Goal: Task Accomplishment & Management: Use online tool/utility

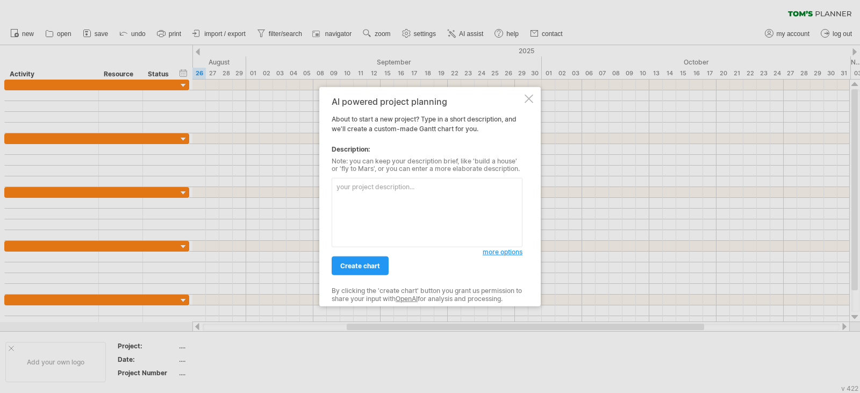
click at [426, 199] on textarea at bounding box center [427, 212] width 191 height 69
click at [425, 198] on textarea at bounding box center [427, 212] width 191 height 69
click at [367, 221] on textarea at bounding box center [427, 212] width 191 height 69
paste textarea "# Lorem ip Dolors ame Consecte: Adipis el Seddoei Temporin utla Etdolore Magnaa…"
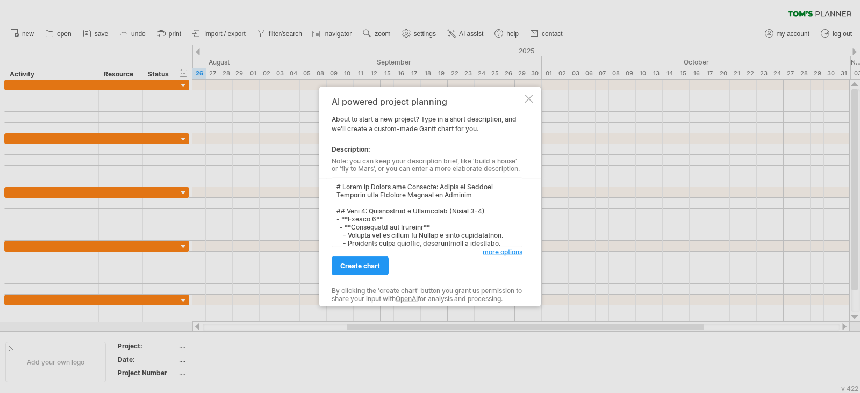
scroll to position [638, 0]
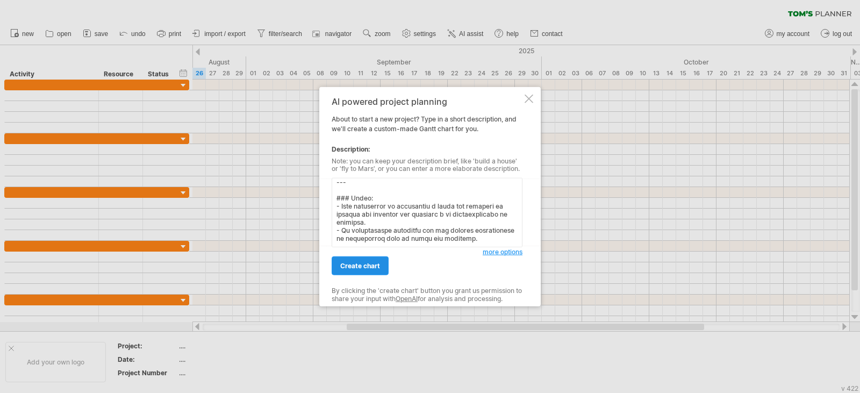
type textarea "# Lorem ip Dolors ame Consecte: Adipis el Seddoei Temporin utla Etdolore Magnaa…"
click at [373, 262] on span "create chart" at bounding box center [360, 266] width 40 height 8
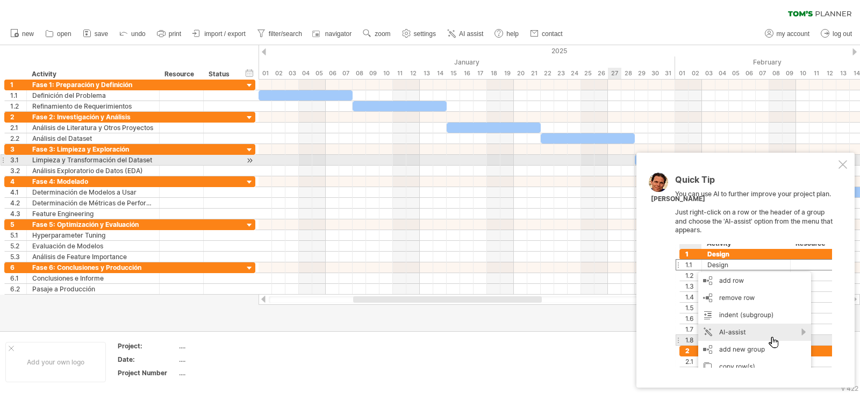
click at [841, 161] on div at bounding box center [843, 164] width 9 height 9
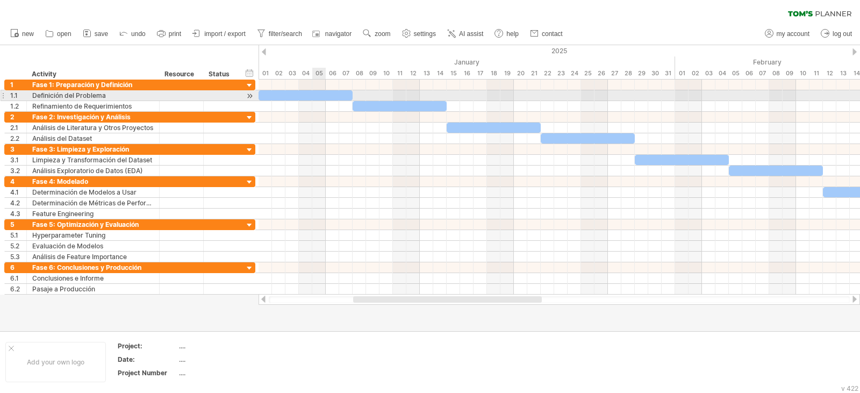
click at [324, 96] on div at bounding box center [306, 95] width 94 height 10
click at [271, 97] on div at bounding box center [306, 95] width 94 height 10
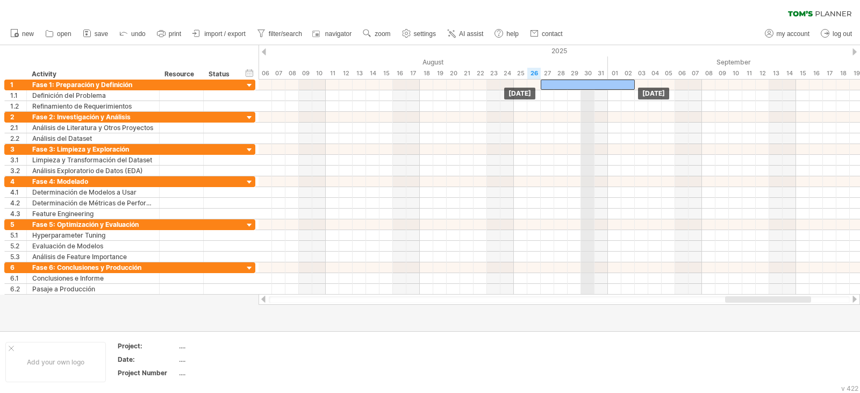
drag, startPoint x: 310, startPoint y: 94, endPoint x: 591, endPoint y: 73, distance: 282.0
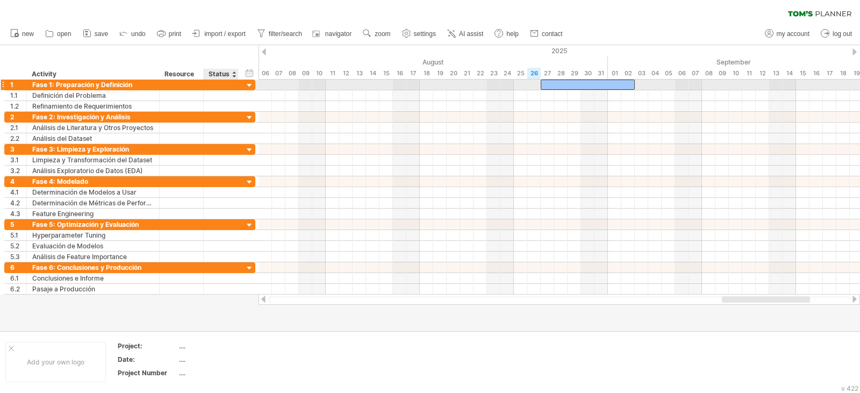
click at [214, 83] on div at bounding box center [221, 85] width 24 height 10
click at [253, 83] on div at bounding box center [250, 86] width 10 height 10
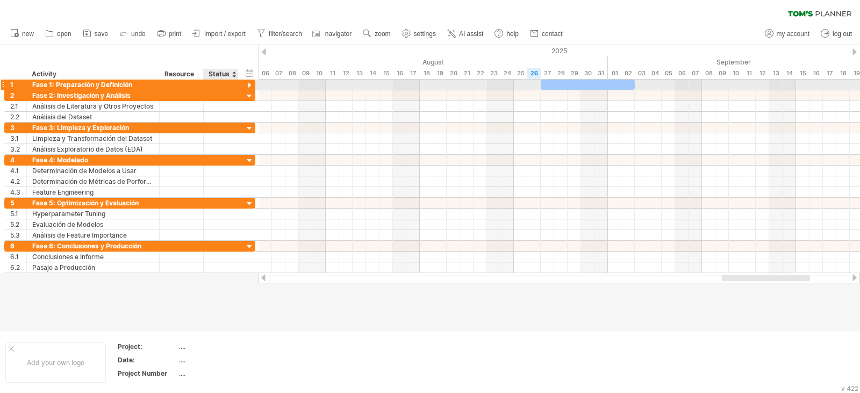
click at [253, 83] on div at bounding box center [250, 86] width 10 height 10
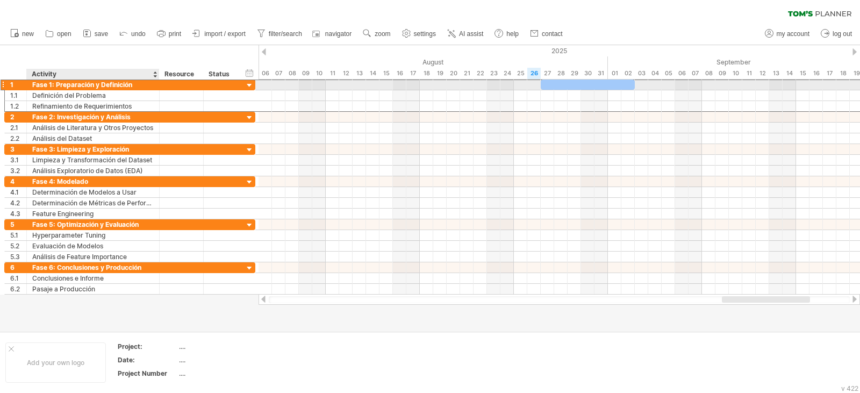
click at [80, 84] on div "Fase 1: Preparación y Definición" at bounding box center [92, 85] width 121 height 10
click at [80, 84] on input "**********" at bounding box center [92, 85] width 121 height 10
click at [83, 84] on input "**********" at bounding box center [92, 85] width 121 height 10
click at [599, 87] on div at bounding box center [588, 85] width 94 height 10
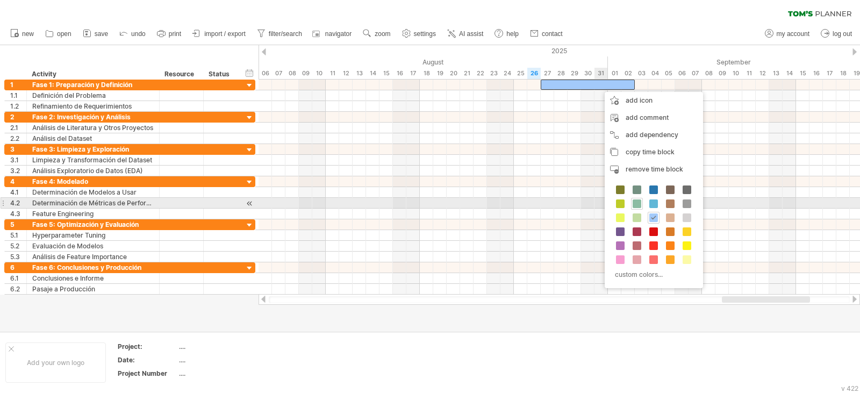
click at [635, 203] on span at bounding box center [637, 203] width 9 height 9
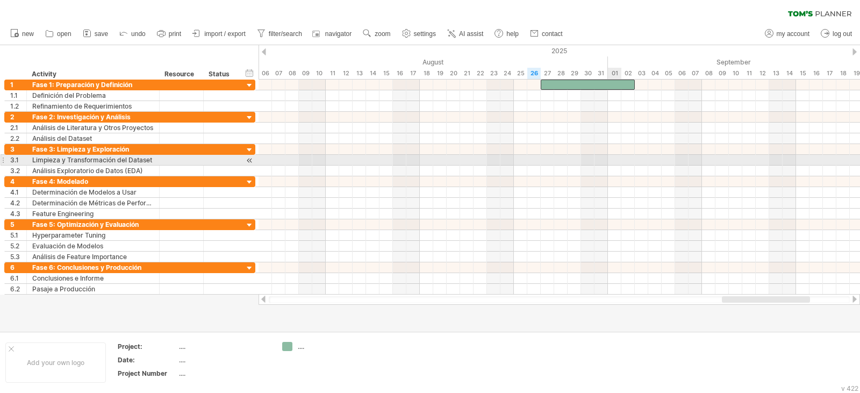
click at [605, 131] on div at bounding box center [560, 128] width 602 height 11
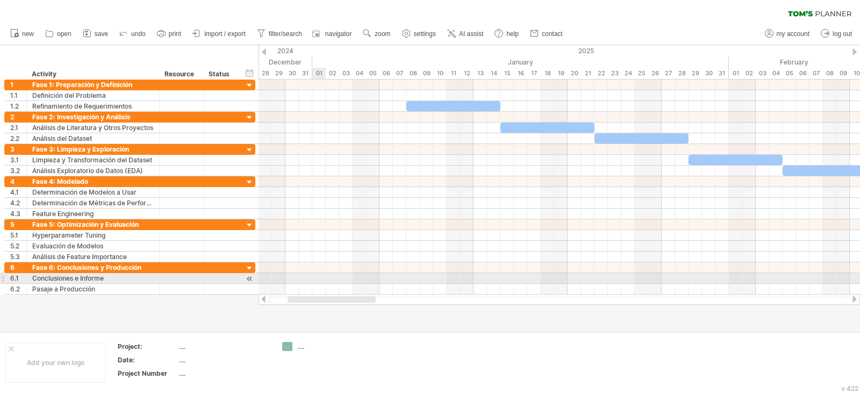
drag, startPoint x: 754, startPoint y: 302, endPoint x: 319, endPoint y: 268, distance: 435.7
click at [319, 278] on div "Trying to reach [DOMAIN_NAME] Connected again... 0% clear filter new 1" at bounding box center [430, 196] width 860 height 393
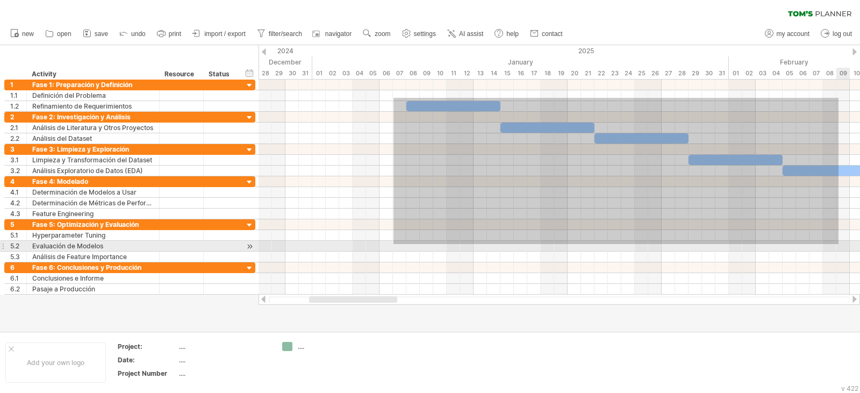
drag, startPoint x: 393, startPoint y: 98, endPoint x: 839, endPoint y: 244, distance: 468.5
click at [839, 244] on div at bounding box center [560, 187] width 602 height 215
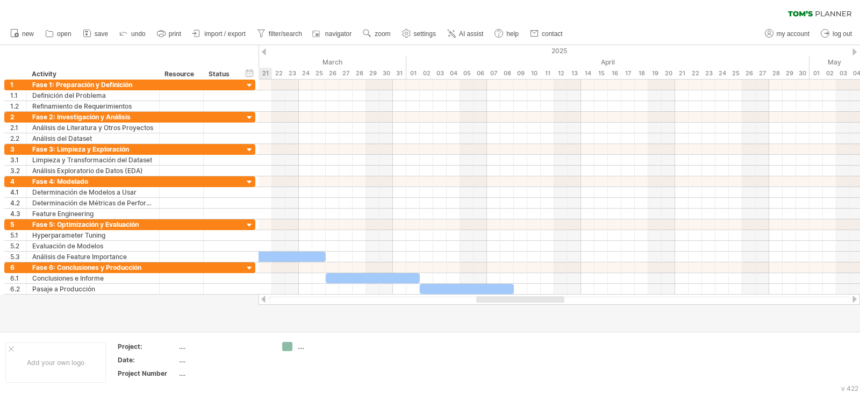
drag, startPoint x: 377, startPoint y: 298, endPoint x: 533, endPoint y: 299, distance: 156.4
click at [539, 311] on div "Trying to reach [DOMAIN_NAME] Connected again... 0% clear filter new 1" at bounding box center [430, 196] width 860 height 393
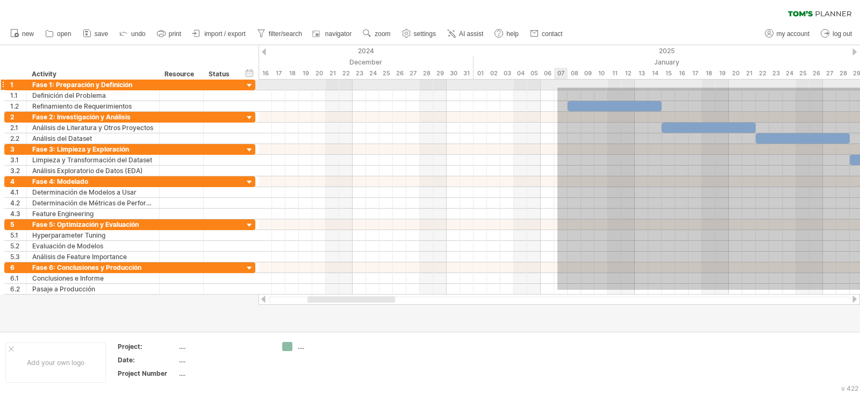
drag, startPoint x: 577, startPoint y: 290, endPoint x: 557, endPoint y: 88, distance: 203.1
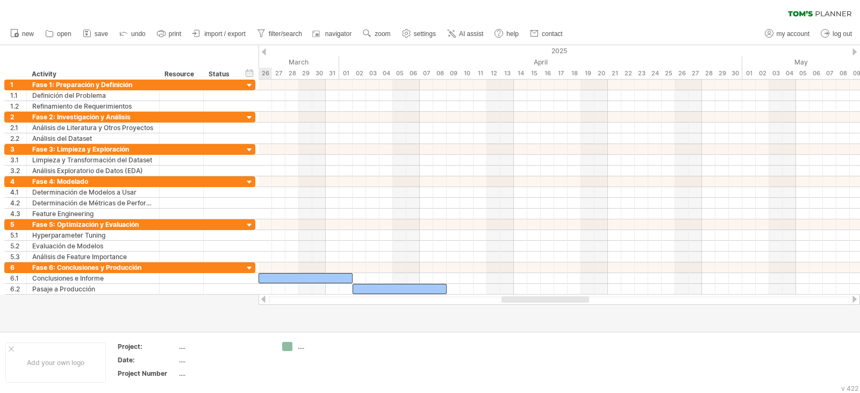
drag, startPoint x: 431, startPoint y: 299, endPoint x: 549, endPoint y: 301, distance: 118.3
click at [549, 301] on div at bounding box center [546, 299] width 88 height 6
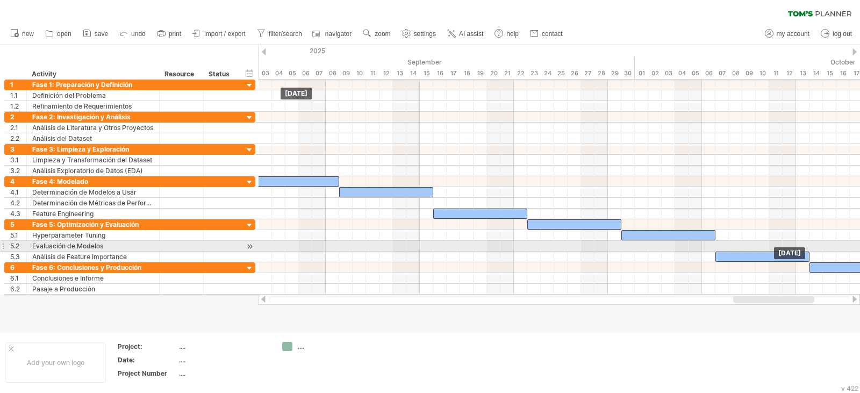
drag, startPoint x: 404, startPoint y: 289, endPoint x: 1084, endPoint y: 231, distance: 682.5
click at [860, 231] on html "progress(100%) Trying to reach [DOMAIN_NAME] Connected again... 0% clear filter…" at bounding box center [430, 197] width 860 height 395
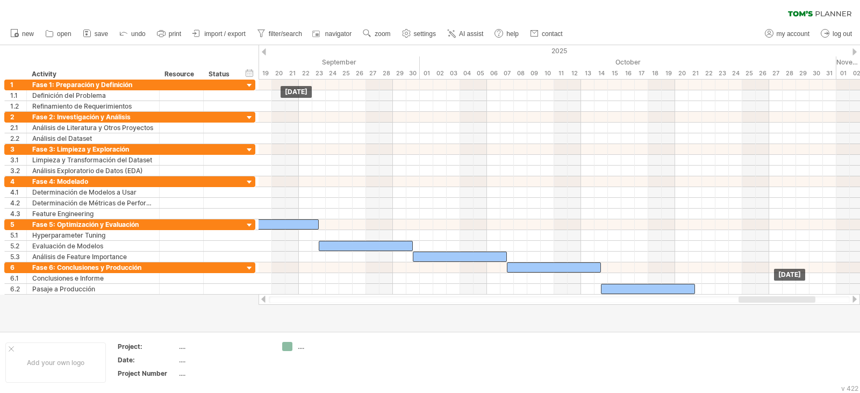
click at [748, 300] on div at bounding box center [777, 299] width 77 height 6
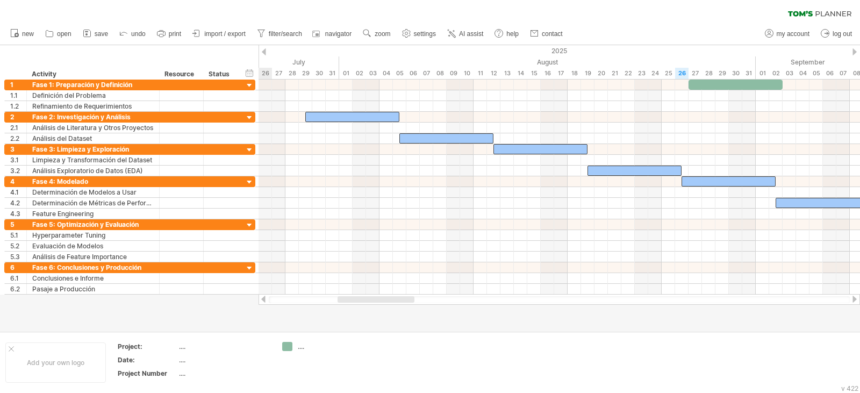
drag, startPoint x: 610, startPoint y: 299, endPoint x: 375, endPoint y: 304, distance: 235.0
click at [375, 304] on div at bounding box center [560, 299] width 602 height 11
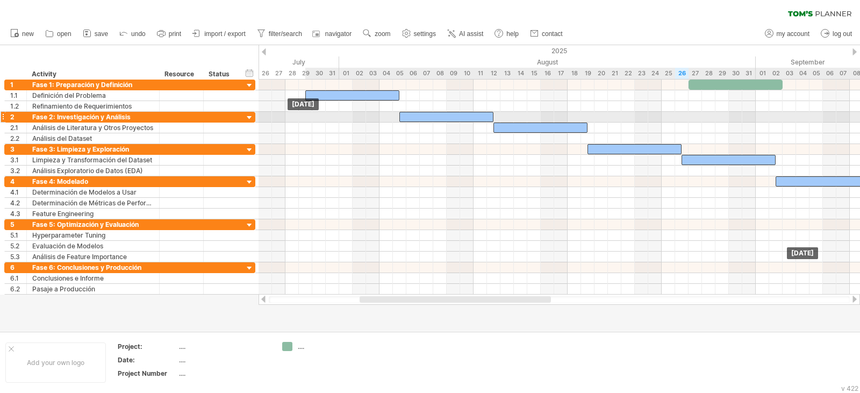
drag, startPoint x: 476, startPoint y: 141, endPoint x: 473, endPoint y: 117, distance: 23.9
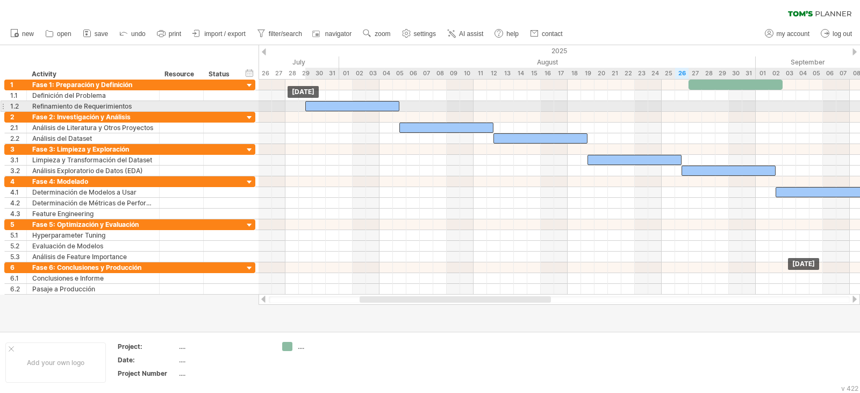
drag, startPoint x: 376, startPoint y: 96, endPoint x: 376, endPoint y: 106, distance: 10.2
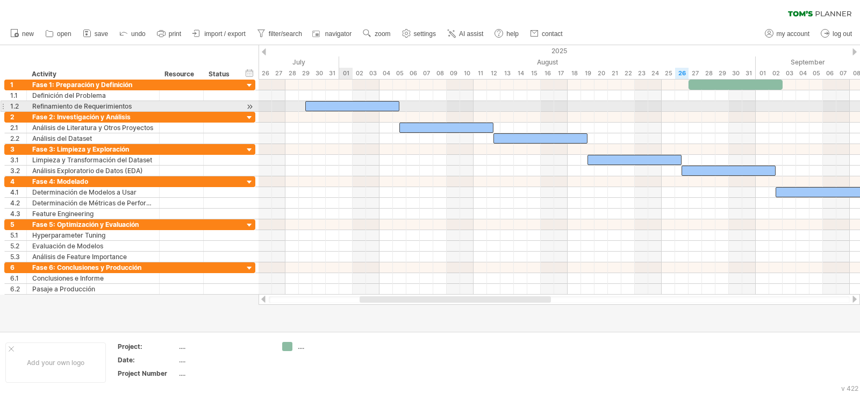
click at [342, 140] on div at bounding box center [560, 138] width 602 height 11
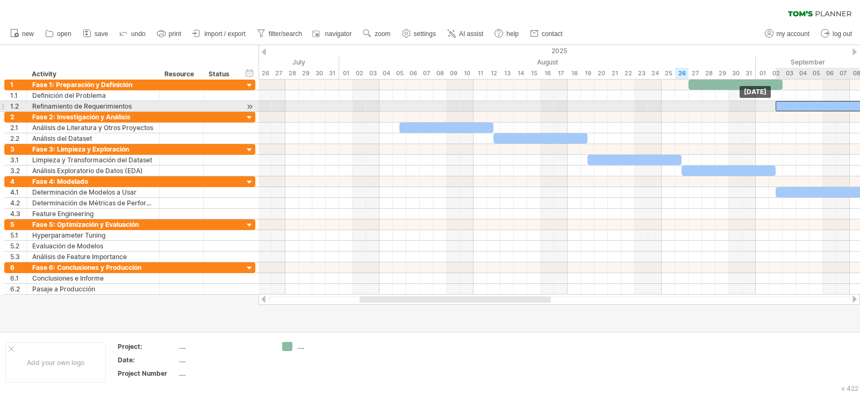
drag, startPoint x: 342, startPoint y: 108, endPoint x: 810, endPoint y: 104, distance: 467.2
click at [810, 104] on div at bounding box center [823, 106] width 94 height 10
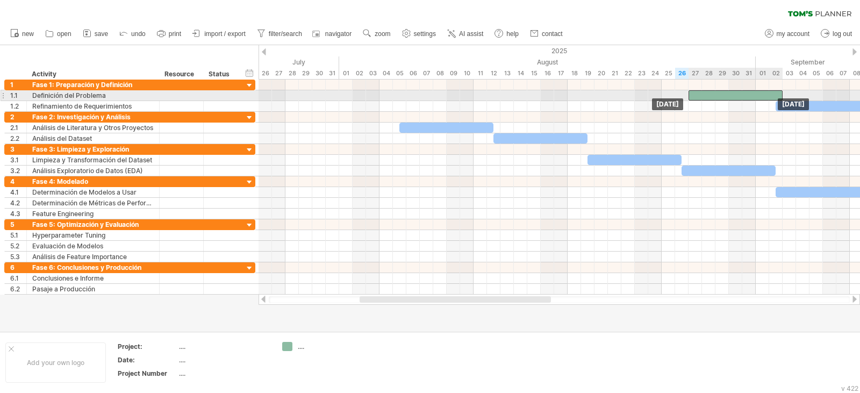
drag, startPoint x: 747, startPoint y: 82, endPoint x: 750, endPoint y: 93, distance: 11.1
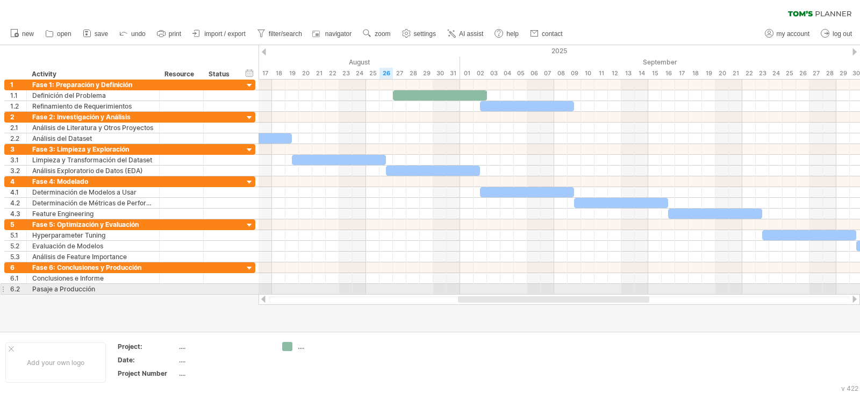
drag, startPoint x: 425, startPoint y: 298, endPoint x: 523, endPoint y: 295, distance: 97.9
click at [523, 295] on div at bounding box center [560, 299] width 602 height 11
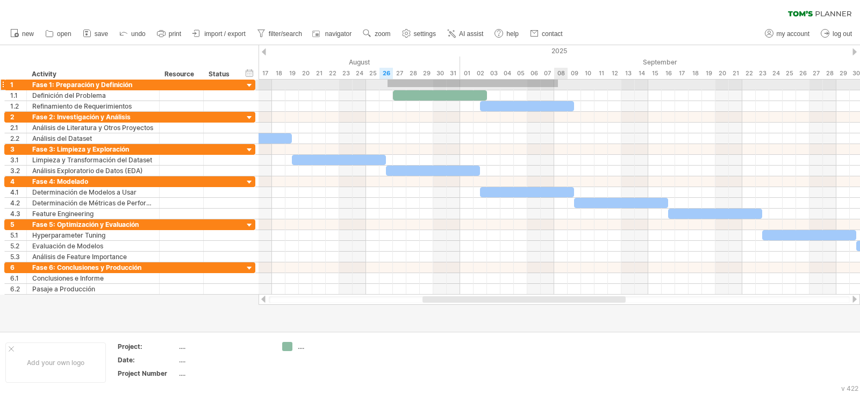
drag, startPoint x: 393, startPoint y: 87, endPoint x: 560, endPoint y: 79, distance: 166.8
click at [560, 79] on div "Trying to reach [DOMAIN_NAME] Connected again... 0% clear filter new 1" at bounding box center [430, 196] width 860 height 393
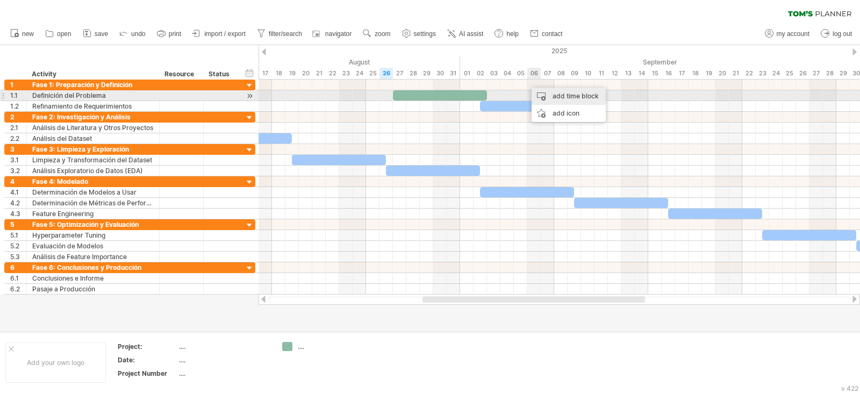
click at [552, 95] on div "add time block" at bounding box center [569, 96] width 74 height 17
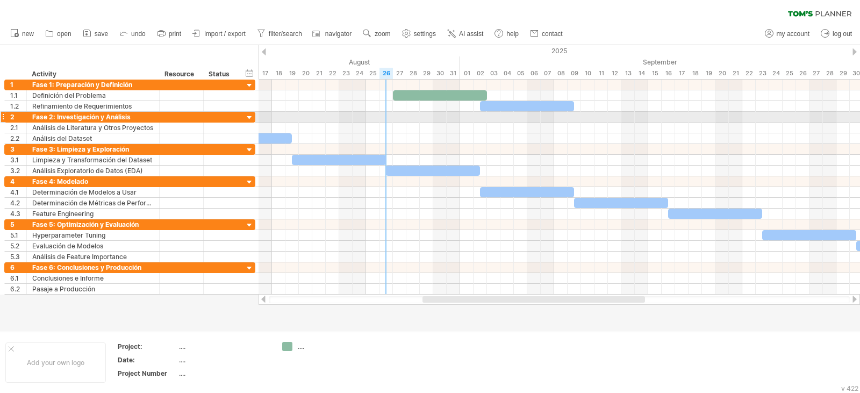
click at [384, 114] on div at bounding box center [560, 117] width 602 height 11
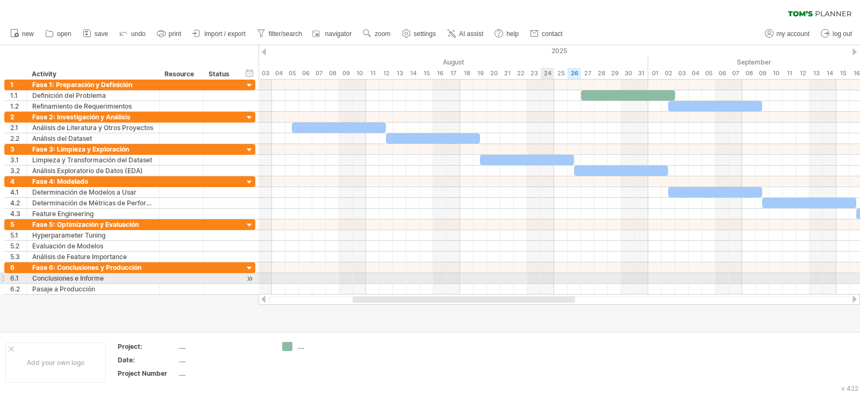
drag, startPoint x: 617, startPoint y: 297, endPoint x: 547, endPoint y: 282, distance: 71.5
click at [547, 282] on div "Trying to reach [DOMAIN_NAME] Connected again... 0% clear filter new 1" at bounding box center [430, 196] width 860 height 393
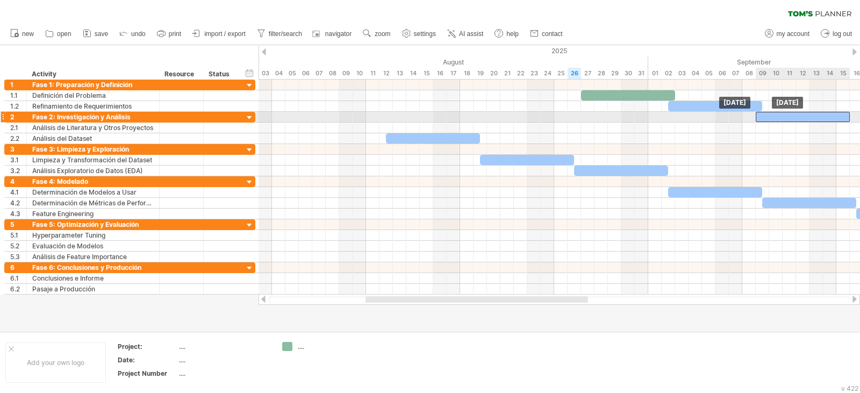
drag, startPoint x: 349, startPoint y: 128, endPoint x: 768, endPoint y: 140, distance: 418.9
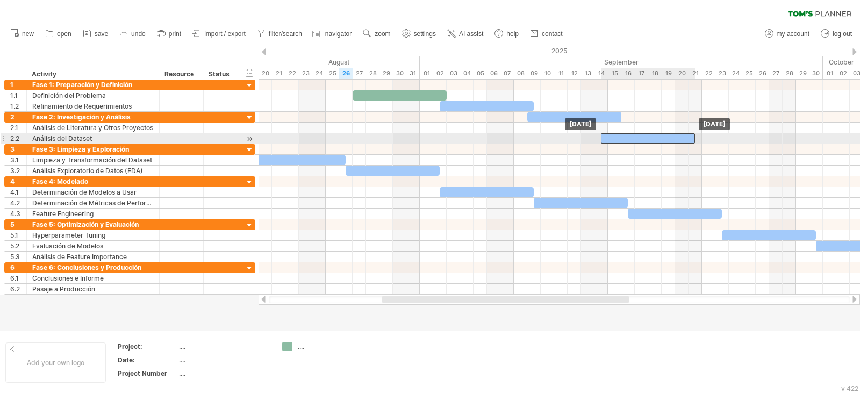
drag, startPoint x: 467, startPoint y: 140, endPoint x: 509, endPoint y: 160, distance: 46.6
click at [681, 141] on div at bounding box center [648, 138] width 94 height 10
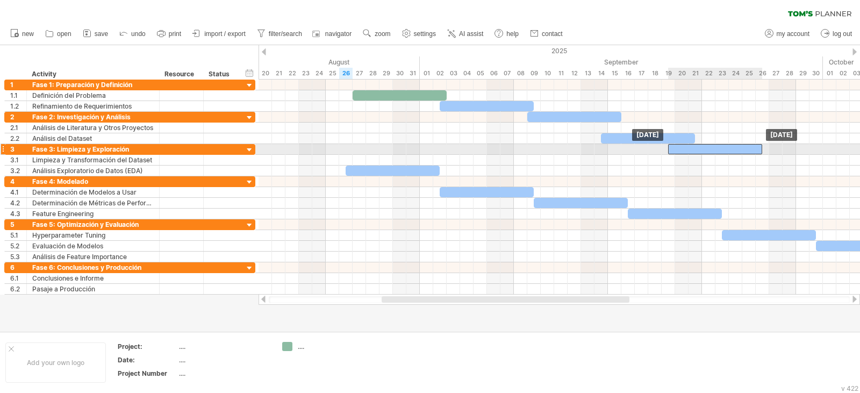
drag, startPoint x: 318, startPoint y: 162, endPoint x: 735, endPoint y: 151, distance: 417.3
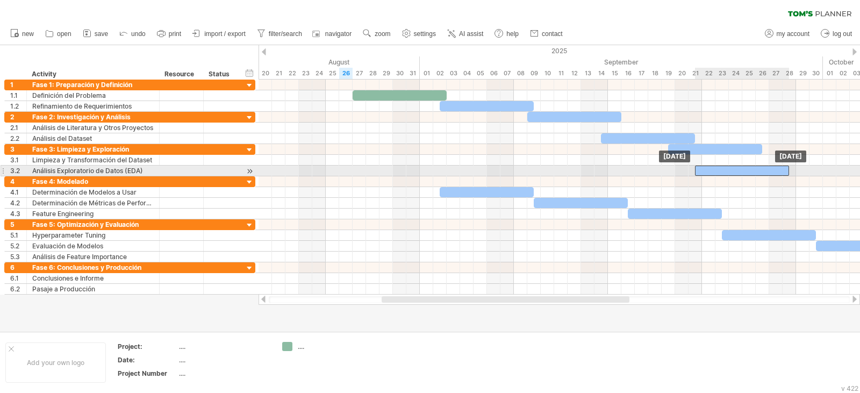
drag, startPoint x: 396, startPoint y: 169, endPoint x: 745, endPoint y: 168, distance: 349.4
click at [745, 168] on div at bounding box center [742, 171] width 94 height 10
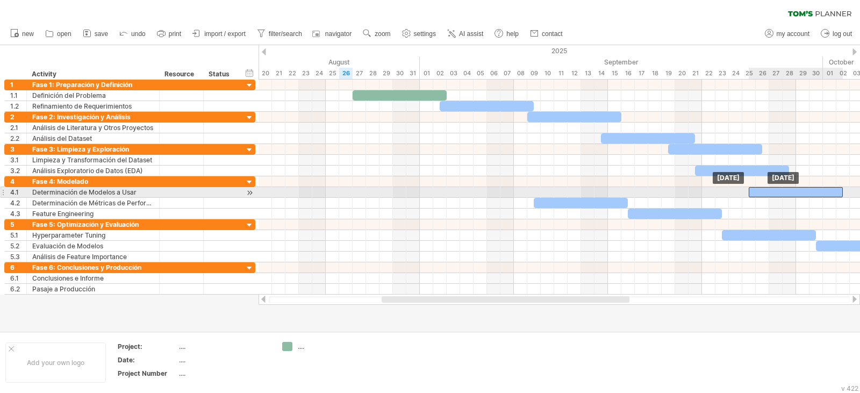
drag, startPoint x: 490, startPoint y: 190, endPoint x: 802, endPoint y: 192, distance: 312.3
click at [802, 192] on div at bounding box center [796, 192] width 94 height 10
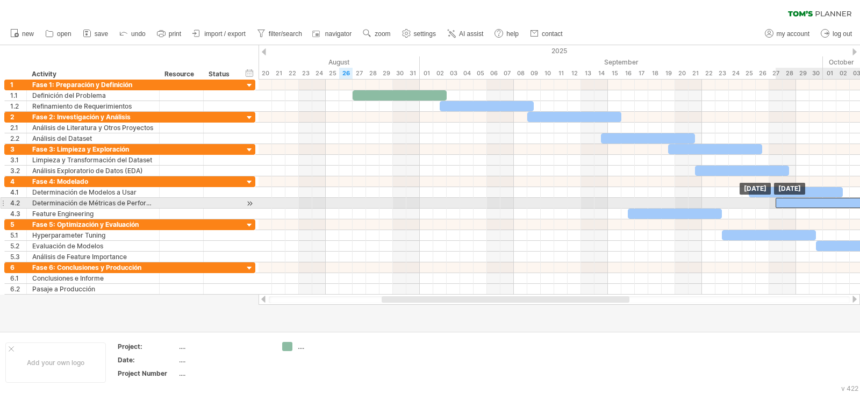
drag, startPoint x: 593, startPoint y: 204, endPoint x: 818, endPoint y: 206, distance: 224.7
click at [827, 204] on div at bounding box center [823, 203] width 94 height 10
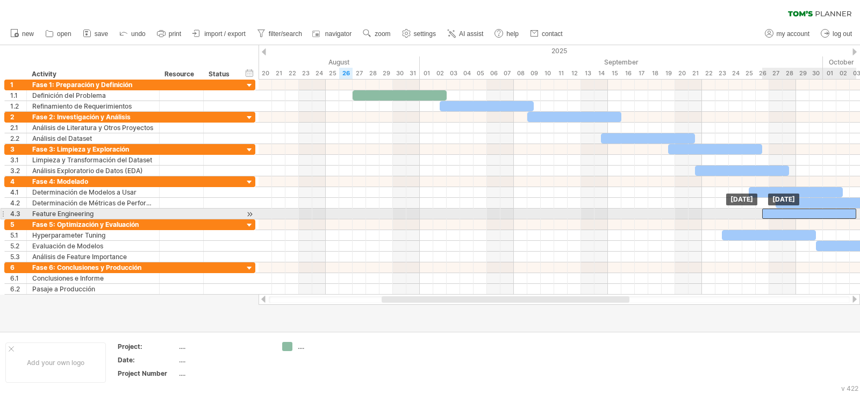
drag, startPoint x: 733, startPoint y: 211, endPoint x: 814, endPoint y: 211, distance: 81.2
click at [814, 211] on div at bounding box center [809, 214] width 94 height 10
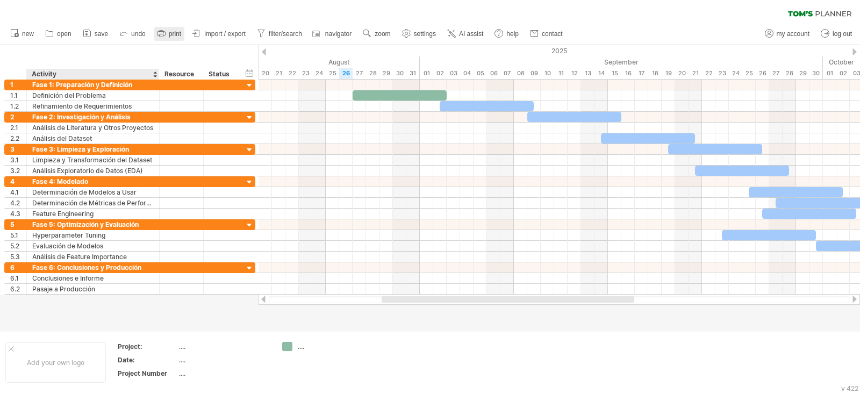
click at [160, 38] on icon at bounding box center [161, 33] width 11 height 11
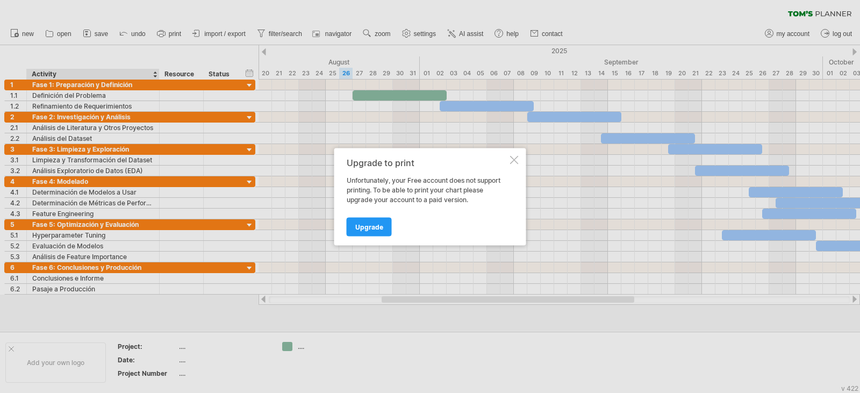
click at [510, 155] on div "Upgrade to print Unfortunately, your Free account does not support printing. To…" at bounding box center [430, 196] width 192 height 97
click at [514, 160] on div at bounding box center [514, 159] width 9 height 9
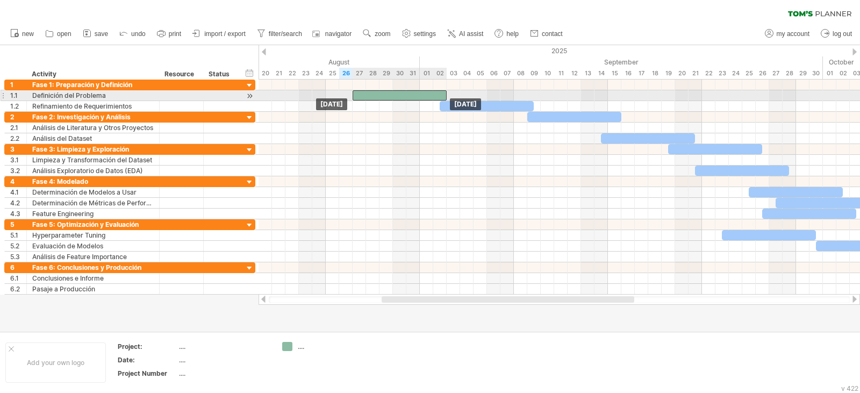
click at [389, 95] on div at bounding box center [400, 95] width 94 height 10
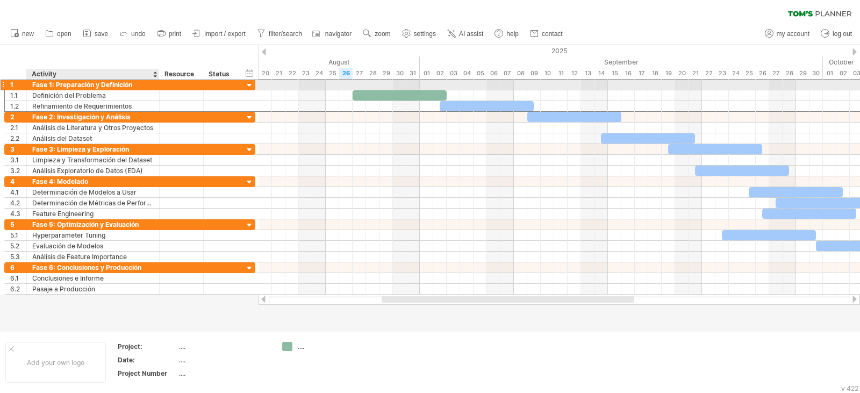
click at [45, 81] on div "Fase 1: Preparación y Definición" at bounding box center [92, 85] width 121 height 10
click at [55, 84] on input "**********" at bounding box center [92, 85] width 121 height 10
click at [45, 84] on input "**********" at bounding box center [92, 85] width 121 height 10
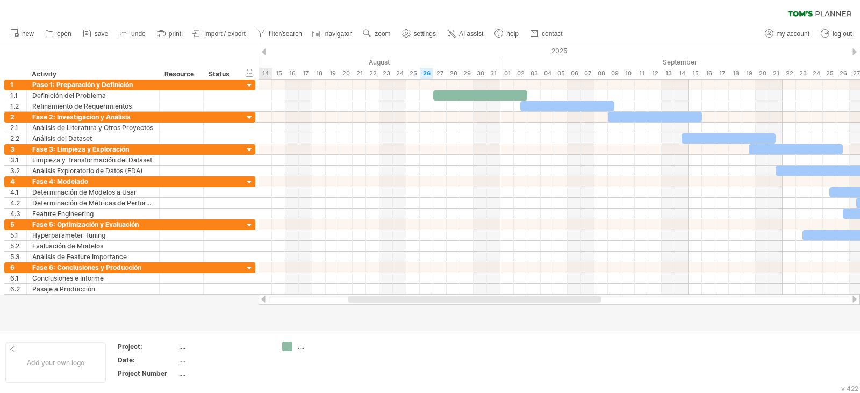
drag, startPoint x: 542, startPoint y: 298, endPoint x: 509, endPoint y: 302, distance: 33.6
click at [509, 302] on div at bounding box center [474, 299] width 253 height 6
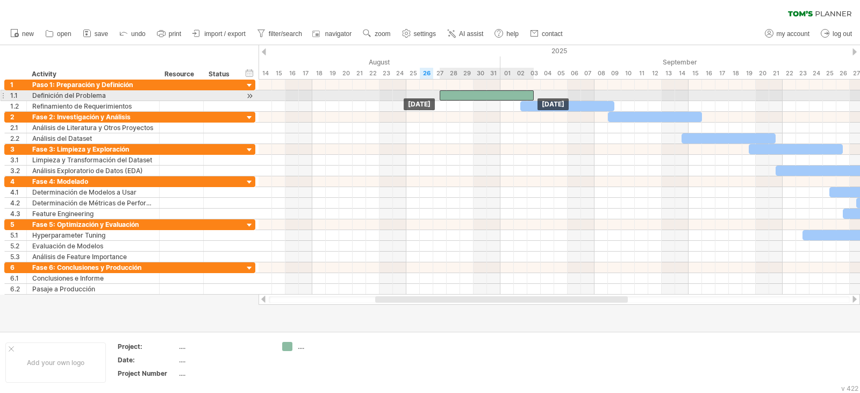
drag, startPoint x: 445, startPoint y: 94, endPoint x: 454, endPoint y: 94, distance: 9.1
click at [454, 94] on div at bounding box center [487, 95] width 94 height 10
drag, startPoint x: 534, startPoint y: 95, endPoint x: 457, endPoint y: 94, distance: 76.9
click at [457, 94] on div at bounding box center [450, 95] width 20 height 10
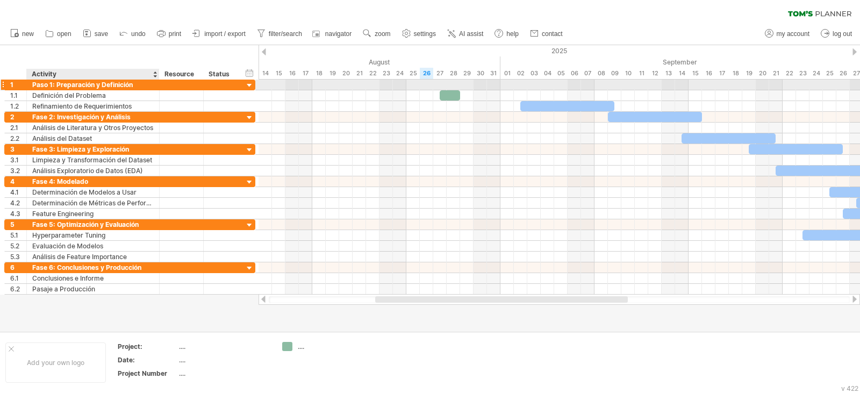
click at [90, 86] on div "Paso 1: Preparación y Definición" at bounding box center [92, 85] width 121 height 10
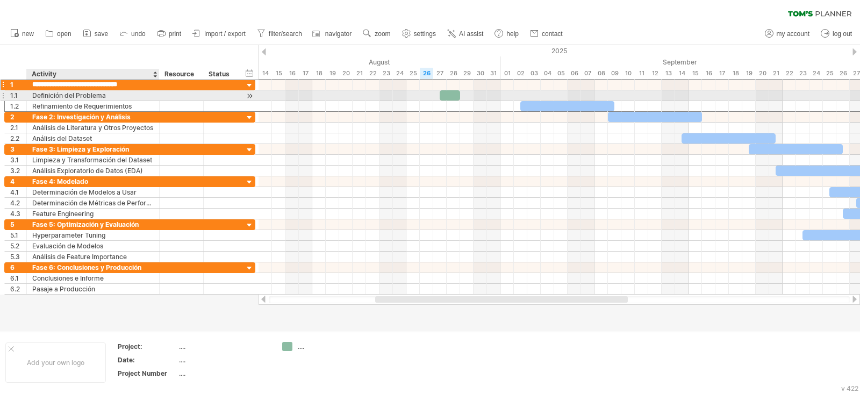
click at [58, 95] on div "Definición del Problema" at bounding box center [92, 95] width 121 height 10
click at [58, 95] on input "**********" at bounding box center [92, 95] width 121 height 10
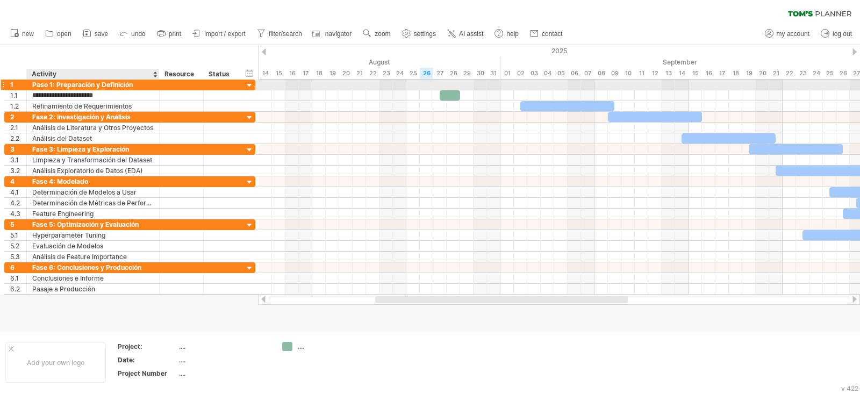
click at [77, 87] on div "Paso 1: Preparación y Definición" at bounding box center [92, 85] width 121 height 10
click at [77, 87] on input "**********" at bounding box center [92, 85] width 121 height 10
click at [68, 87] on input "**********" at bounding box center [92, 85] width 121 height 10
drag, startPoint x: 60, startPoint y: 86, endPoint x: 156, endPoint y: 86, distance: 95.7
click at [156, 86] on div "**********" at bounding box center [93, 85] width 133 height 10
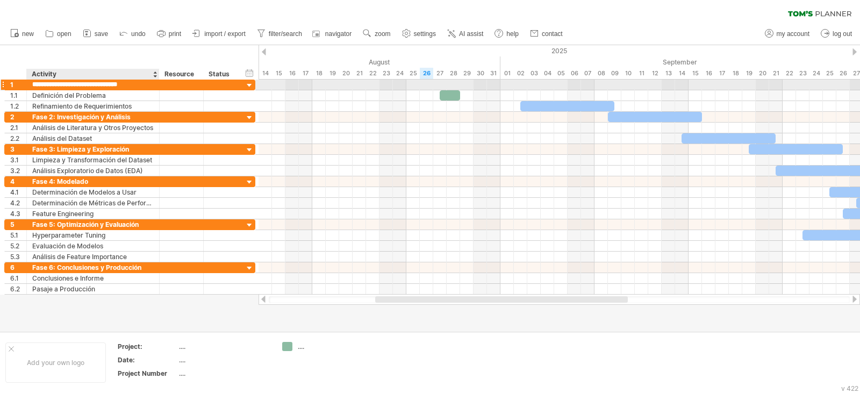
paste input "text"
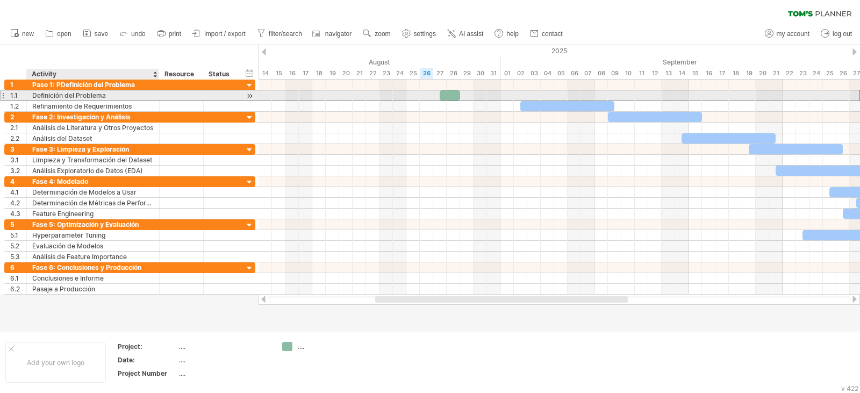
click at [59, 90] on div "Definición del Problema" at bounding box center [92, 95] width 121 height 10
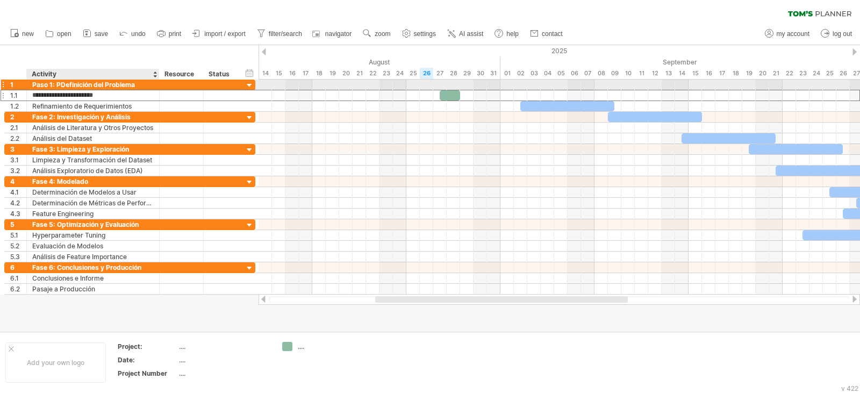
click at [61, 87] on div "Paso 1: PDefinición del Problema" at bounding box center [92, 85] width 121 height 10
type input "**********"
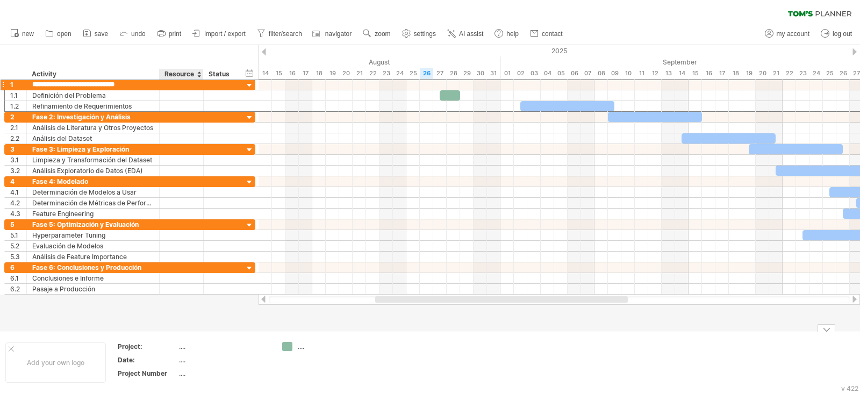
click at [181, 348] on div "...." at bounding box center [224, 346] width 90 height 9
click at [185, 346] on input "text" at bounding box center [222, 346] width 86 height 9
type input "*"
type input "**********"
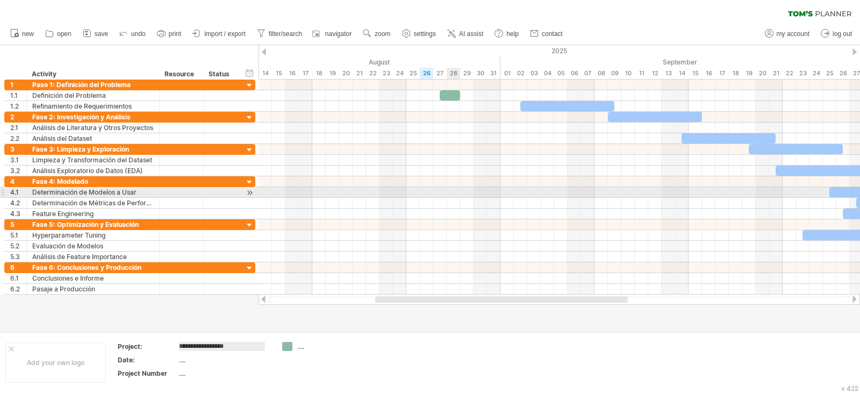
click at [453, 191] on div at bounding box center [560, 192] width 602 height 11
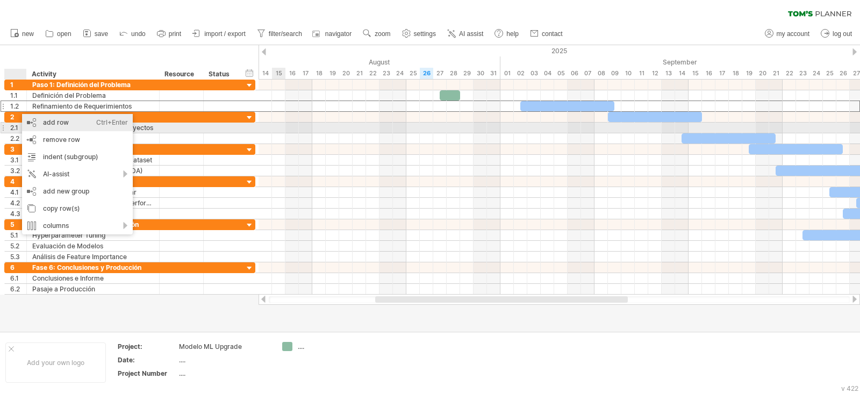
click at [32, 124] on div "add row Ctrl+Enter Cmd+Enter" at bounding box center [77, 122] width 111 height 17
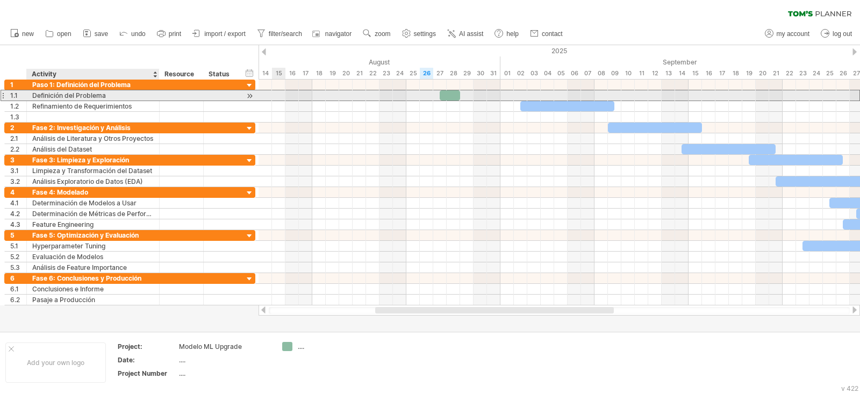
click at [62, 98] on div "Definición del Problema" at bounding box center [92, 95] width 121 height 10
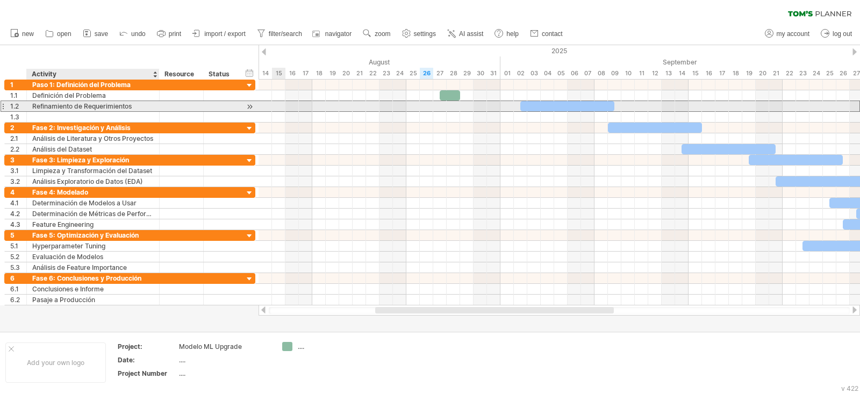
click at [67, 106] on div "Refinamiento de Requerimientos" at bounding box center [92, 106] width 121 height 10
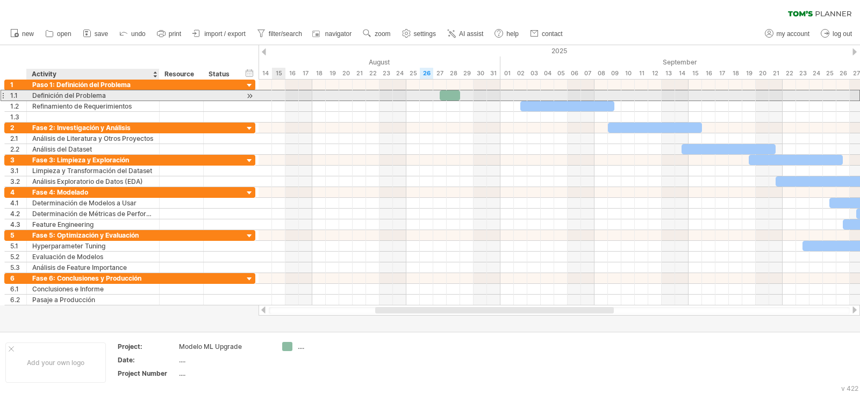
click at [72, 96] on div "Definición del Problema" at bounding box center [92, 95] width 121 height 10
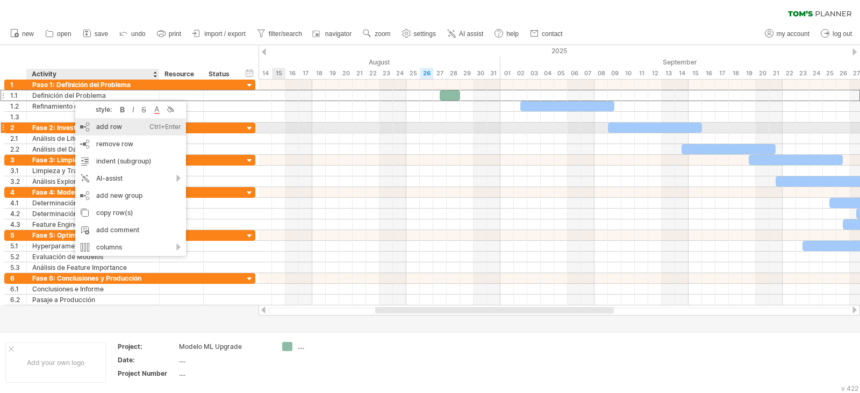
click at [94, 127] on div "add row Ctrl+Enter Cmd+Enter" at bounding box center [130, 126] width 111 height 17
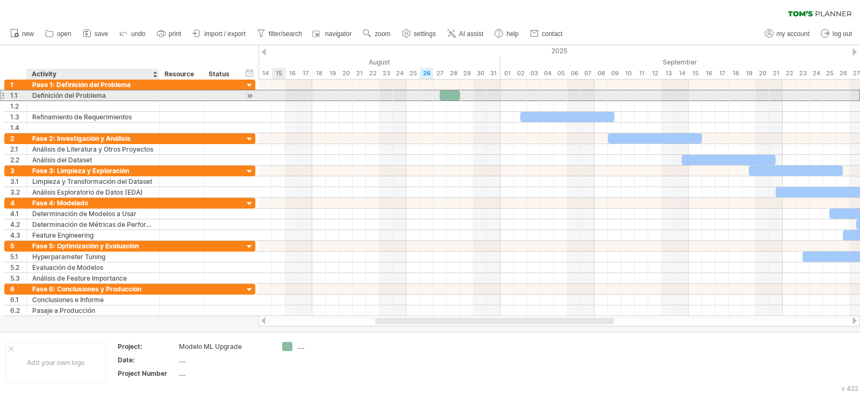
click at [66, 96] on div "Definición del Problema" at bounding box center [92, 95] width 121 height 10
click at [66, 96] on input "**********" at bounding box center [92, 95] width 121 height 10
click at [115, 97] on input "**********" at bounding box center [92, 95] width 121 height 10
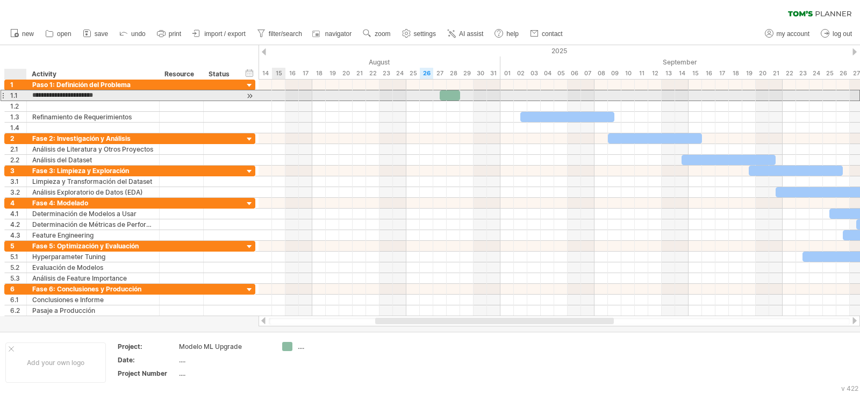
drag, startPoint x: 115, startPoint y: 97, endPoint x: 17, endPoint y: 95, distance: 98.4
click at [17, 95] on div "**********" at bounding box center [129, 95] width 251 height 11
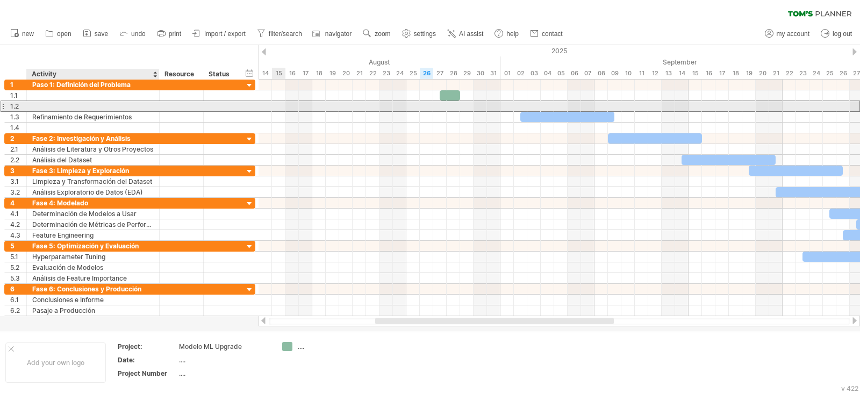
click at [70, 108] on div at bounding box center [92, 106] width 121 height 10
paste input "**********"
type input "**********"
click at [68, 102] on input "**********" at bounding box center [92, 106] width 121 height 10
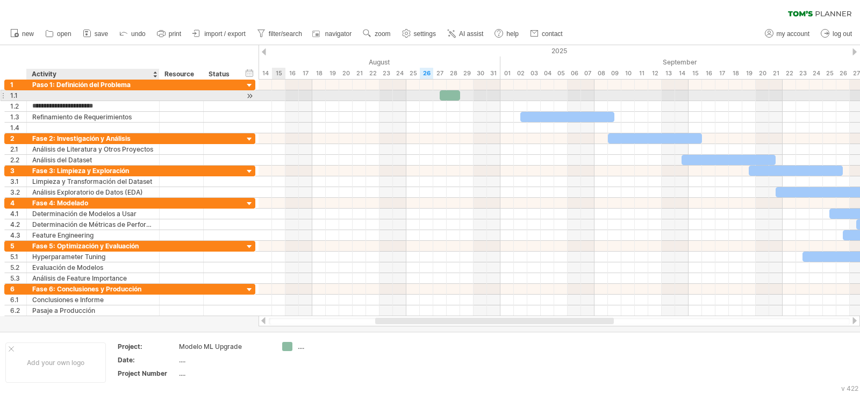
click at [69, 98] on div at bounding box center [92, 95] width 121 height 10
type input "**********"
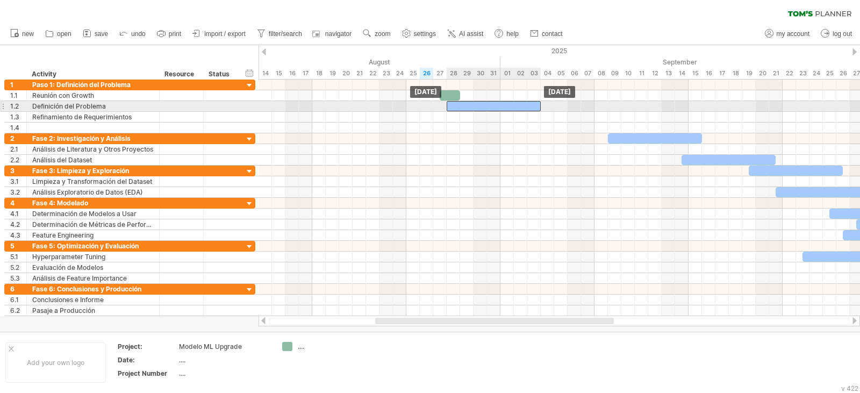
drag, startPoint x: 534, startPoint y: 119, endPoint x: 460, endPoint y: 108, distance: 74.5
drag, startPoint x: 473, startPoint y: 106, endPoint x: 485, endPoint y: 105, distance: 12.5
click at [485, 105] on div at bounding box center [507, 106] width 94 height 10
click at [554, 108] on span at bounding box center [554, 106] width 4 height 10
click at [121, 104] on div "Definición del Problema" at bounding box center [92, 106] width 121 height 10
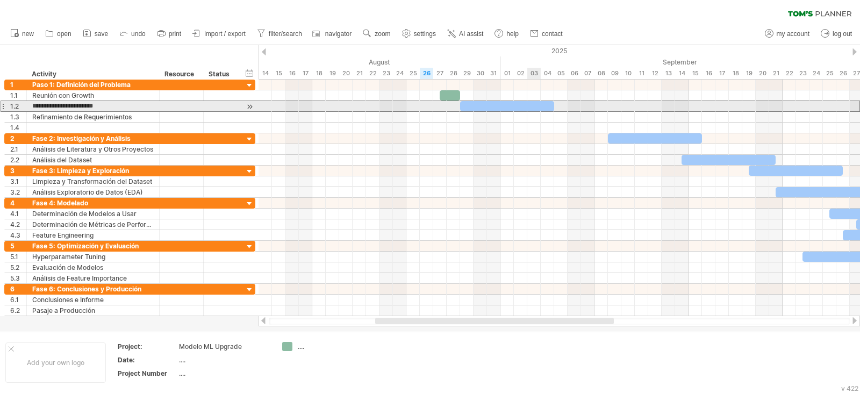
click at [528, 110] on div at bounding box center [507, 106] width 94 height 10
drag, startPoint x: 553, startPoint y: 107, endPoint x: 510, endPoint y: 104, distance: 43.1
click at [510, 104] on div at bounding box center [487, 106] width 54 height 10
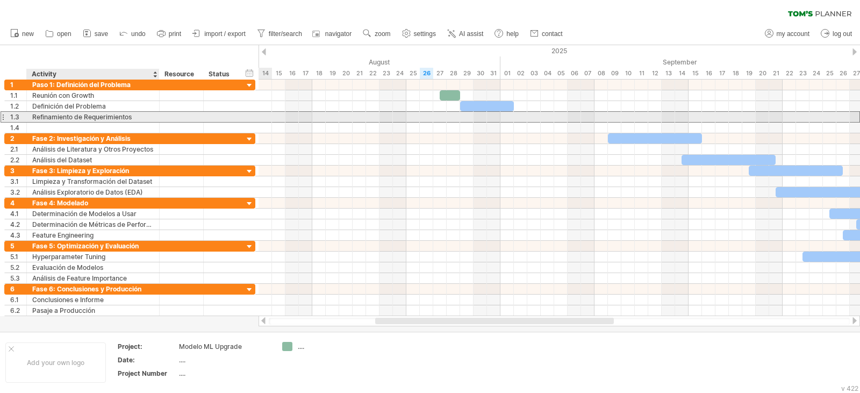
click at [99, 114] on div "Refinamiento de Requerimientos" at bounding box center [92, 117] width 121 height 10
drag, startPoint x: 464, startPoint y: 118, endPoint x: 504, endPoint y: 118, distance: 40.3
click at [505, 118] on div at bounding box center [560, 117] width 602 height 11
drag, startPoint x: 474, startPoint y: 119, endPoint x: 499, endPoint y: 119, distance: 25.3
click at [499, 119] on div at bounding box center [560, 117] width 602 height 11
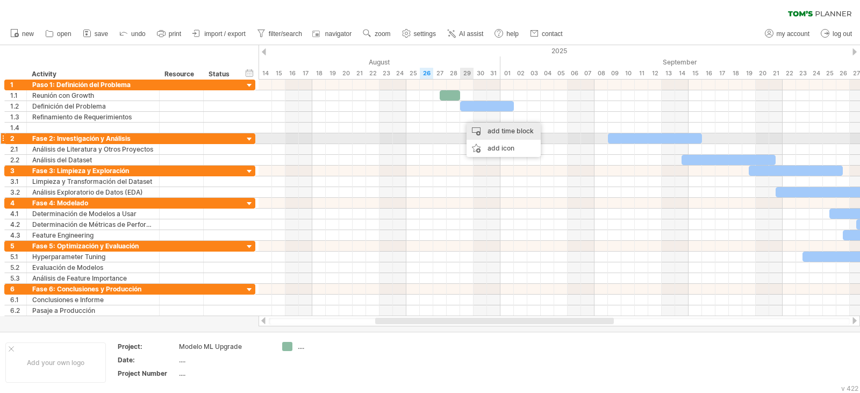
click at [504, 131] on div "add time block" at bounding box center [504, 131] width 74 height 17
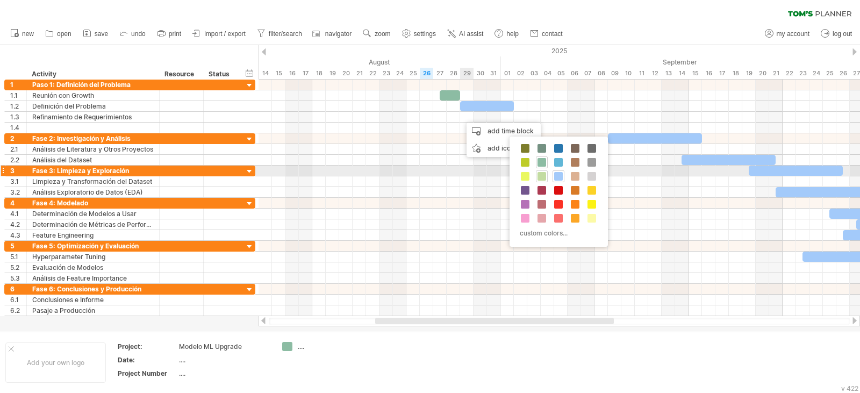
click at [542, 173] on span at bounding box center [542, 176] width 9 height 9
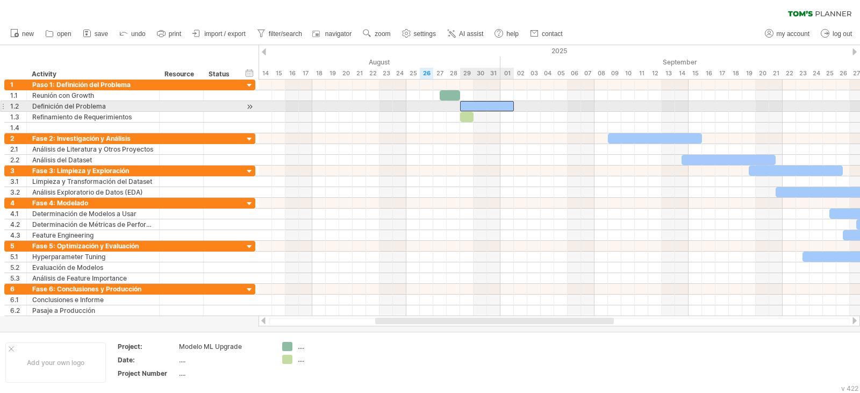
click at [499, 106] on div at bounding box center [487, 106] width 54 height 10
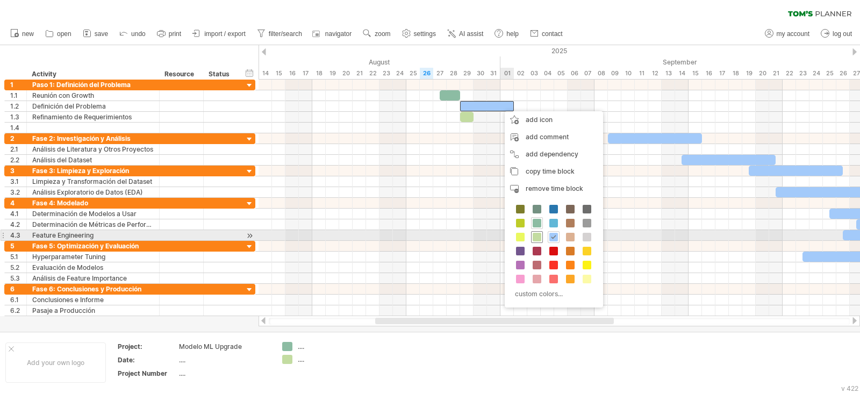
click at [540, 235] on span at bounding box center [537, 237] width 9 height 9
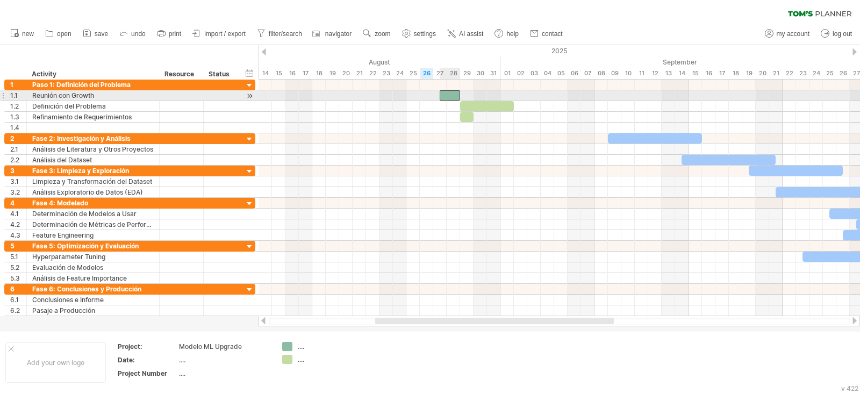
click at [451, 93] on div at bounding box center [450, 95] width 20 height 10
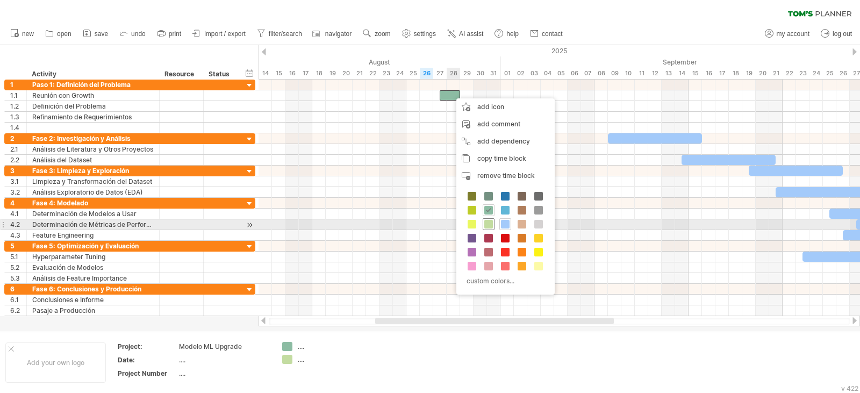
click at [493, 223] on div at bounding box center [489, 224] width 12 height 12
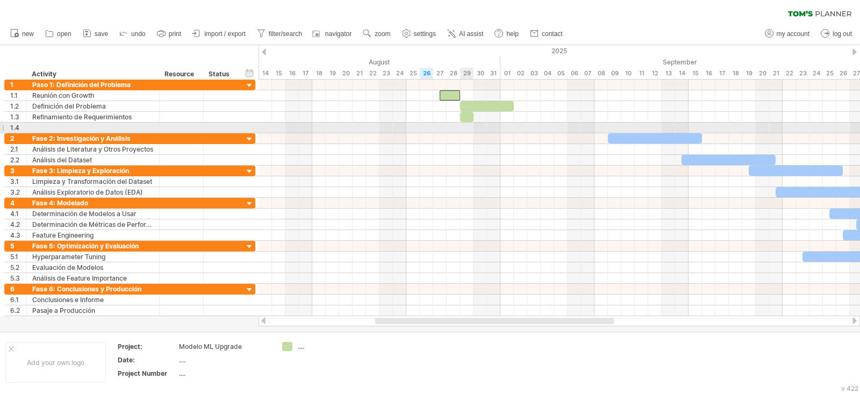
click at [469, 119] on div at bounding box center [466, 117] width 13 height 10
drag, startPoint x: 474, startPoint y: 119, endPoint x: 523, endPoint y: 128, distance: 49.8
click at [523, 128] on div "[DATE] - 4.5 days [DATE]" at bounding box center [560, 198] width 602 height 237
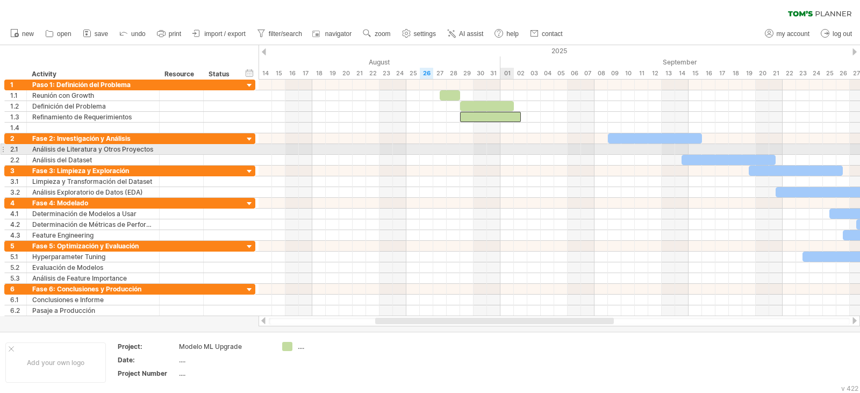
click at [505, 151] on div at bounding box center [560, 149] width 602 height 11
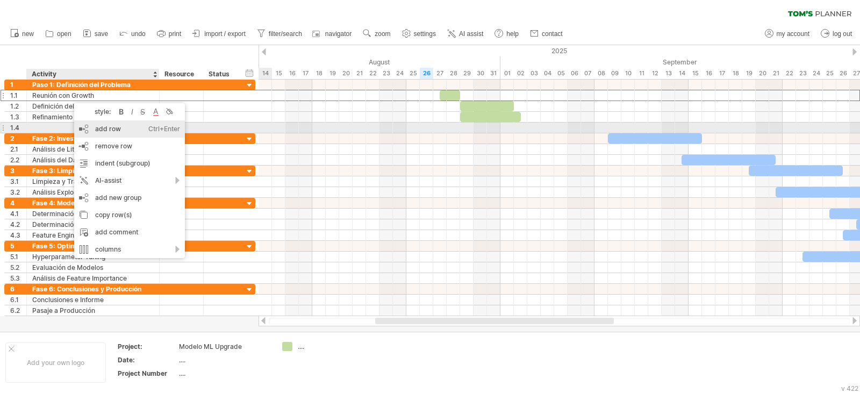
click at [91, 126] on div "add row Ctrl+Enter Cmd+Enter" at bounding box center [129, 128] width 111 height 17
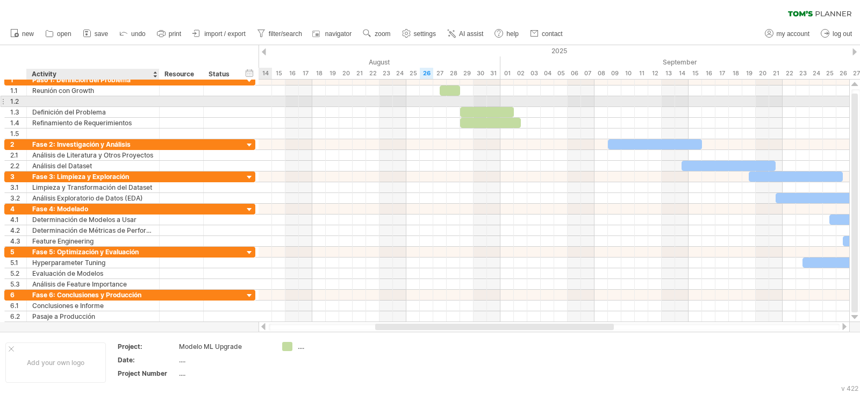
click at [79, 105] on div at bounding box center [92, 101] width 121 height 10
type input "**********"
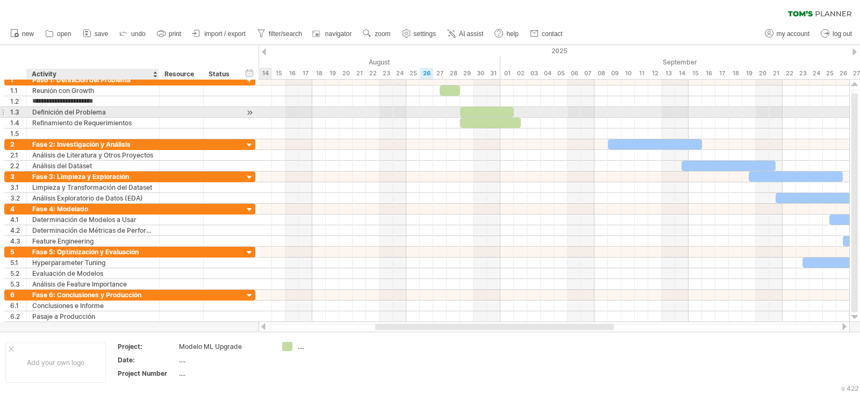
click at [78, 117] on div "Definición del Problema" at bounding box center [92, 112] width 121 height 10
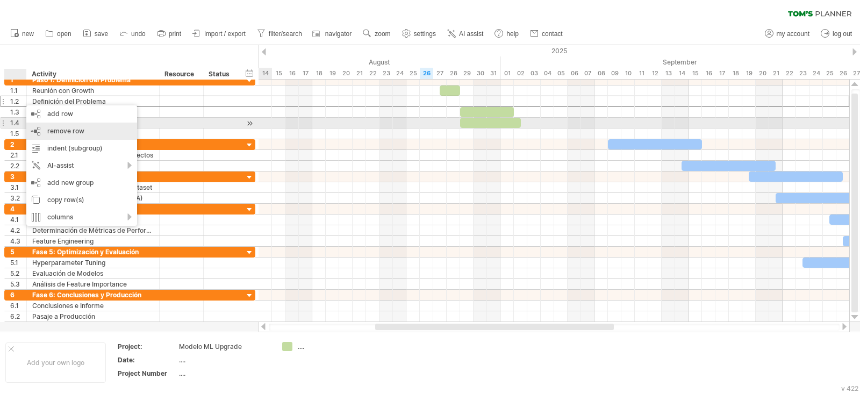
click at [31, 127] on div "remove row remove selected rows" at bounding box center [81, 131] width 111 height 17
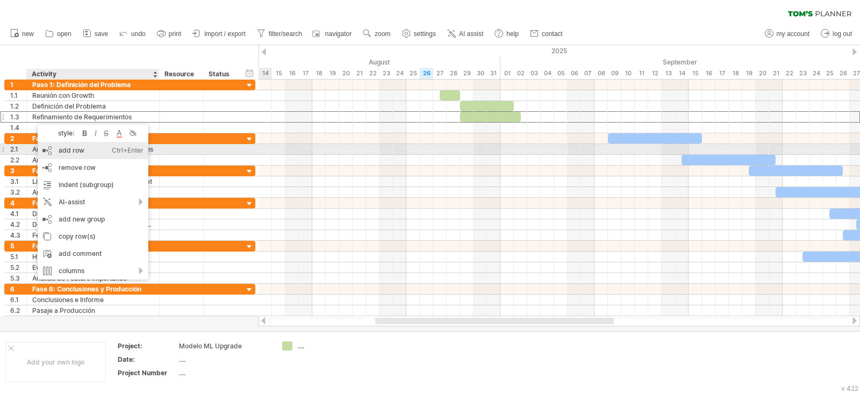
click at [59, 151] on div "add row Ctrl+Enter Cmd+Enter" at bounding box center [93, 150] width 111 height 17
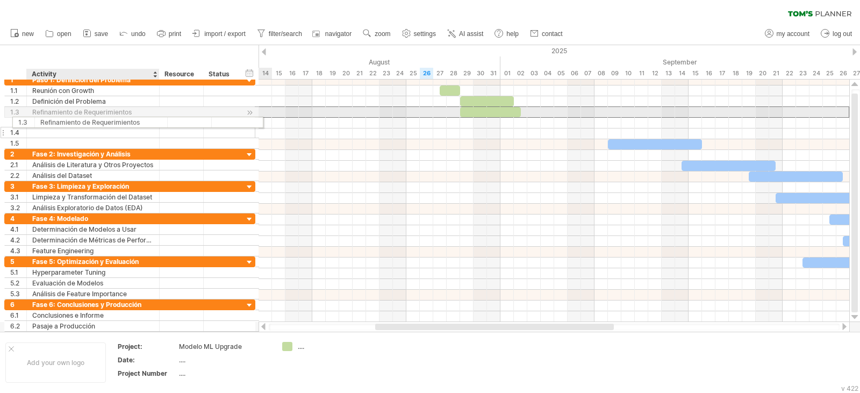
drag, startPoint x: 51, startPoint y: 109, endPoint x: 55, endPoint y: 120, distance: 12.1
click at [55, 120] on div "**********" at bounding box center [129, 112] width 251 height 74
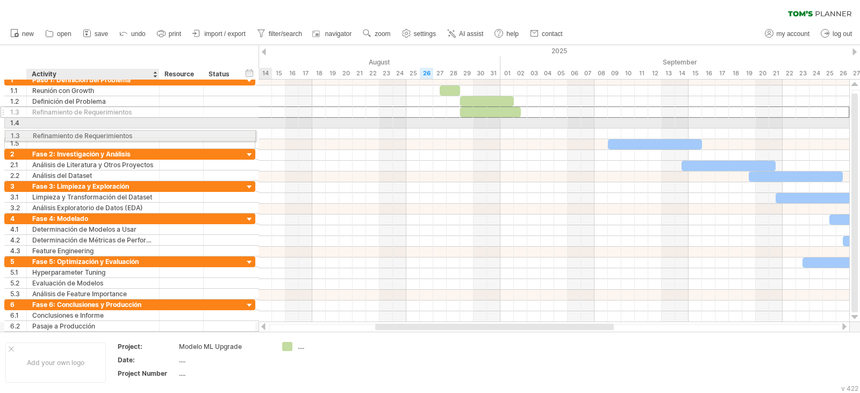
drag, startPoint x: 41, startPoint y: 112, endPoint x: 38, endPoint y: 134, distance: 22.2
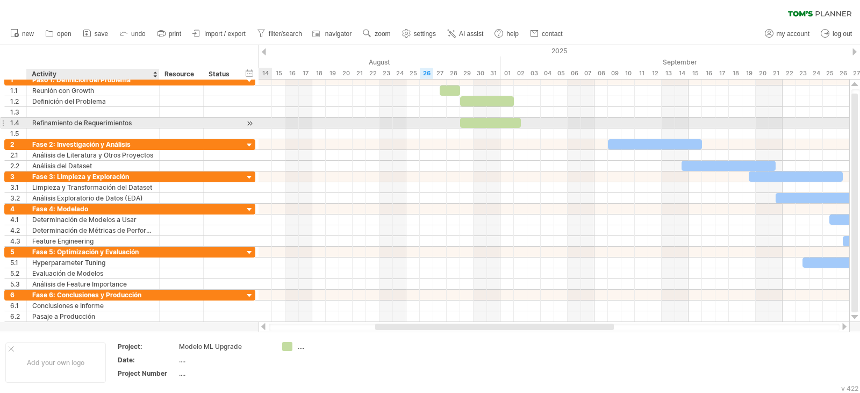
click at [52, 121] on div "Refinamiento de Requerimientos" at bounding box center [92, 123] width 121 height 10
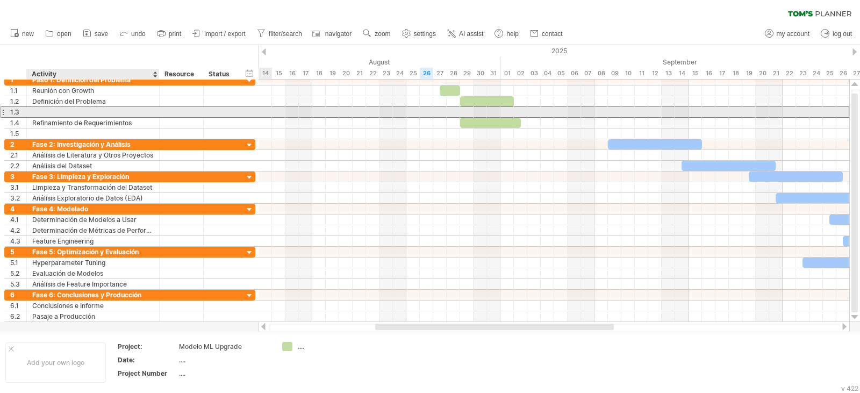
click at [52, 116] on div at bounding box center [92, 112] width 121 height 10
type input "**********"
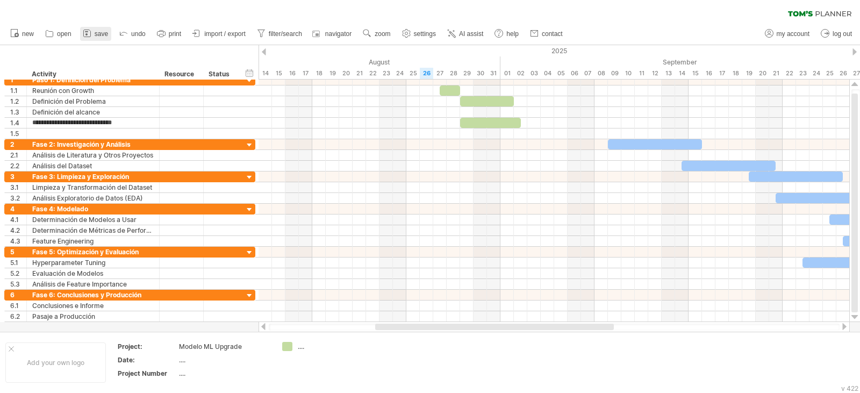
click at [100, 37] on span "save" at bounding box center [101, 34] width 13 height 8
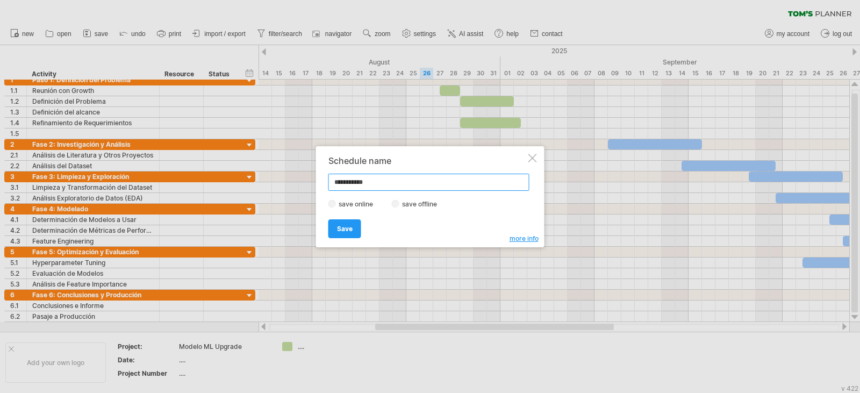
drag, startPoint x: 379, startPoint y: 182, endPoint x: 243, endPoint y: 170, distance: 136.5
click at [243, 170] on div "Trying to reach [DOMAIN_NAME] Connected again... 0% clear filter new 1" at bounding box center [430, 196] width 860 height 393
click at [407, 206] on label "save offline" at bounding box center [422, 204] width 47 height 8
click at [374, 188] on input "**********" at bounding box center [428, 182] width 201 height 17
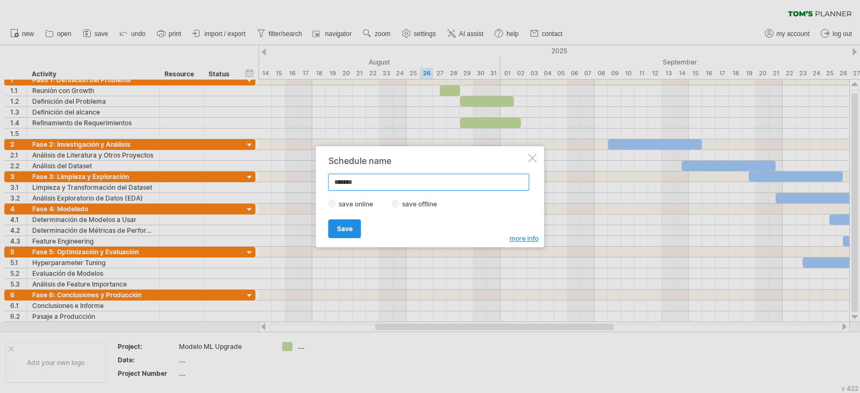
type input "*******"
click at [344, 223] on link "Save" at bounding box center [344, 228] width 33 height 19
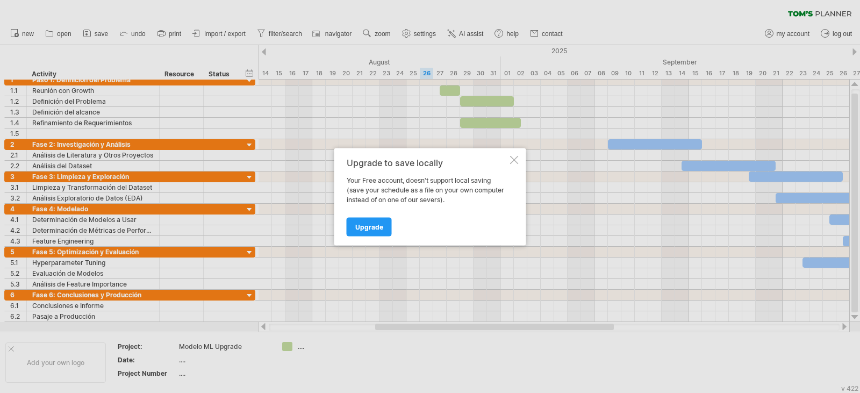
click at [511, 160] on div at bounding box center [514, 159] width 9 height 9
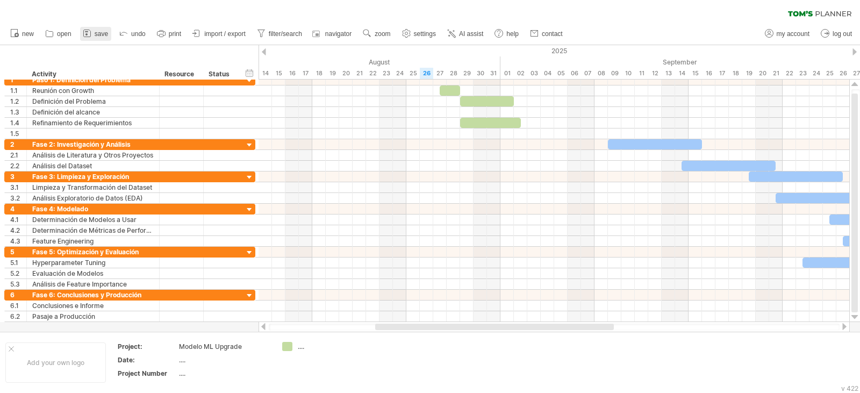
click at [89, 32] on icon at bounding box center [87, 33] width 11 height 11
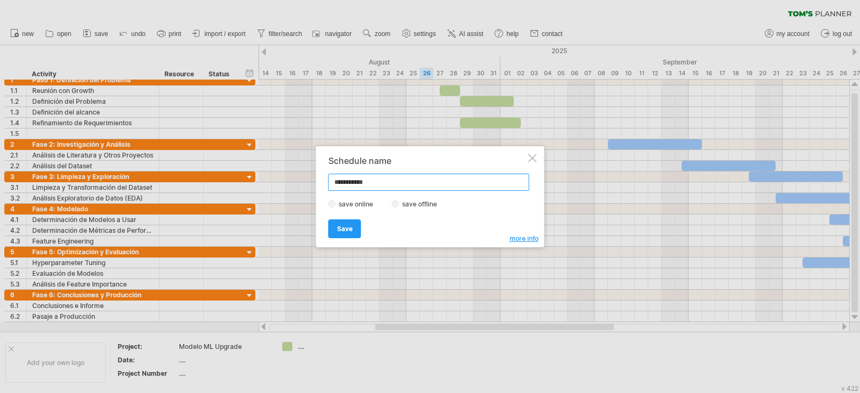
drag, startPoint x: 374, startPoint y: 182, endPoint x: 257, endPoint y: 171, distance: 117.7
click at [257, 171] on div "Trying to reach [DOMAIN_NAME] Connected again... 0% clear filter new 1" at bounding box center [430, 196] width 860 height 393
type input "**********"
click at [340, 230] on span "Save" at bounding box center [345, 229] width 16 height 8
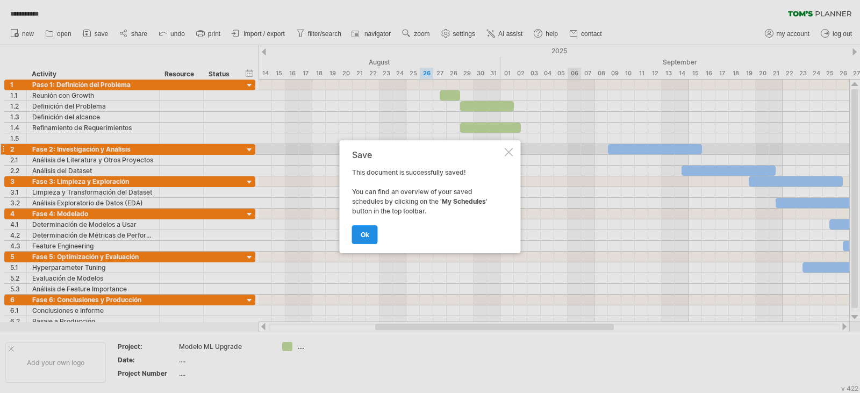
click at [368, 238] on span "ok" at bounding box center [365, 235] width 9 height 8
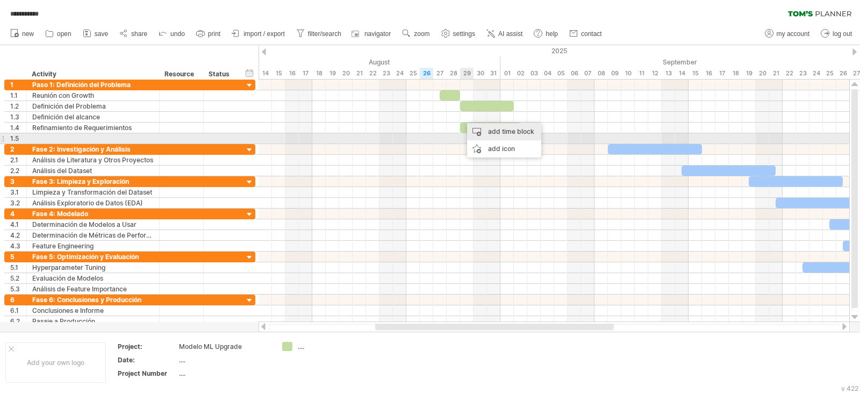
click at [486, 134] on div "add time block" at bounding box center [504, 131] width 74 height 17
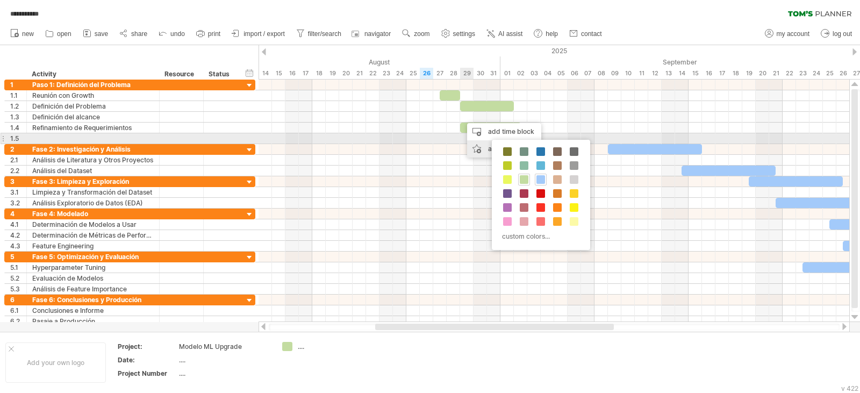
click at [478, 144] on div "add icon" at bounding box center [504, 148] width 74 height 17
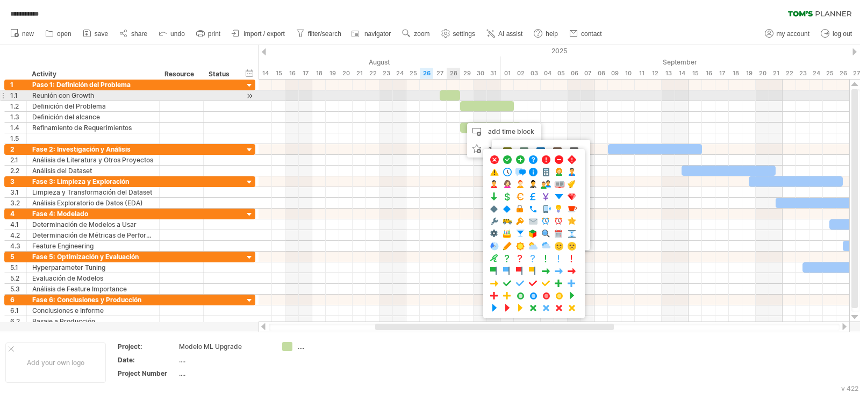
click at [456, 100] on div at bounding box center [450, 95] width 20 height 10
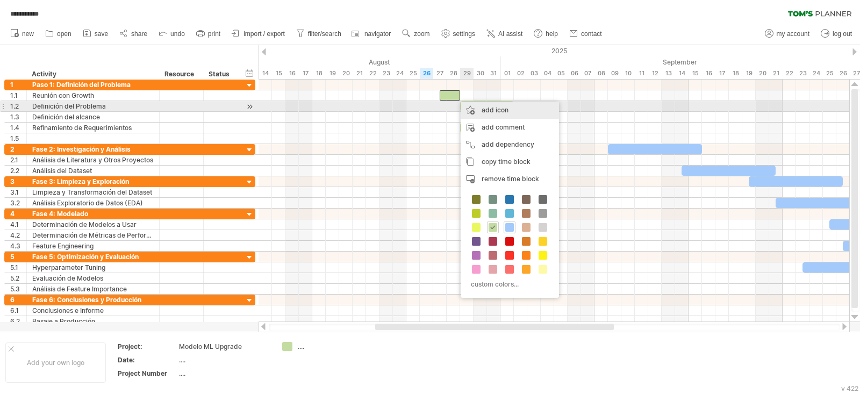
click at [474, 112] on div "add icon" at bounding box center [510, 110] width 98 height 17
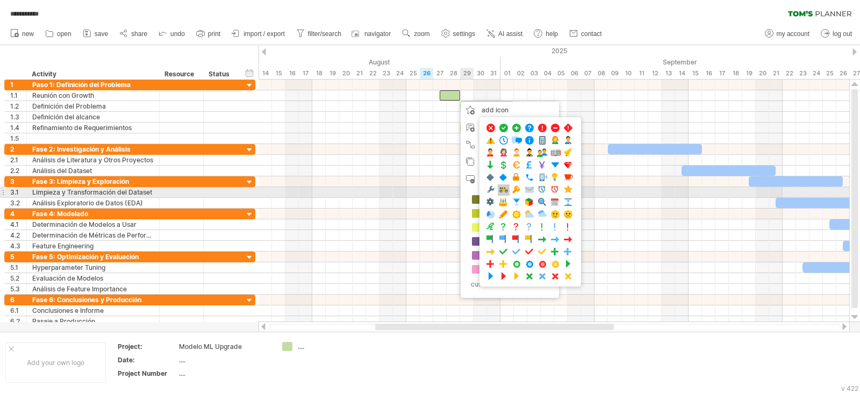
click at [506, 188] on span at bounding box center [503, 190] width 11 height 10
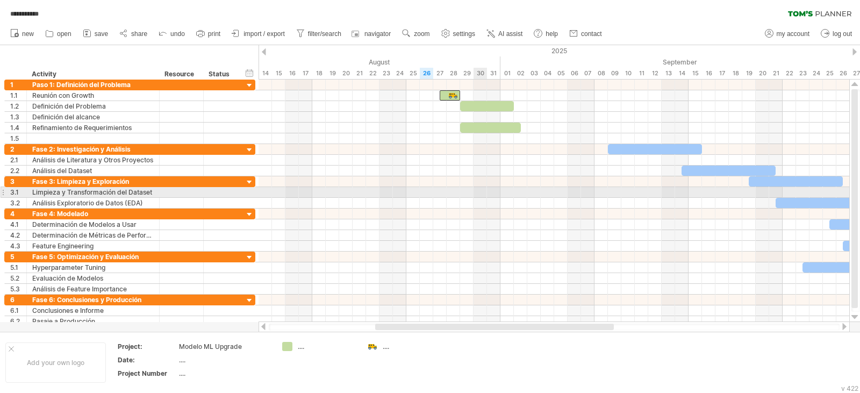
click at [477, 189] on div at bounding box center [554, 192] width 591 height 11
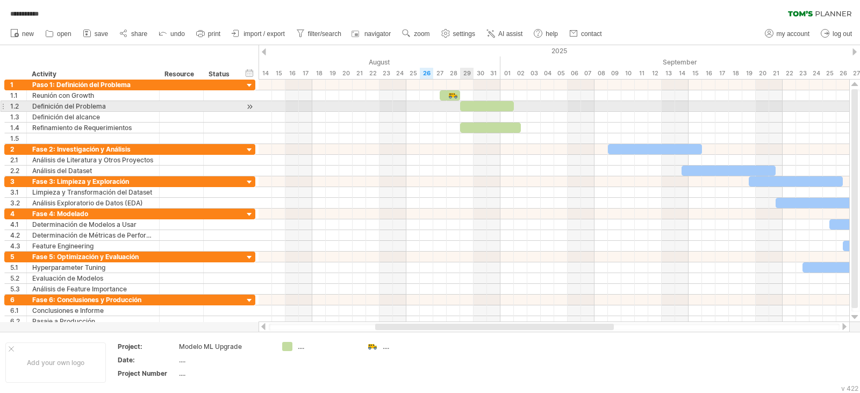
click at [474, 102] on div at bounding box center [487, 106] width 54 height 10
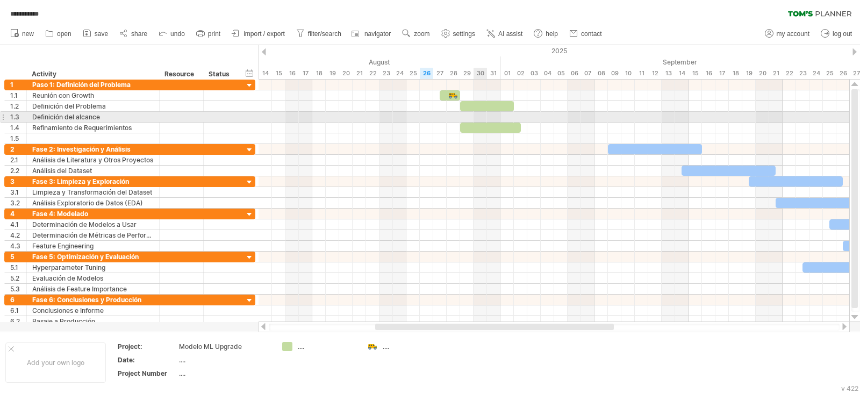
click at [484, 122] on div at bounding box center [554, 117] width 591 height 11
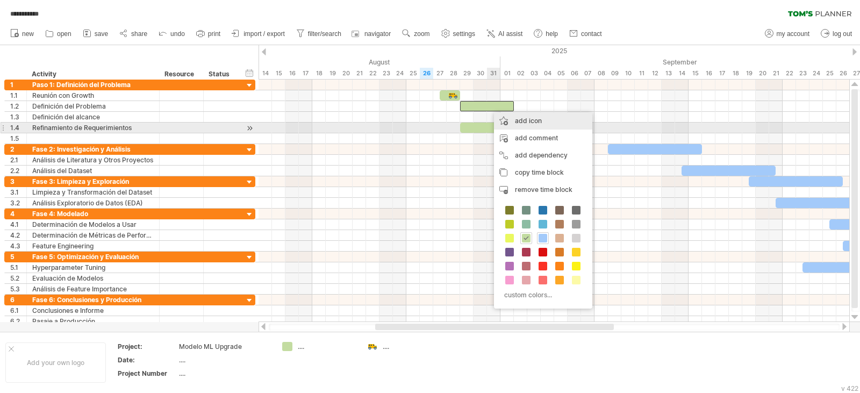
click at [510, 127] on div "add icon" at bounding box center [543, 120] width 98 height 17
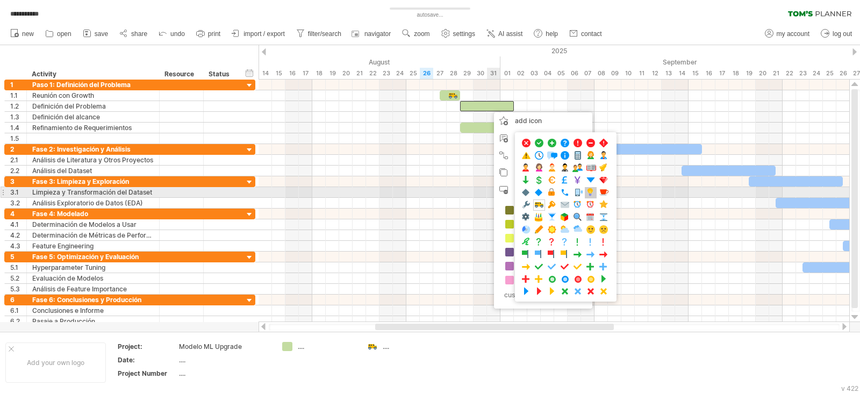
click at [589, 192] on span at bounding box center [590, 193] width 11 height 10
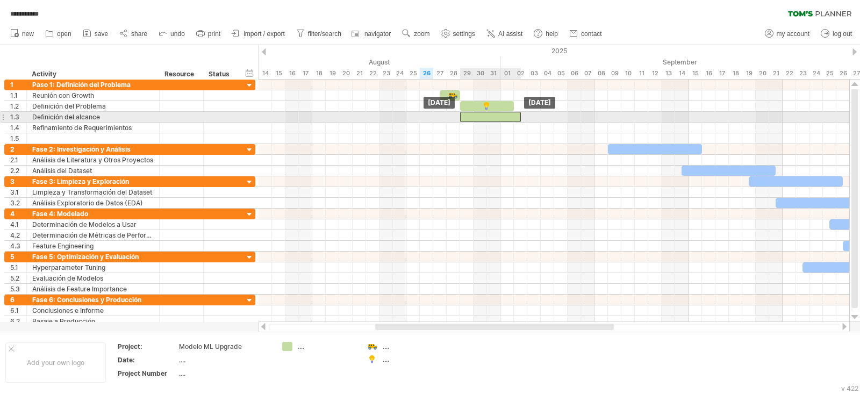
drag, startPoint x: 495, startPoint y: 130, endPoint x: 495, endPoint y: 120, distance: 9.7
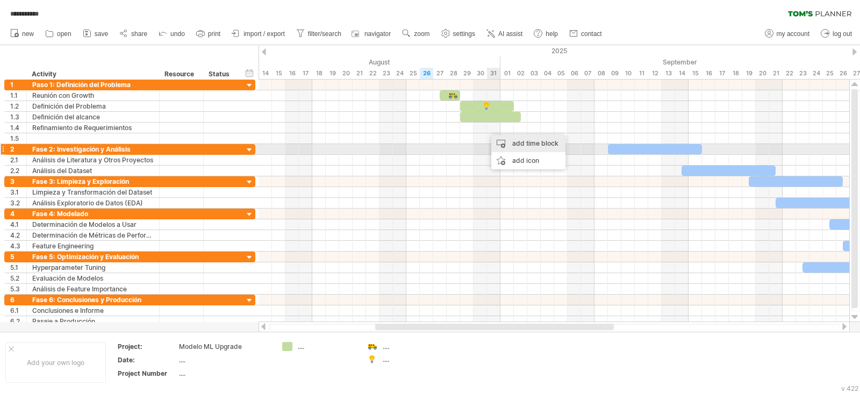
click at [527, 148] on div "add time block" at bounding box center [528, 143] width 74 height 17
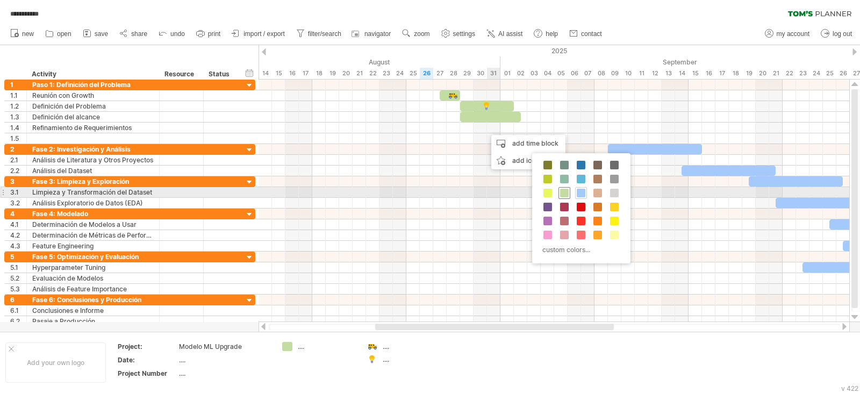
click at [564, 190] on span at bounding box center [564, 193] width 9 height 9
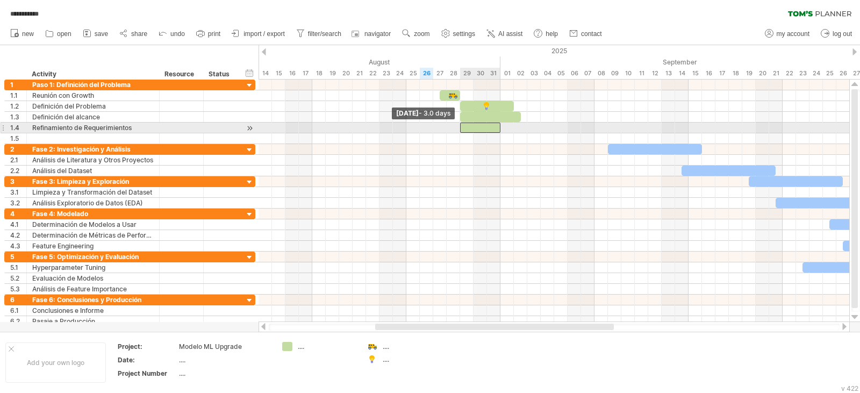
drag, startPoint x: 489, startPoint y: 128, endPoint x: 464, endPoint y: 126, distance: 24.3
click at [461, 127] on span at bounding box center [460, 128] width 4 height 10
click at [498, 129] on div at bounding box center [480, 128] width 40 height 10
drag, startPoint x: 499, startPoint y: 129, endPoint x: 507, endPoint y: 129, distance: 7.5
click at [507, 129] on span at bounding box center [507, 128] width 4 height 10
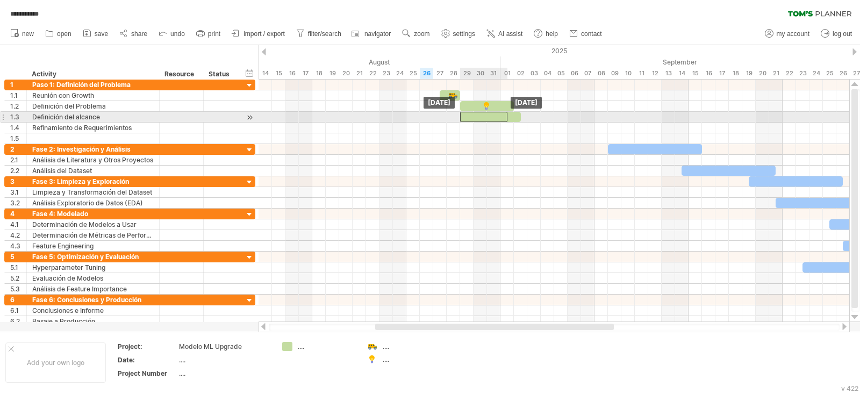
drag, startPoint x: 477, startPoint y: 130, endPoint x: 476, endPoint y: 119, distance: 10.3
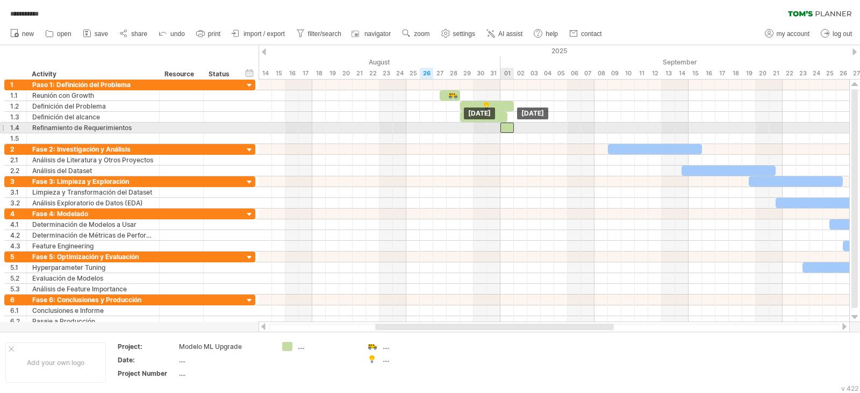
drag, startPoint x: 515, startPoint y: 118, endPoint x: 509, endPoint y: 128, distance: 11.8
drag, startPoint x: 500, startPoint y: 128, endPoint x: 459, endPoint y: 132, distance: 42.1
click at [459, 132] on span at bounding box center [460, 128] width 4 height 10
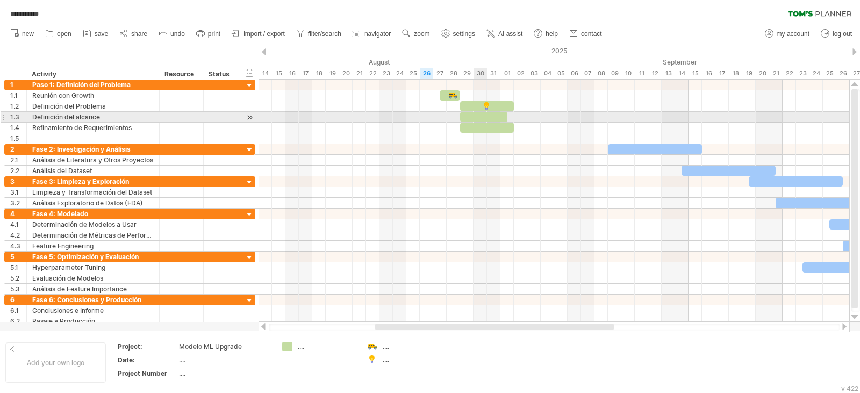
click at [484, 118] on div at bounding box center [483, 117] width 47 height 10
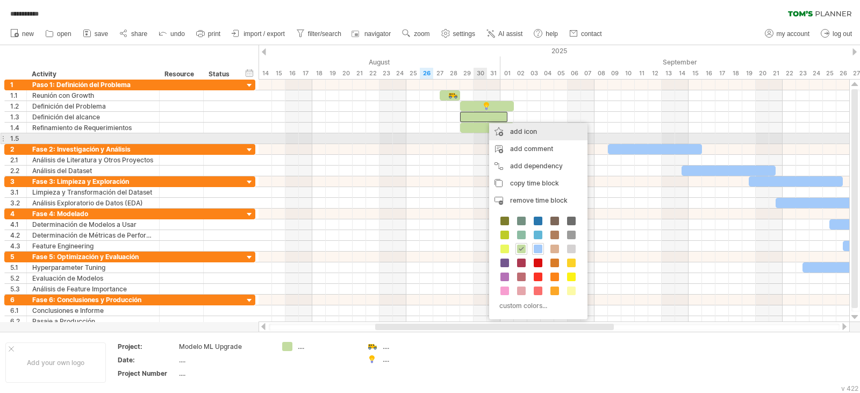
click at [502, 135] on div "add icon" at bounding box center [538, 131] width 98 height 17
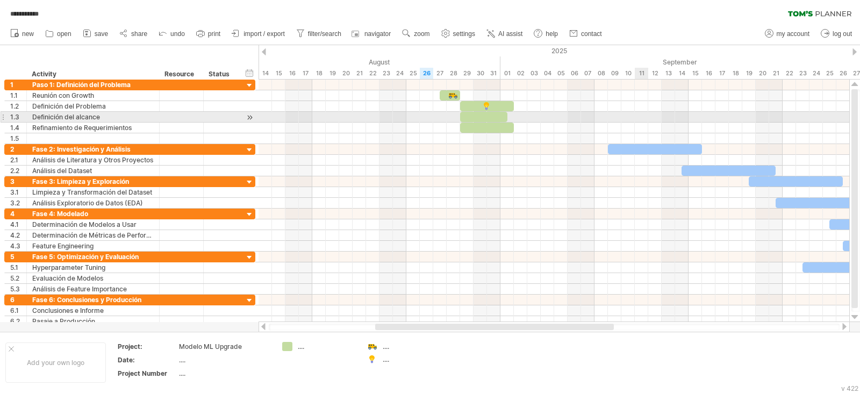
click at [636, 115] on div at bounding box center [554, 117] width 591 height 11
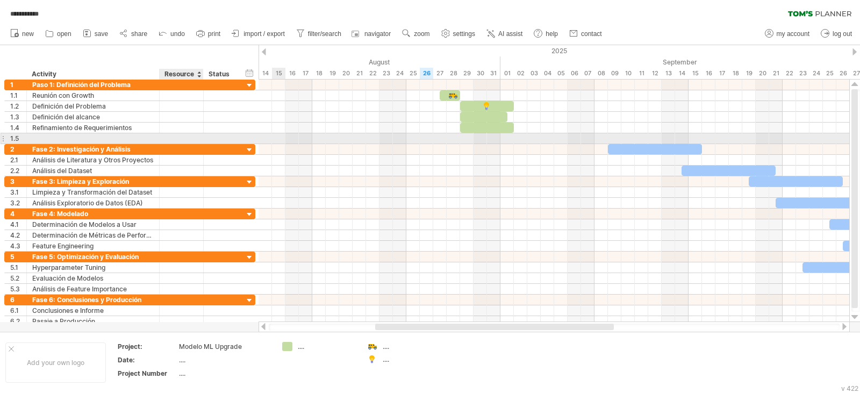
click at [182, 138] on div at bounding box center [181, 138] width 33 height 10
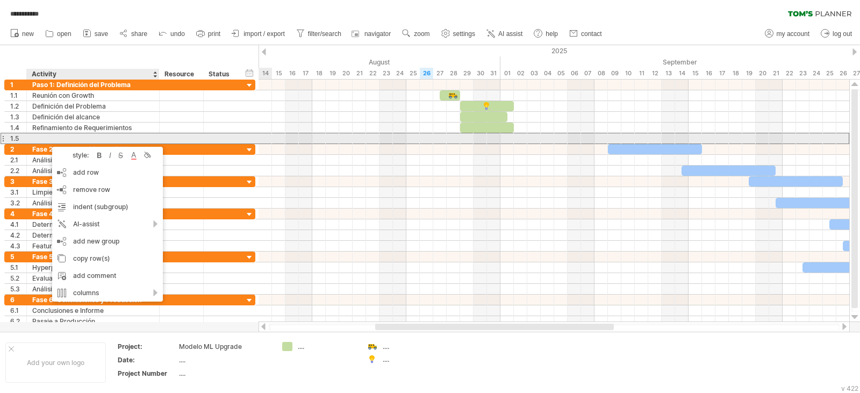
click at [151, 139] on div at bounding box center [92, 138] width 121 height 10
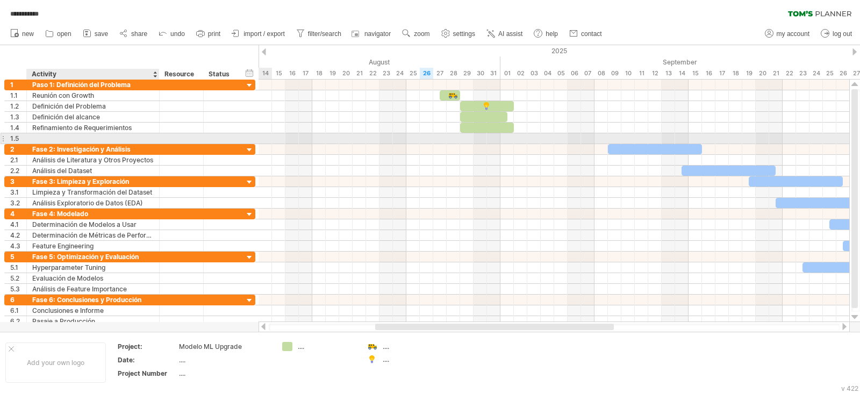
click at [151, 139] on input "text" at bounding box center [92, 138] width 121 height 10
type input "*"
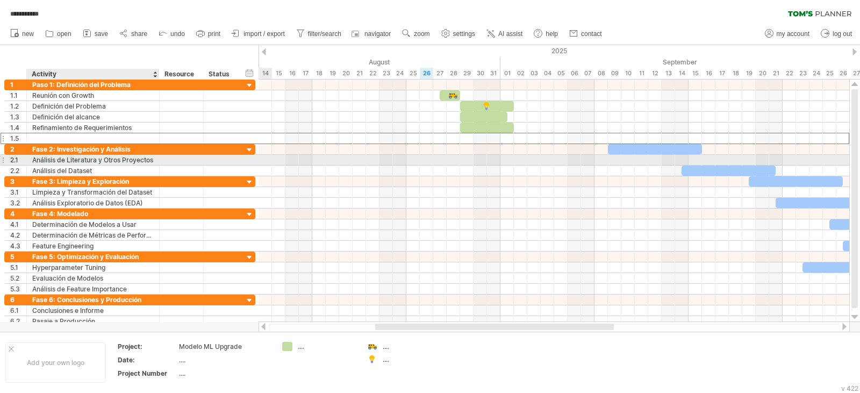
click at [52, 156] on div "Análisis de Literatura y Otros Proyectos" at bounding box center [92, 160] width 121 height 10
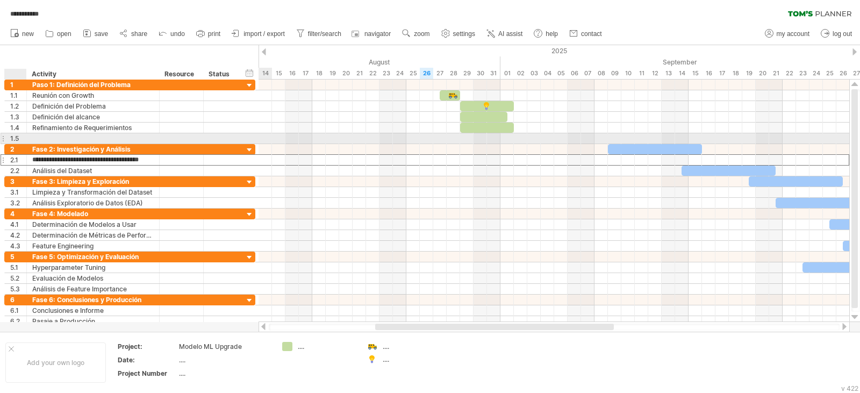
click at [10, 139] on div "1.5" at bounding box center [18, 138] width 16 height 10
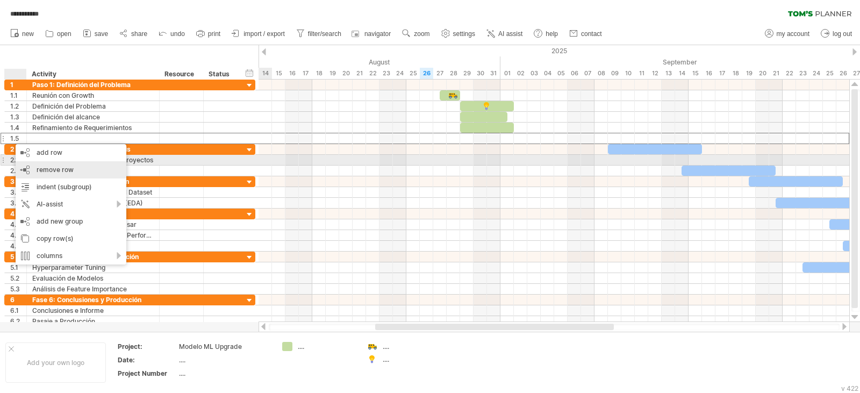
click at [23, 165] on div "remove row remove selected rows" at bounding box center [71, 169] width 111 height 17
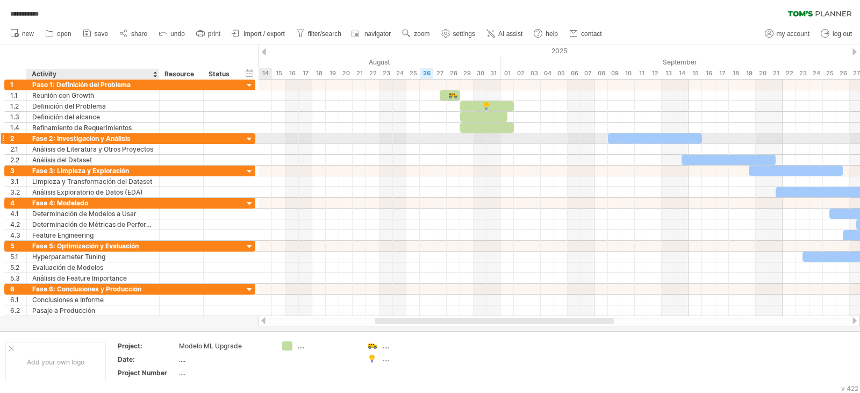
click at [65, 140] on div "Fase 2: Investigación y Análisis" at bounding box center [92, 138] width 121 height 10
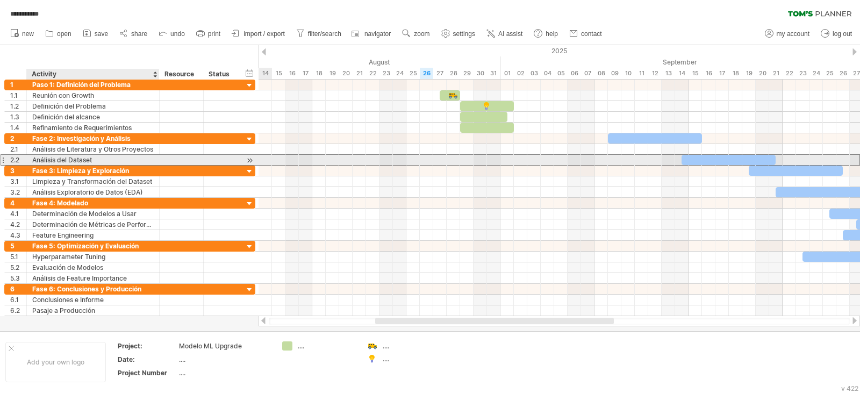
click at [69, 159] on div "Análisis del Dataset" at bounding box center [92, 160] width 121 height 10
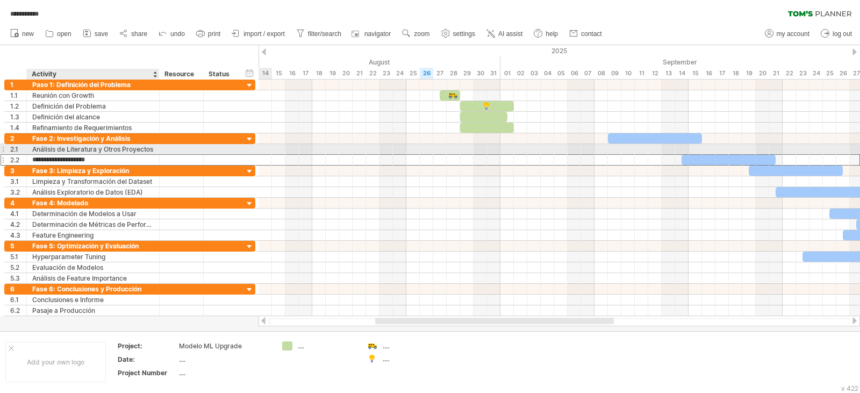
click at [78, 151] on div "Análisis de Literatura y Otros Proyectos" at bounding box center [92, 149] width 121 height 10
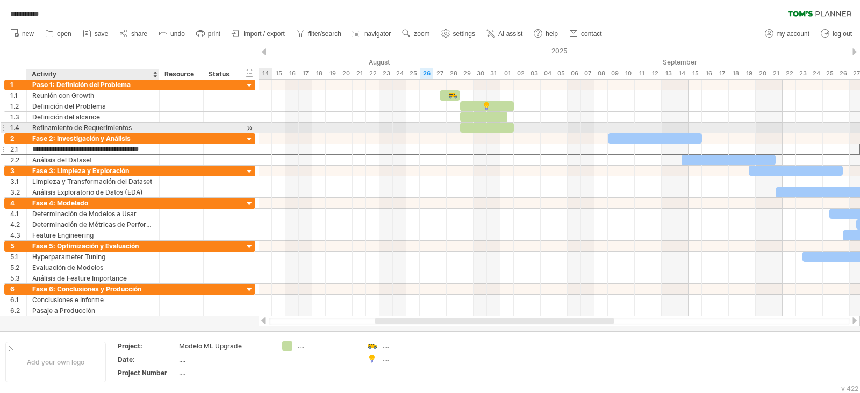
click at [81, 133] on div "**********" at bounding box center [129, 128] width 251 height 11
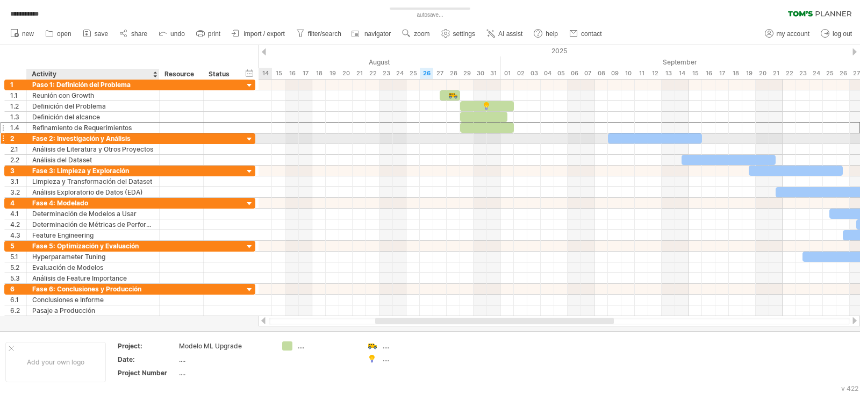
click at [81, 144] on div "**********" at bounding box center [129, 138] width 251 height 11
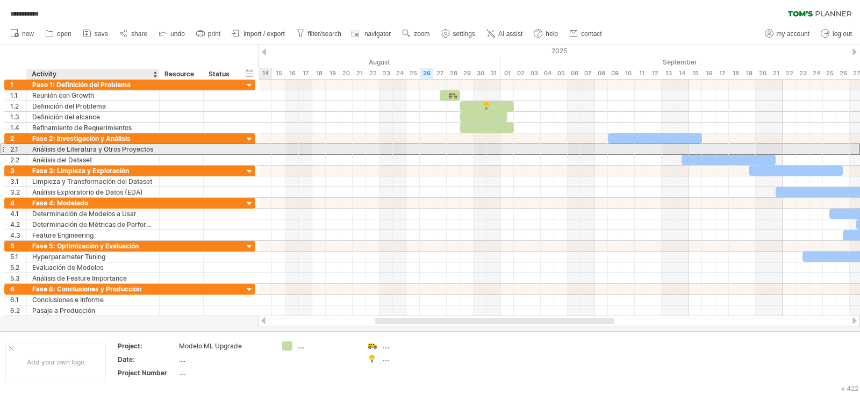
click at [28, 149] on div "**********" at bounding box center [93, 149] width 133 height 10
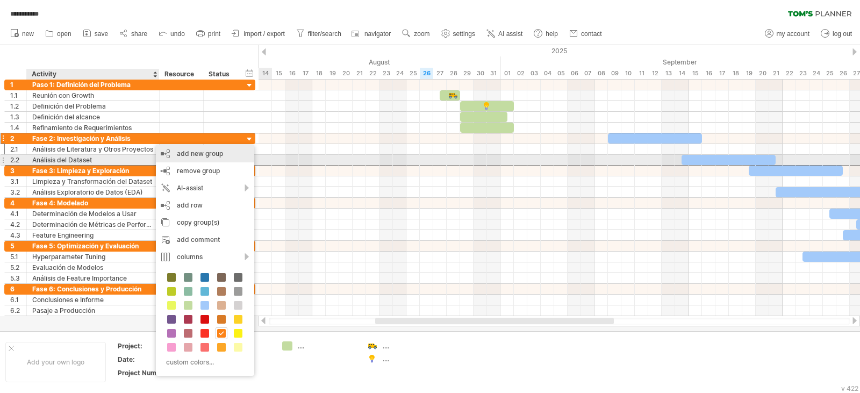
click at [187, 159] on div "add new group" at bounding box center [205, 153] width 98 height 17
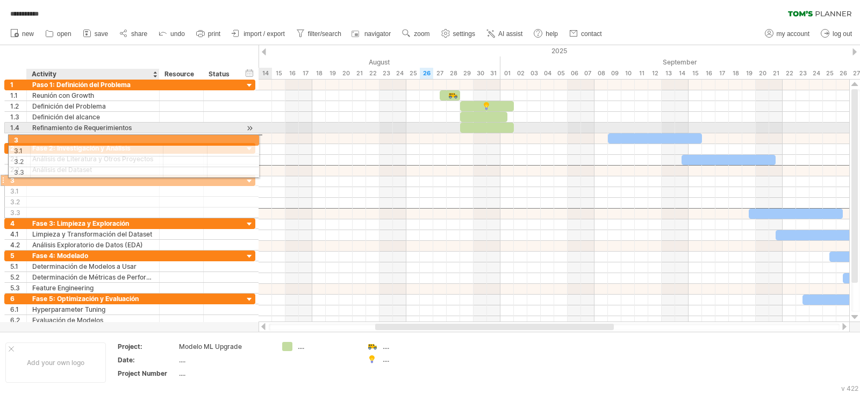
drag, startPoint x: 75, startPoint y: 172, endPoint x: 80, endPoint y: 137, distance: 35.3
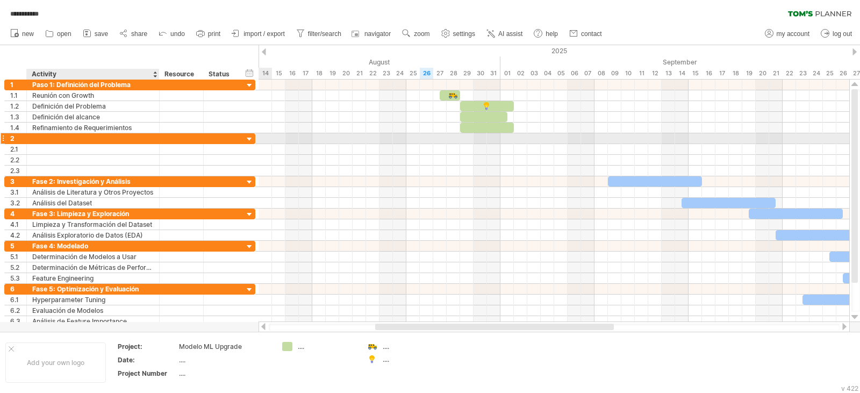
click at [82, 142] on div at bounding box center [92, 138] width 121 height 10
click at [90, 137] on div at bounding box center [92, 138] width 121 height 10
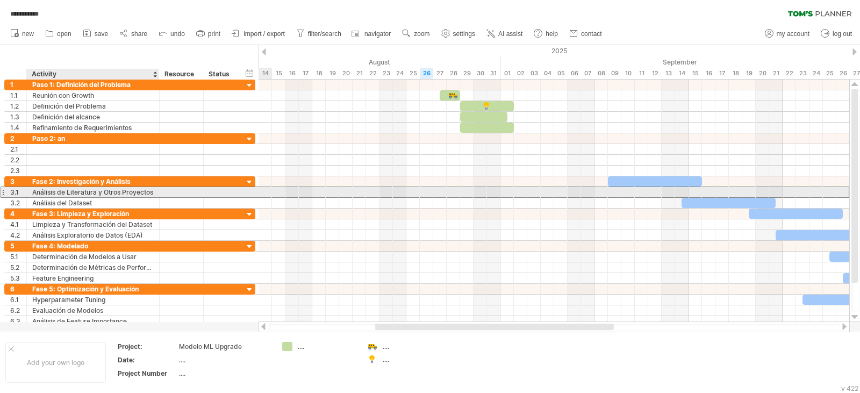
click at [90, 195] on div "Análisis de Literatura y Otros Proyectos" at bounding box center [92, 192] width 121 height 10
click at [146, 196] on input "**********" at bounding box center [92, 192] width 121 height 10
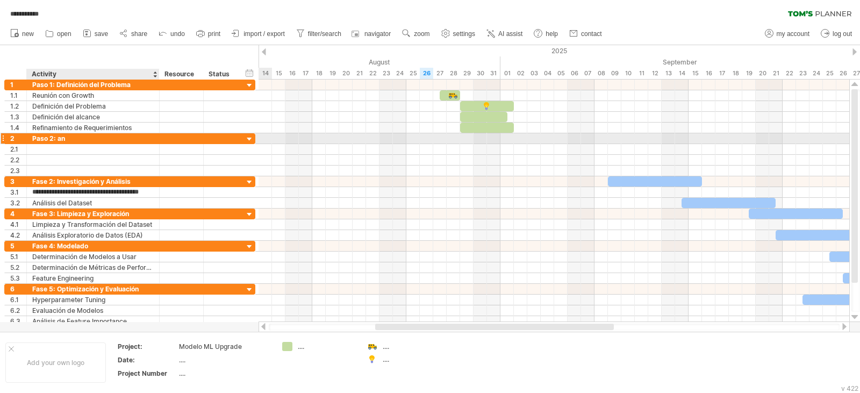
click at [83, 139] on div "Paso 2: an" at bounding box center [92, 138] width 121 height 10
click at [83, 138] on input "**********" at bounding box center [92, 138] width 121 height 10
type input "**********"
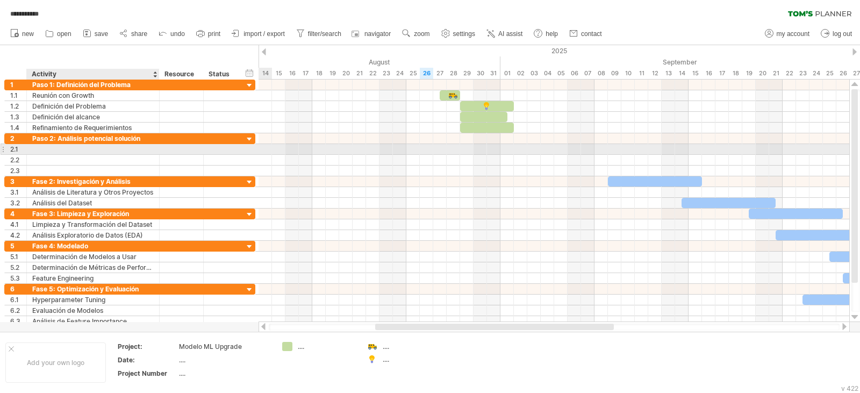
click at [94, 152] on div at bounding box center [92, 149] width 121 height 10
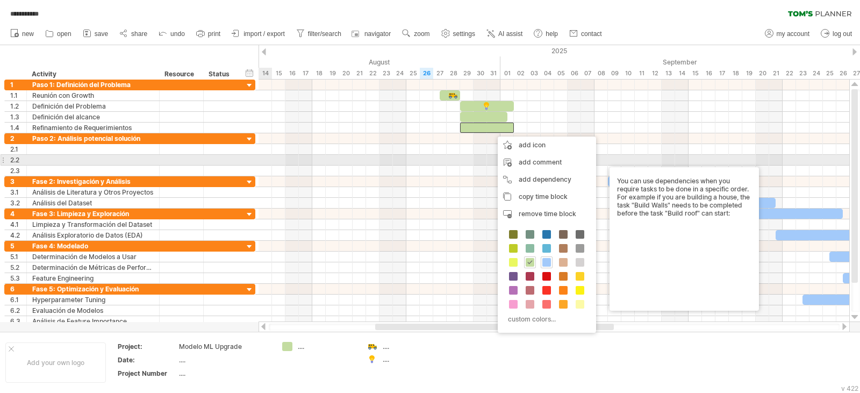
click at [170, 156] on div at bounding box center [181, 160] width 33 height 10
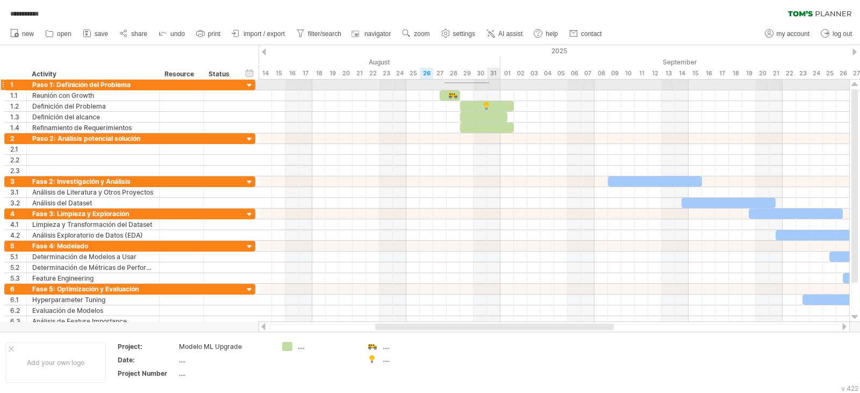
drag, startPoint x: 445, startPoint y: 83, endPoint x: 499, endPoint y: 83, distance: 54.8
click at [499, 83] on div at bounding box center [554, 85] width 591 height 11
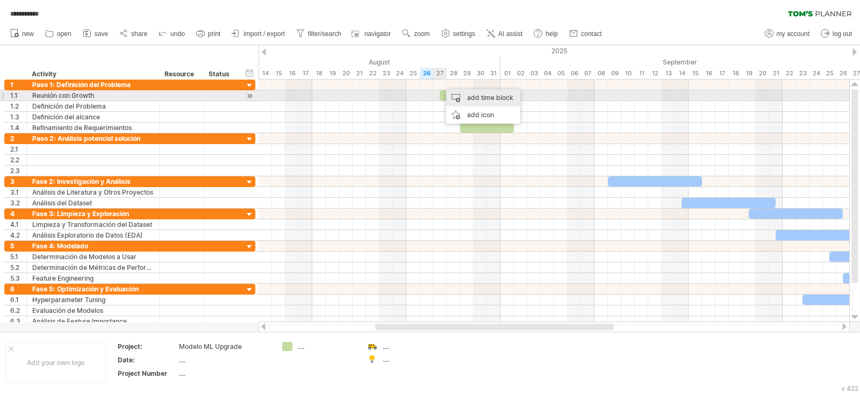
click at [459, 96] on div "add time block" at bounding box center [483, 97] width 74 height 17
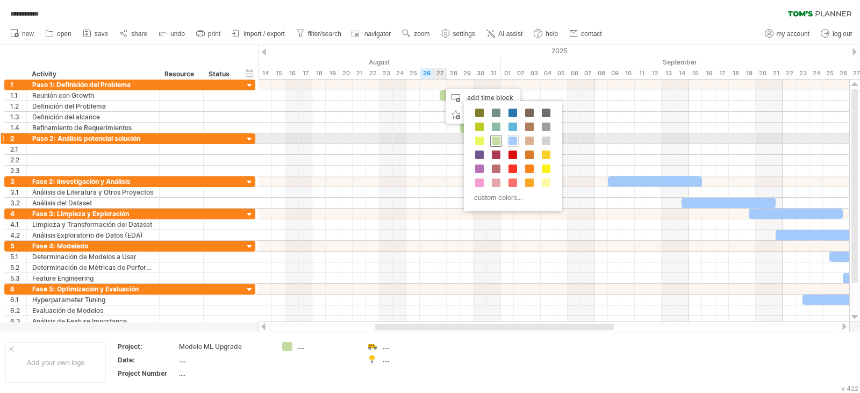
click at [494, 137] on span at bounding box center [496, 141] width 9 height 9
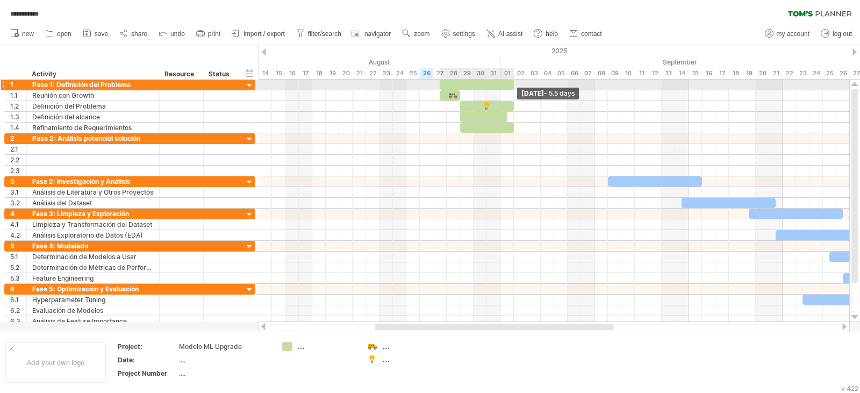
drag, startPoint x: 452, startPoint y: 84, endPoint x: 513, endPoint y: 88, distance: 61.4
click at [513, 82] on span at bounding box center [514, 85] width 4 height 10
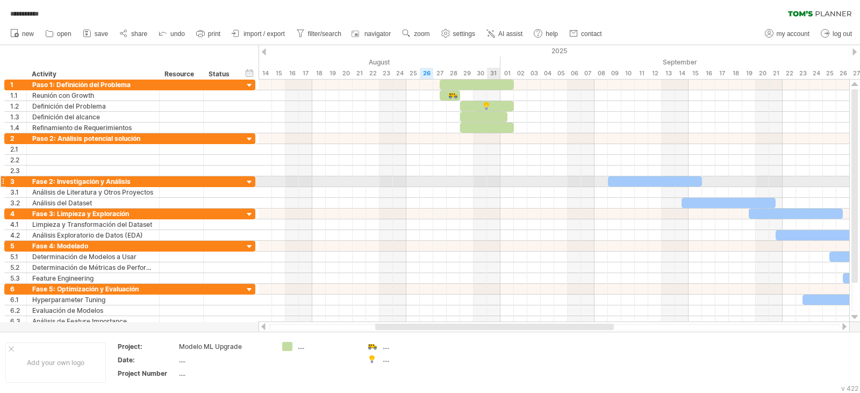
click at [492, 183] on div at bounding box center [554, 181] width 591 height 11
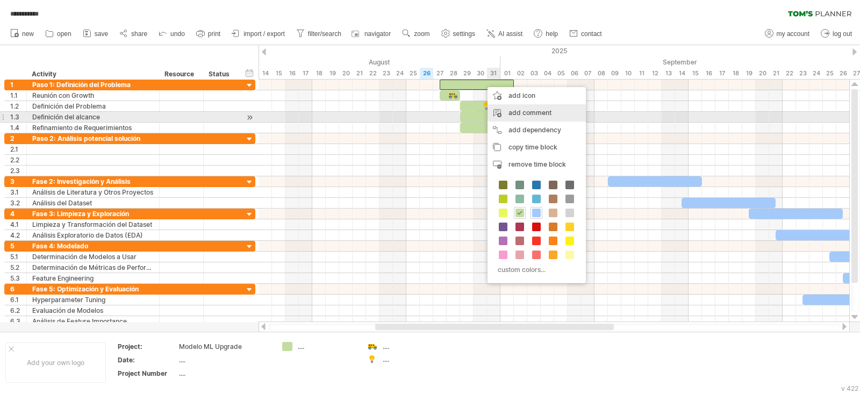
click at [518, 114] on div "add comment" at bounding box center [537, 112] width 98 height 17
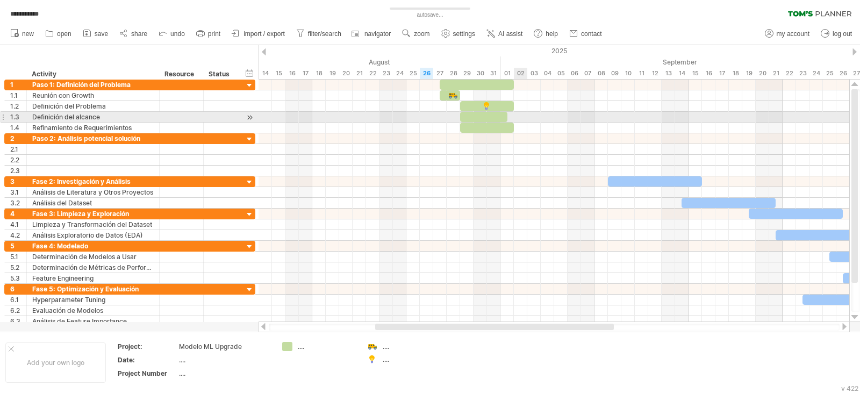
click at [526, 115] on div at bounding box center [554, 117] width 591 height 11
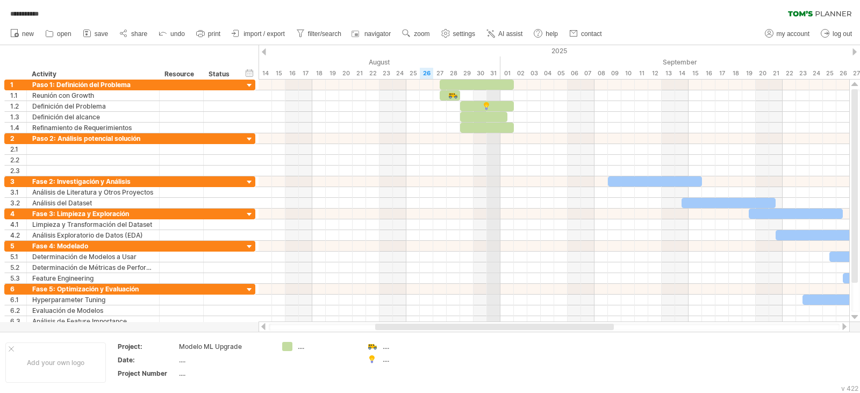
click at [491, 78] on div "31" at bounding box center [493, 73] width 13 height 11
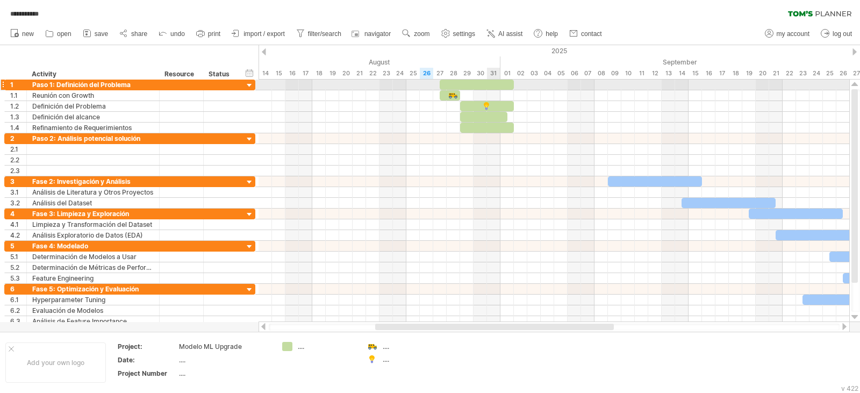
click at [490, 84] on div at bounding box center [477, 85] width 74 height 10
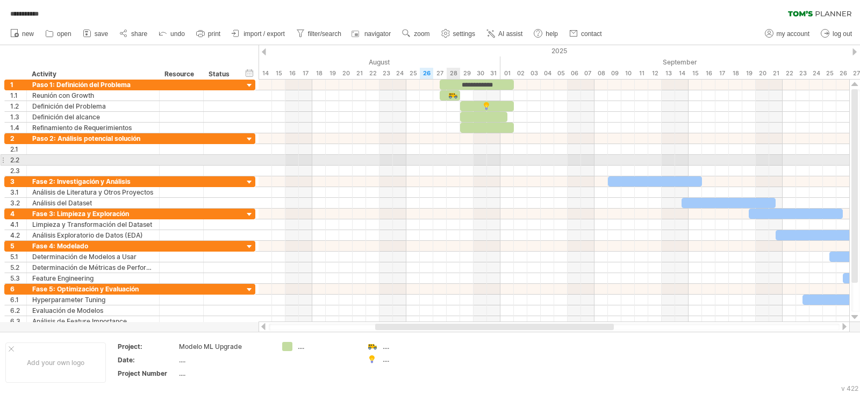
click at [455, 166] on div at bounding box center [554, 171] width 591 height 11
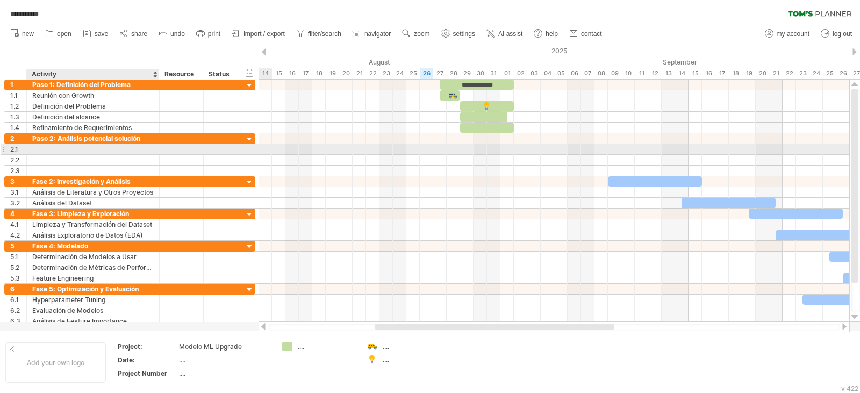
click at [165, 151] on div at bounding box center [181, 149] width 33 height 10
click at [20, 151] on div "2.1" at bounding box center [18, 149] width 16 height 10
click at [38, 148] on div at bounding box center [92, 149] width 121 height 10
type input "*"
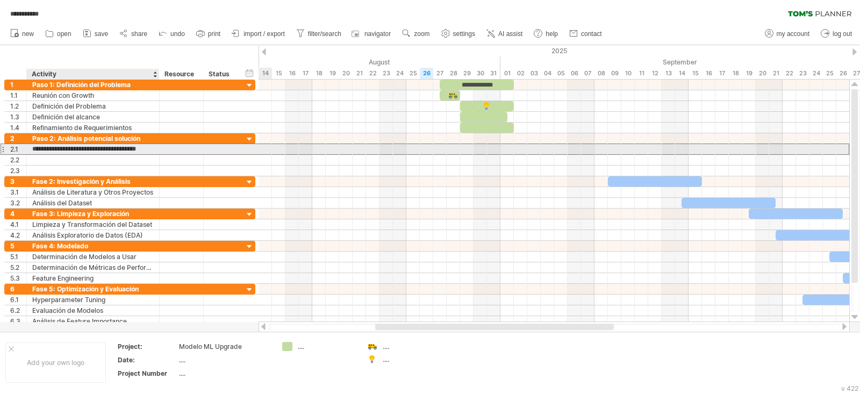
type input "**********"
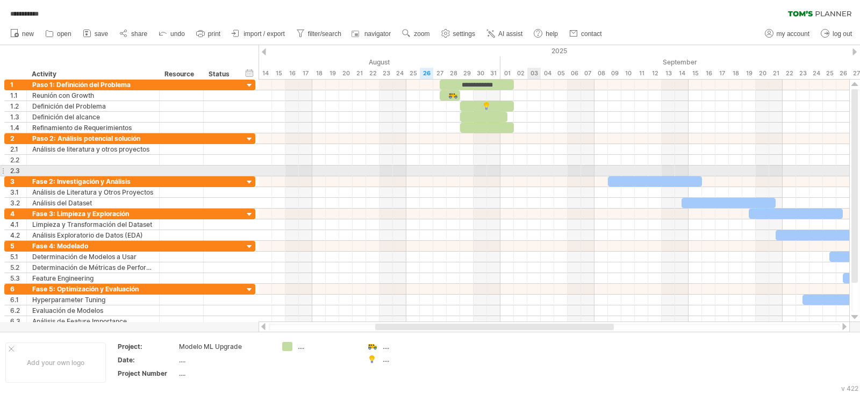
click at [524, 166] on div at bounding box center [554, 171] width 591 height 11
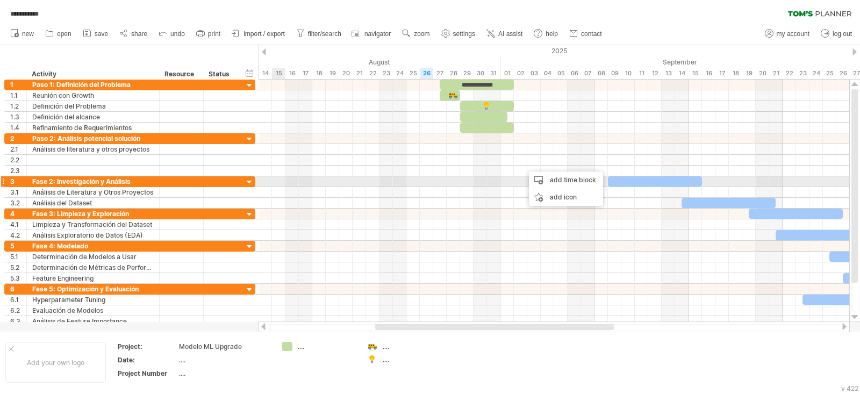
click at [94, 180] on div "Fase 2: Investigación y Análisis" at bounding box center [92, 181] width 121 height 10
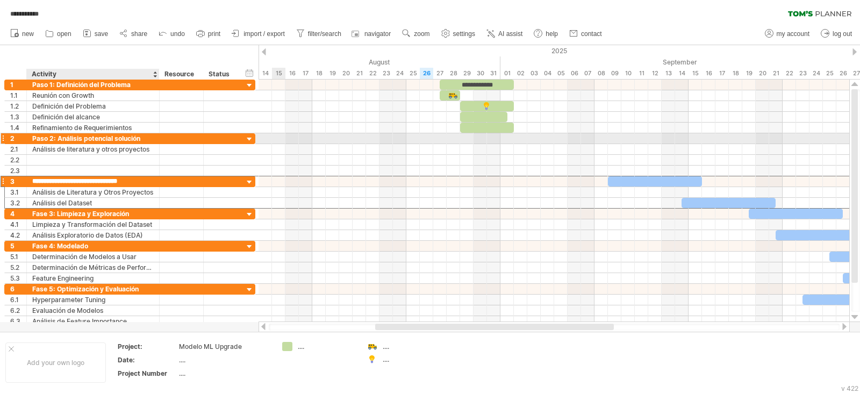
click at [95, 142] on div "Paso 2: Análisis potencial solución" at bounding box center [92, 138] width 121 height 10
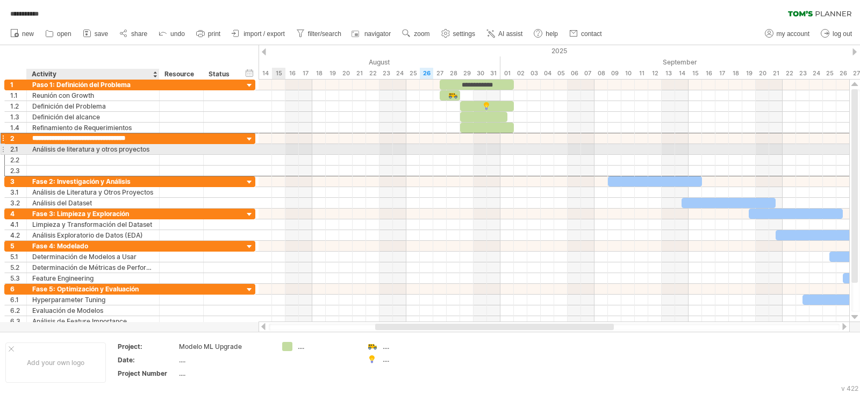
click at [95, 149] on div "Análisis de literatura y otros proyectos" at bounding box center [92, 149] width 121 height 10
click at [95, 149] on input "**********" at bounding box center [92, 149] width 121 height 10
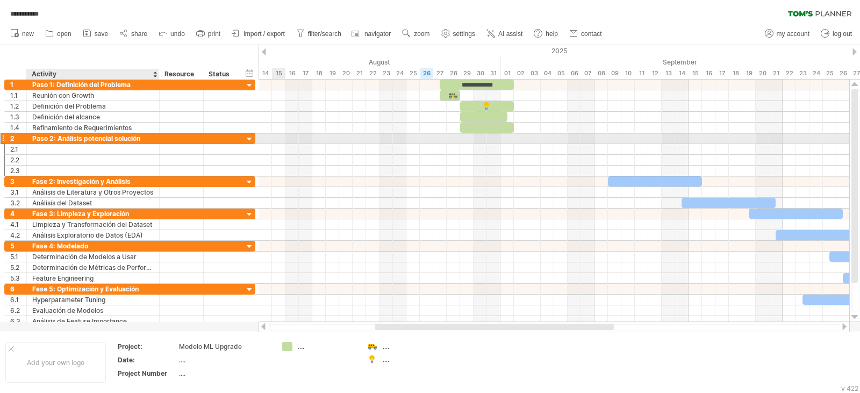
click at [80, 141] on div "Paso 2: Análisis potencial solución" at bounding box center [92, 138] width 121 height 10
click at [80, 141] on input "**********" at bounding box center [92, 138] width 121 height 10
drag, startPoint x: 105, startPoint y: 137, endPoint x: 154, endPoint y: 137, distance: 48.4
click at [154, 137] on div "**********" at bounding box center [93, 138] width 133 height 10
paste input "**********"
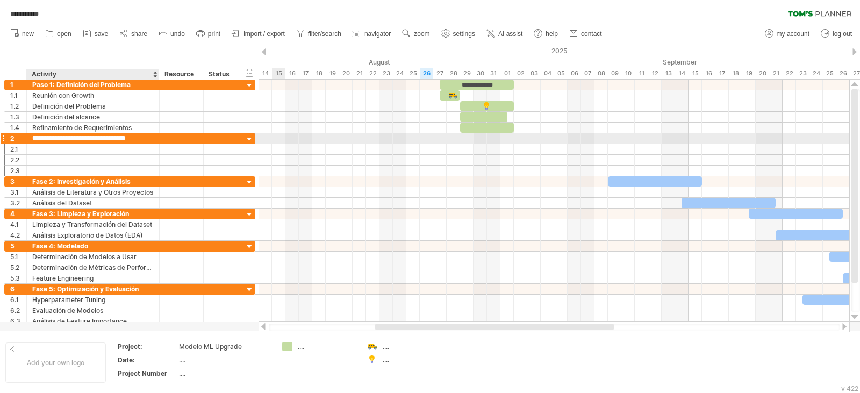
click at [153, 135] on input "**********" at bounding box center [92, 138] width 121 height 10
click at [148, 140] on div "Paso 2: Análisis potencial solución" at bounding box center [92, 138] width 121 height 10
paste input "**********"
click at [36, 135] on input "**********" at bounding box center [92, 138] width 121 height 10
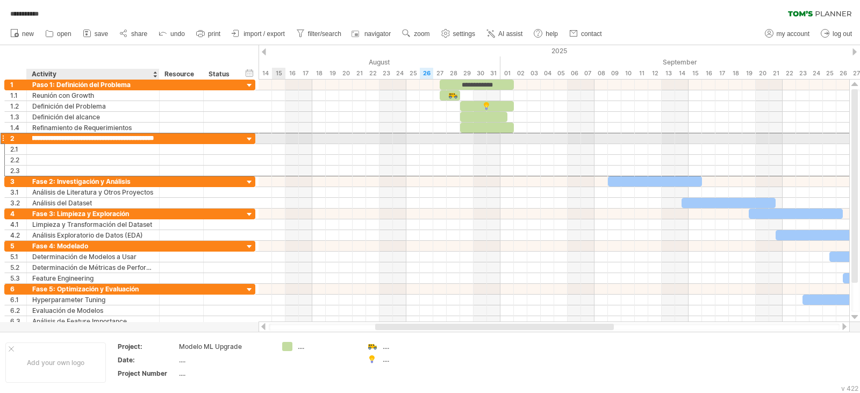
click at [33, 138] on input "**********" at bounding box center [92, 138] width 121 height 10
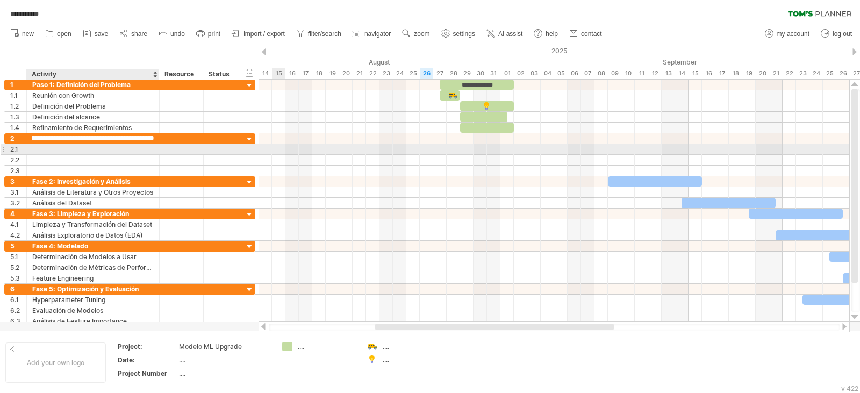
click at [148, 154] on div at bounding box center [92, 149] width 121 height 10
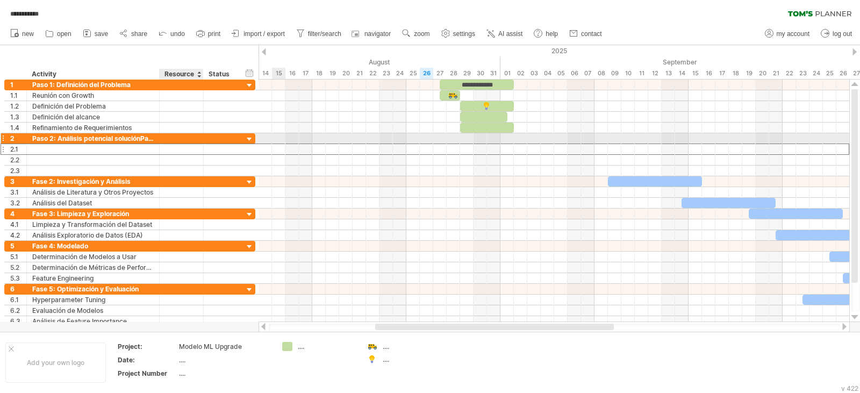
click at [169, 140] on div at bounding box center [181, 138] width 33 height 10
click at [169, 140] on input "text" at bounding box center [181, 138] width 33 height 10
click at [122, 135] on div "Paso 2: Análisis potencial soluciónPaso 2: Análisis de literatura y otros proye…" at bounding box center [92, 138] width 121 height 10
click at [0, 0] on input "**********" at bounding box center [0, 0] width 0 height 0
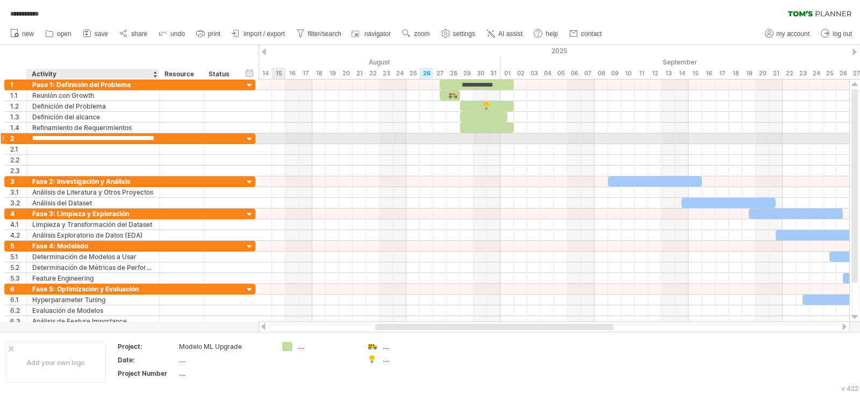
click at [122, 135] on input "**********" at bounding box center [92, 138] width 121 height 10
click at [142, 144] on div "**********" at bounding box center [129, 138] width 251 height 11
click at [142, 138] on div "Paso 2: Análisis potencial soluciónPaso 2: Análisis de literatura y otros proye…" at bounding box center [92, 138] width 121 height 10
click at [0, 0] on input "**********" at bounding box center [0, 0] width 0 height 0
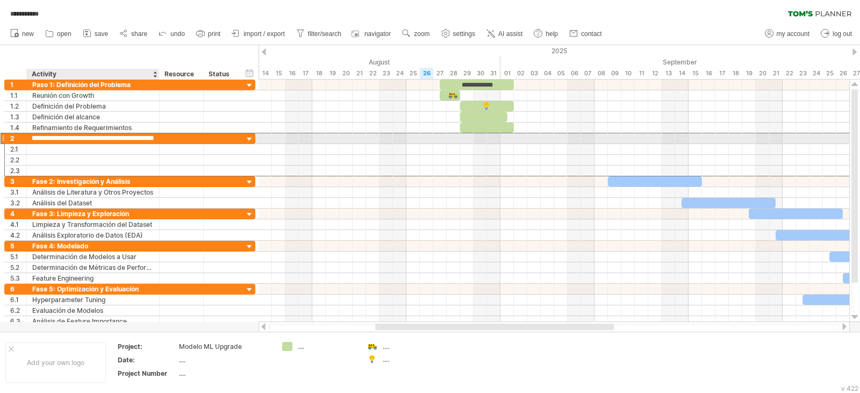
drag, startPoint x: 85, startPoint y: 139, endPoint x: 59, endPoint y: 139, distance: 26.3
click at [59, 139] on input "**********" at bounding box center [92, 138] width 121 height 10
type input "**********"
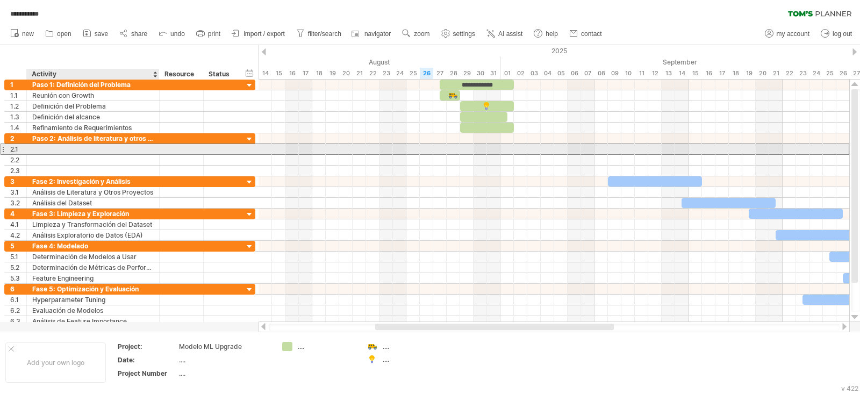
click at [59, 151] on div at bounding box center [92, 149] width 121 height 10
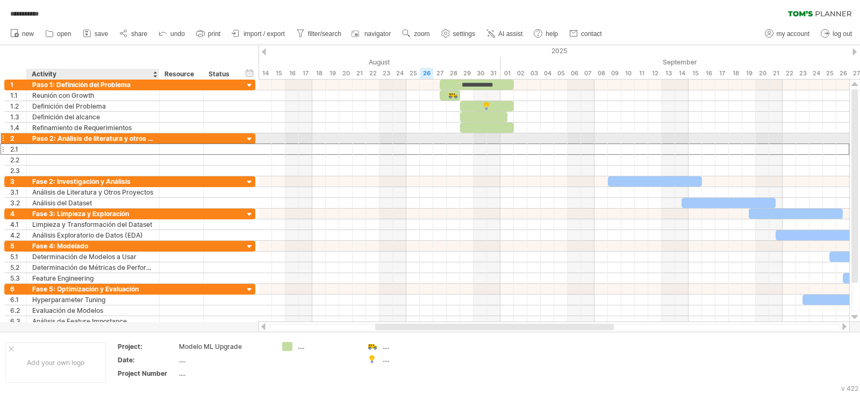
click at [65, 139] on div "Paso 2: Análisis de literatura y otros proyectos" at bounding box center [92, 138] width 121 height 10
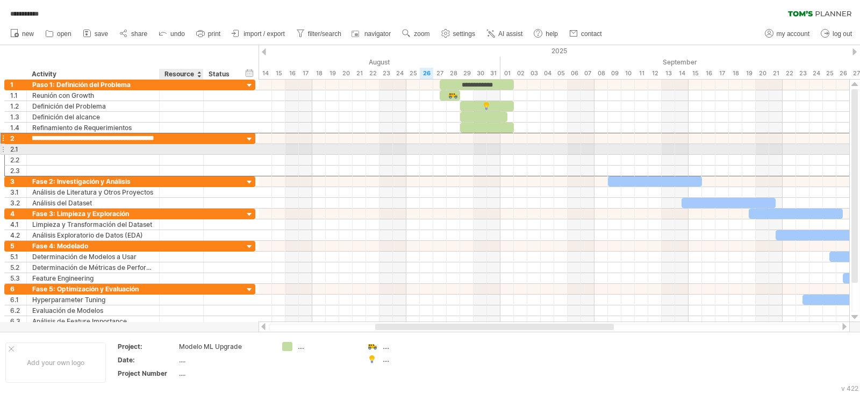
drag, startPoint x: 124, startPoint y: 140, endPoint x: 187, endPoint y: 146, distance: 63.1
click at [187, 146] on div "**********" at bounding box center [129, 155] width 251 height 44
click at [112, 151] on div at bounding box center [92, 149] width 121 height 10
click at [53, 151] on input "text" at bounding box center [92, 149] width 121 height 10
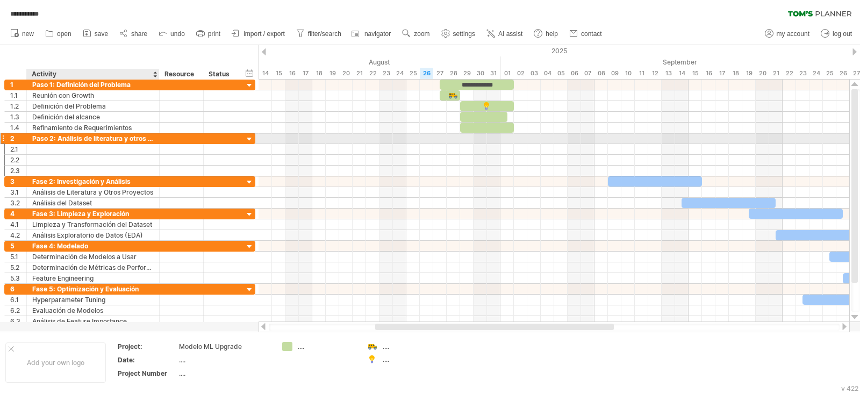
click at [82, 143] on div "Paso 2: Análisis de literatura y otros proyectos" at bounding box center [92, 138] width 121 height 10
click at [85, 138] on input "**********" at bounding box center [92, 138] width 121 height 10
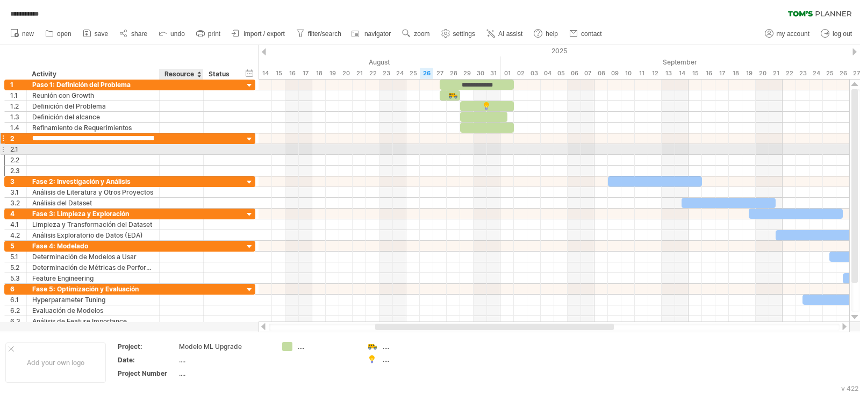
scroll to position [0, 24]
drag, startPoint x: 81, startPoint y: 139, endPoint x: 174, endPoint y: 147, distance: 93.9
click at [174, 147] on div "**********" at bounding box center [129, 155] width 251 height 44
click at [136, 145] on div at bounding box center [92, 149] width 121 height 10
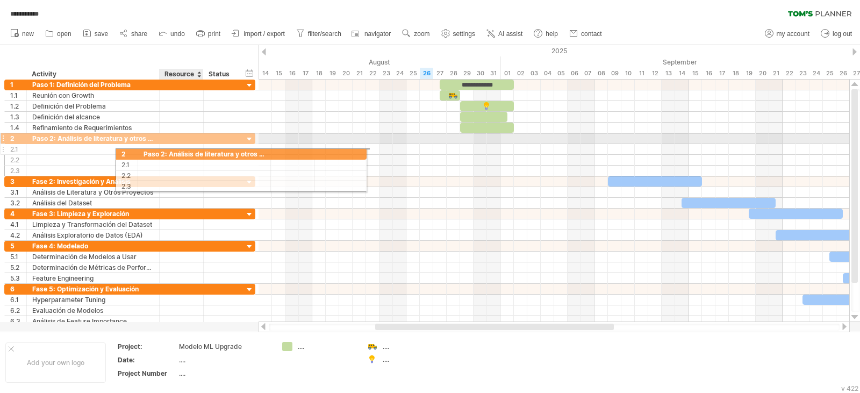
drag, startPoint x: 59, startPoint y: 137, endPoint x: 188, endPoint y: 149, distance: 129.6
click at [189, 149] on div "**********" at bounding box center [129, 155] width 251 height 44
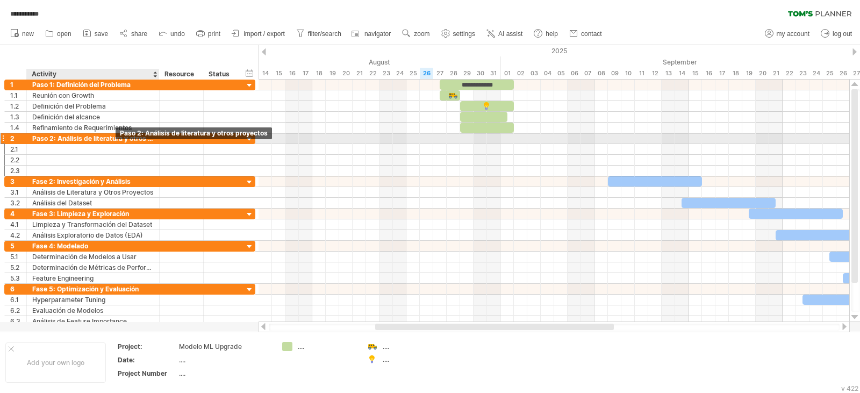
click at [81, 134] on div "Paso 2: Análisis de literatura y otros proyectos" at bounding box center [92, 138] width 121 height 10
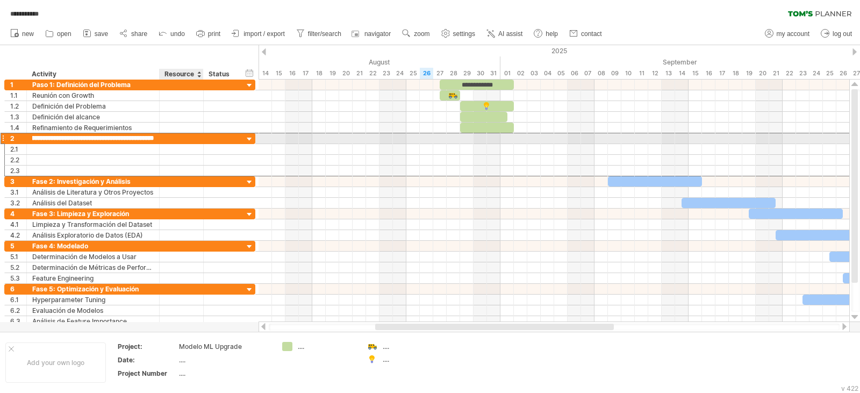
drag, startPoint x: 56, startPoint y: 139, endPoint x: 180, endPoint y: 139, distance: 123.6
click at [180, 139] on div "**********" at bounding box center [129, 138] width 251 height 11
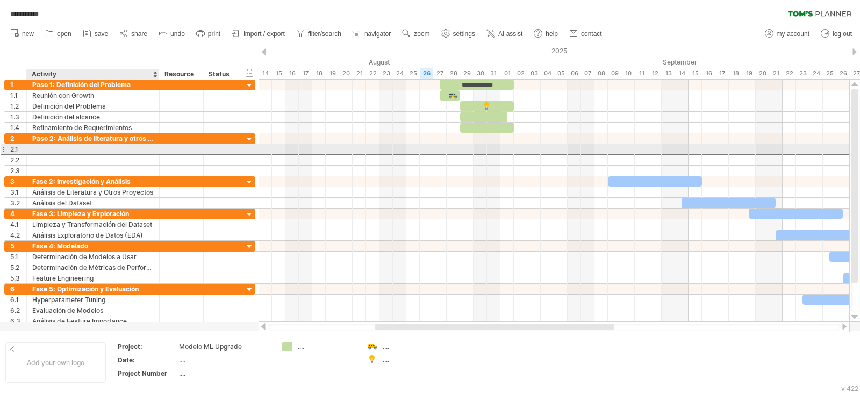
click at [117, 152] on div at bounding box center [92, 149] width 121 height 10
click at [117, 152] on input "text" at bounding box center [92, 149] width 121 height 10
paste input "**********"
type input "**********"
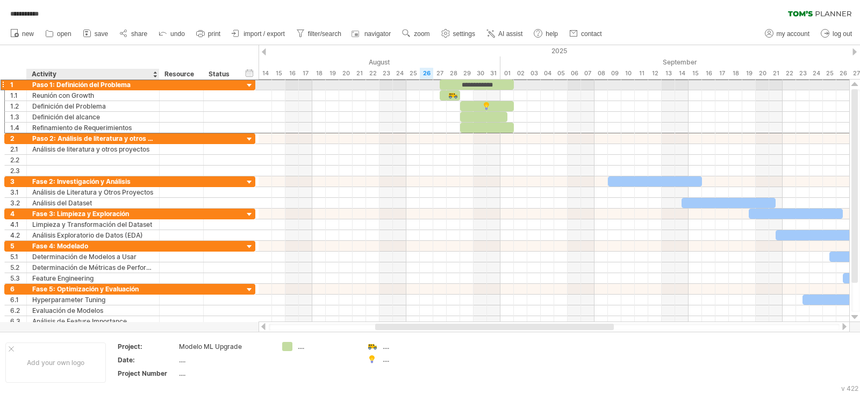
click at [123, 83] on div "Paso 1: Definición del Problema" at bounding box center [92, 85] width 121 height 10
click at [123, 83] on input "**********" at bounding box center [92, 85] width 121 height 10
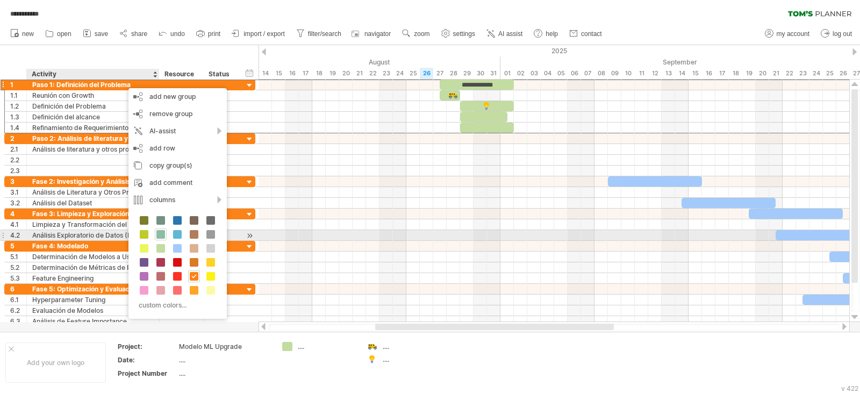
click at [155, 234] on div at bounding box center [161, 234] width 12 height 12
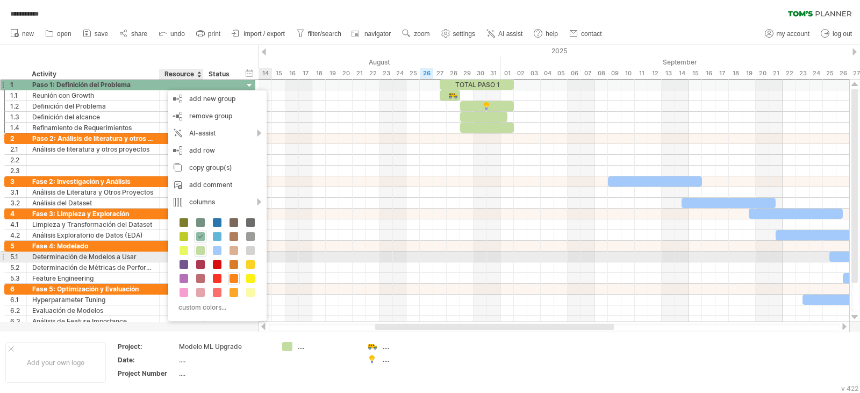
click at [198, 253] on span at bounding box center [200, 250] width 9 height 9
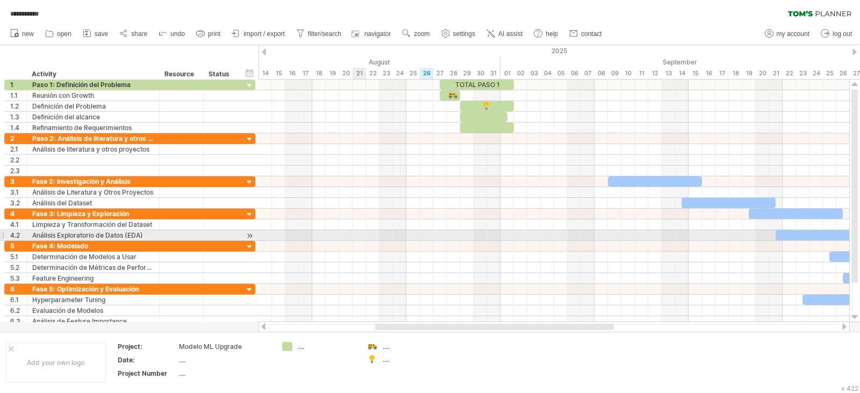
click at [354, 233] on div at bounding box center [554, 235] width 591 height 11
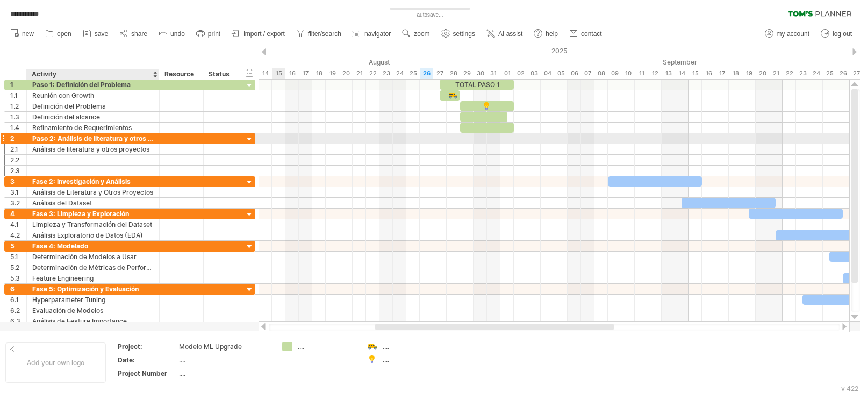
click at [127, 143] on div "**********" at bounding box center [129, 138] width 251 height 11
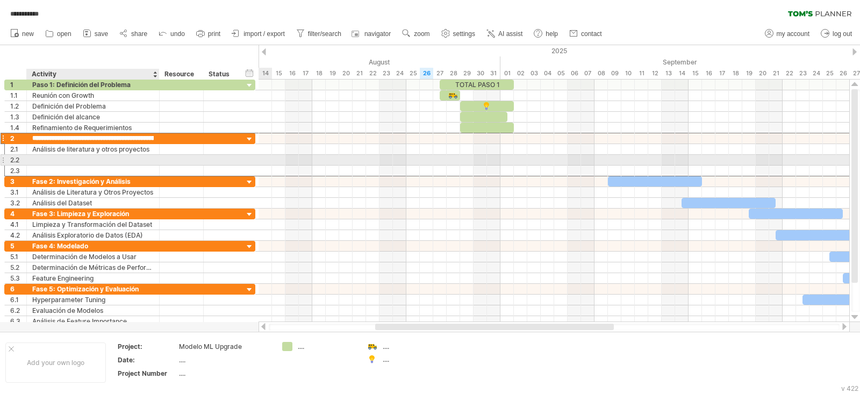
click at [139, 156] on div at bounding box center [92, 160] width 121 height 10
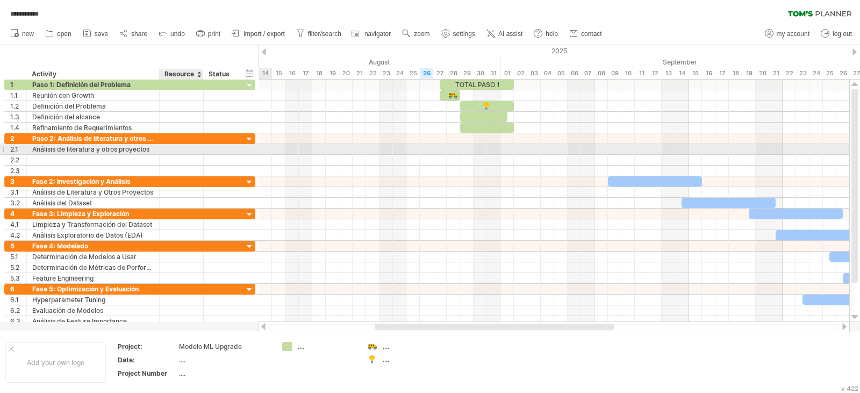
click at [201, 149] on div at bounding box center [201, 149] width 5 height 11
click at [169, 147] on div at bounding box center [181, 149] width 33 height 10
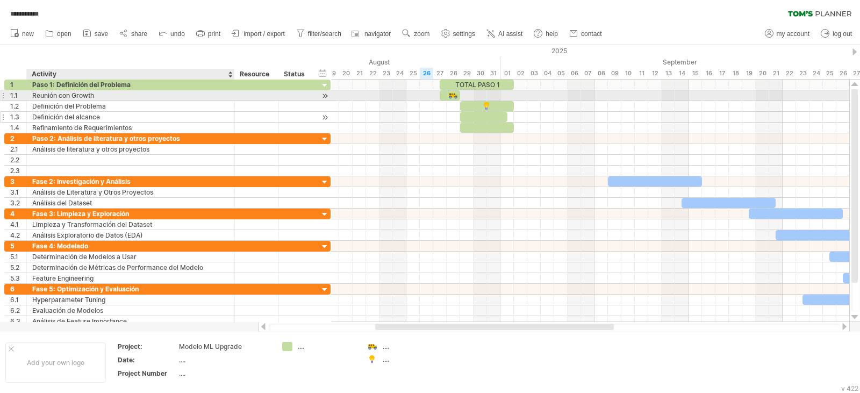
drag, startPoint x: 159, startPoint y: 92, endPoint x: 209, endPoint y: 112, distance: 54.1
click at [232, 95] on div at bounding box center [233, 95] width 5 height 11
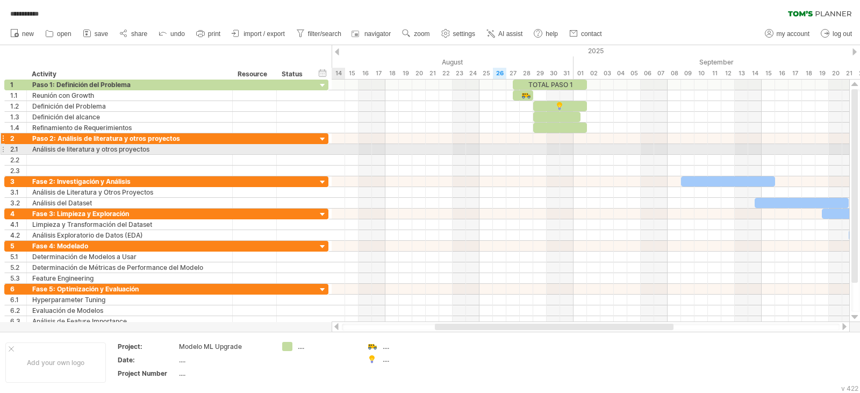
click at [97, 142] on div "Paso 2: Análisis de literatura y otros proyectos" at bounding box center [129, 138] width 195 height 10
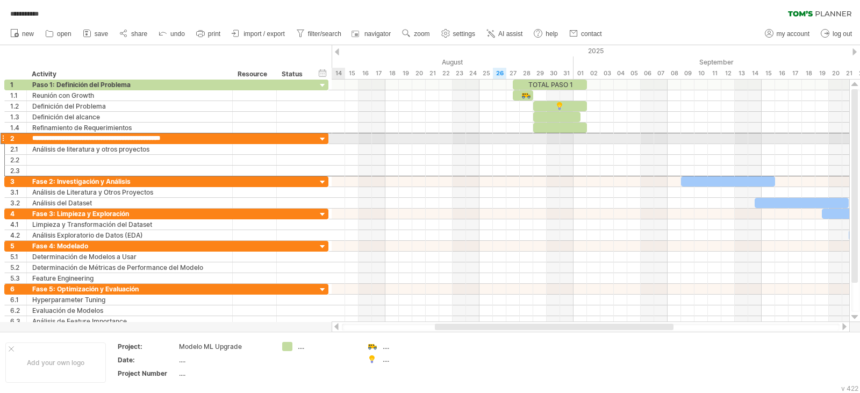
drag, startPoint x: 106, startPoint y: 140, endPoint x: 235, endPoint y: 133, distance: 128.6
click at [235, 133] on div "**********" at bounding box center [166, 138] width 324 height 11
type input "**********"
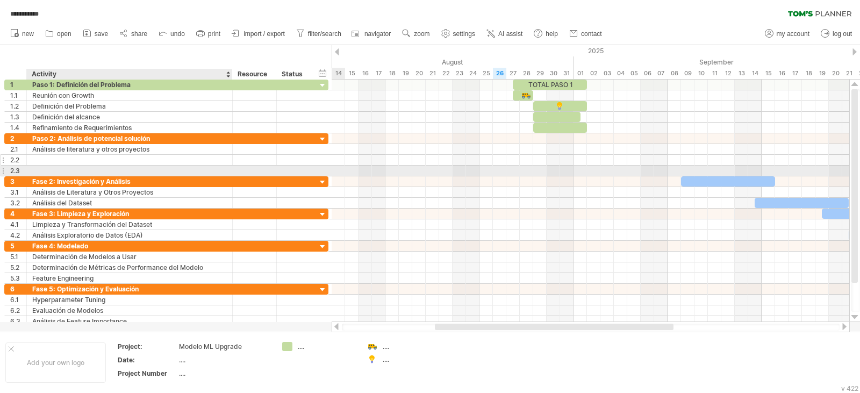
click at [48, 162] on div at bounding box center [129, 160] width 195 height 10
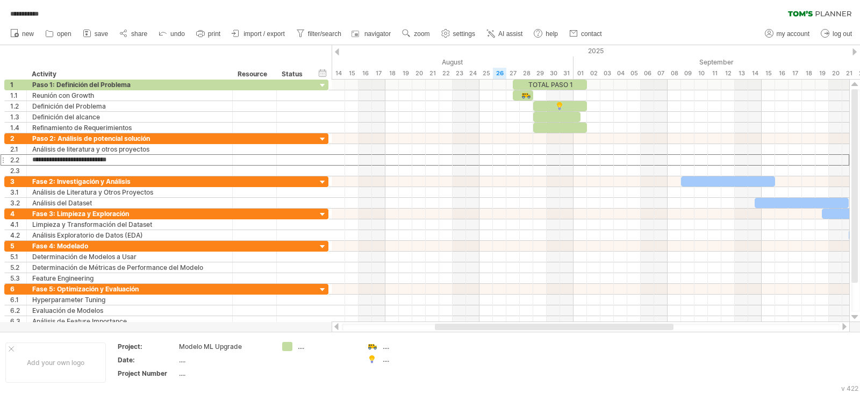
type input "**********"
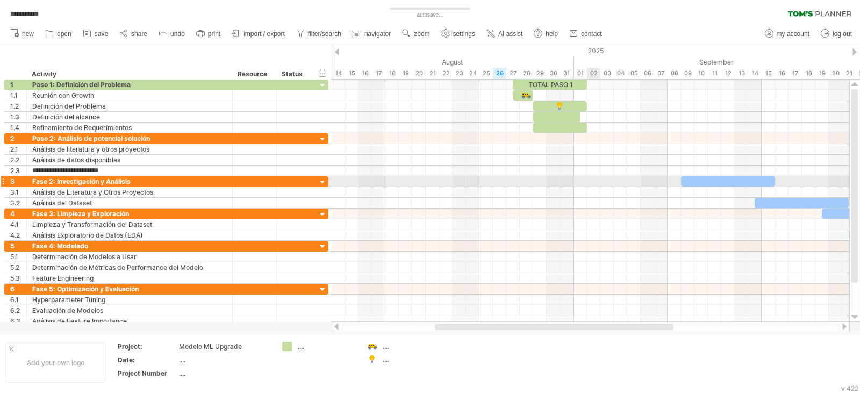
click at [588, 178] on div at bounding box center [591, 181] width 518 height 11
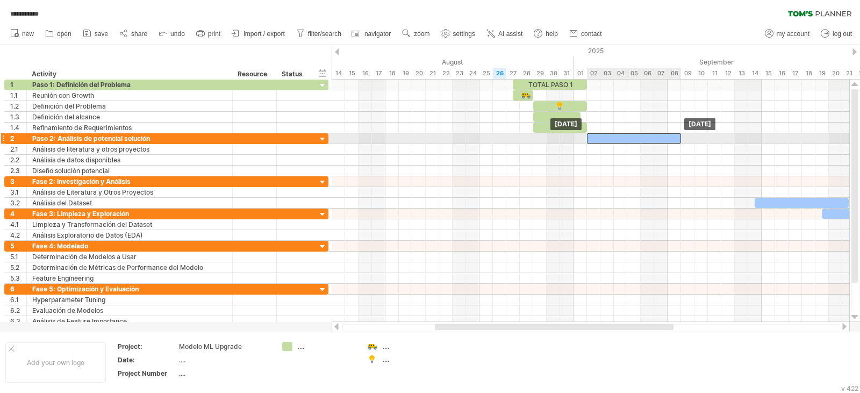
drag, startPoint x: 692, startPoint y: 180, endPoint x: 596, endPoint y: 140, distance: 103.9
click at [610, 134] on div at bounding box center [634, 138] width 94 height 10
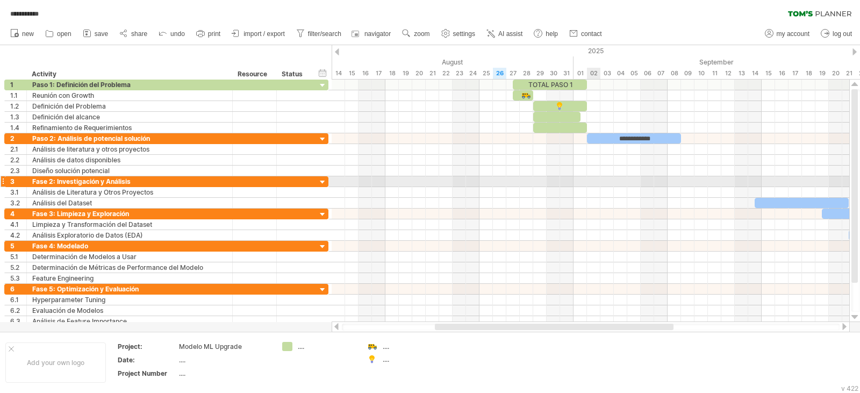
click at [601, 164] on div at bounding box center [591, 160] width 518 height 11
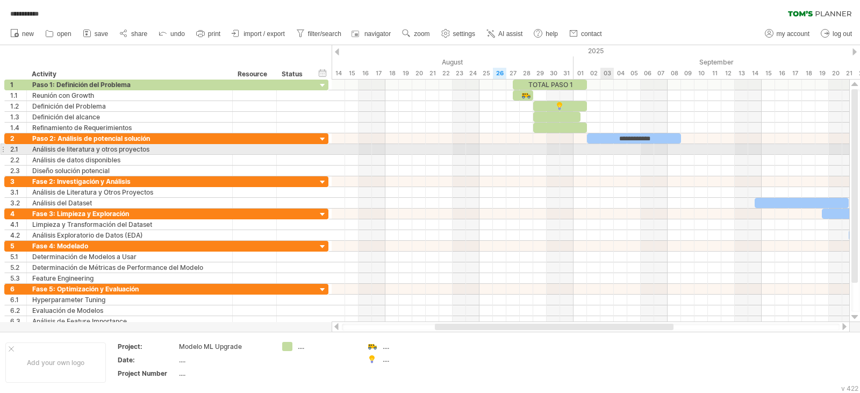
click at [607, 152] on div at bounding box center [591, 149] width 518 height 11
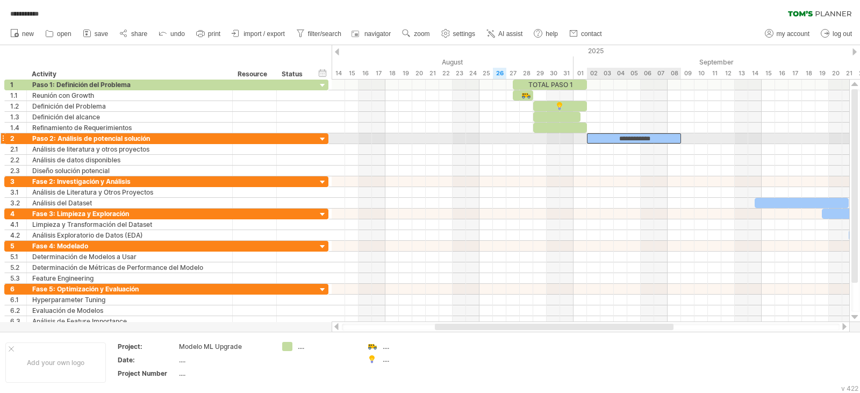
click at [603, 143] on div "**********" at bounding box center [634, 138] width 94 height 10
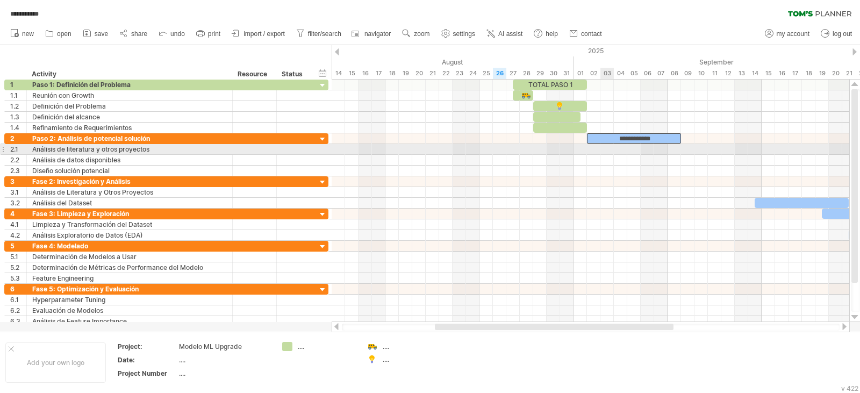
click at [600, 150] on div at bounding box center [591, 149] width 518 height 11
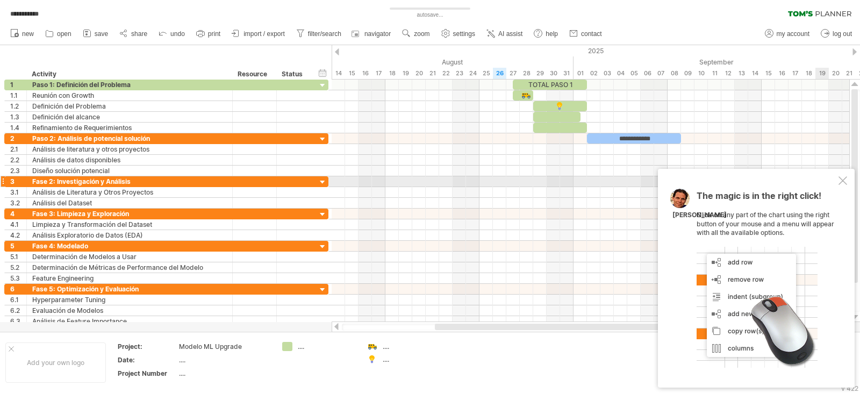
click at [843, 182] on div at bounding box center [843, 180] width 9 height 9
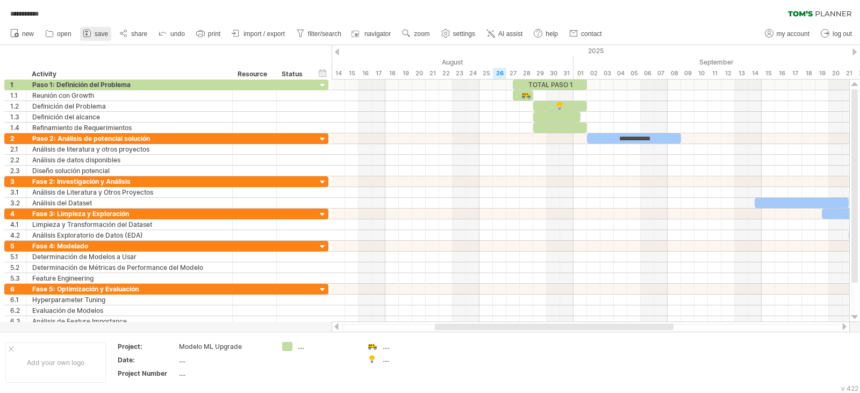
click at [96, 33] on span "save" at bounding box center [101, 34] width 13 height 8
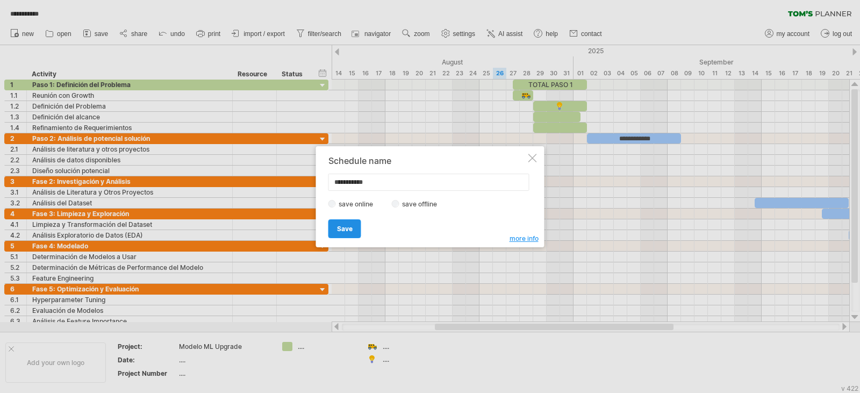
click at [349, 233] on link "Save" at bounding box center [344, 228] width 33 height 19
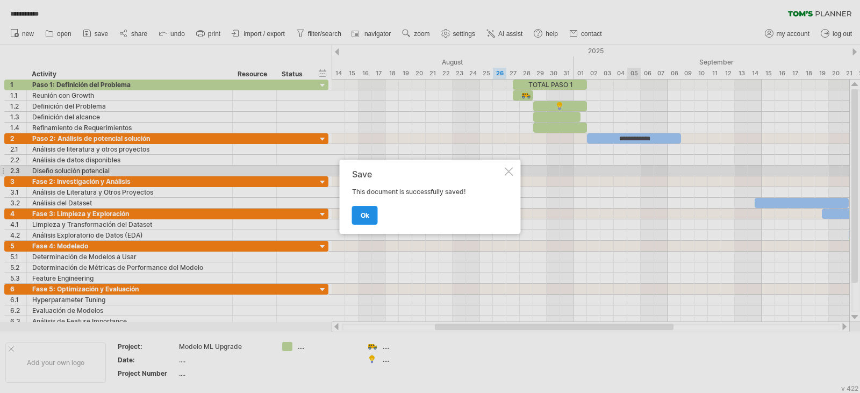
click at [360, 216] on link "ok" at bounding box center [365, 215] width 26 height 19
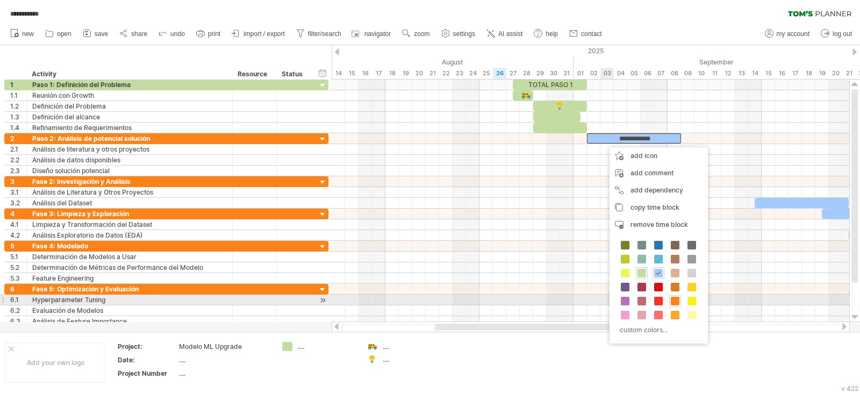
click at [677, 304] on span at bounding box center [675, 301] width 9 height 9
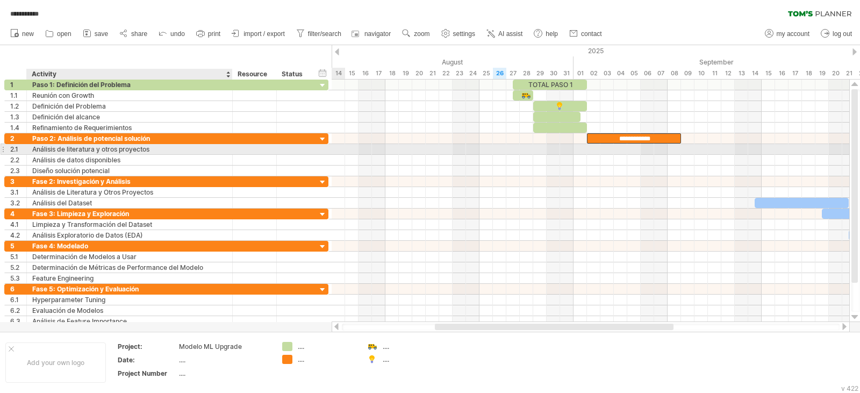
click at [152, 153] on div "Análisis de literatura y otros proyectos" at bounding box center [129, 149] width 195 height 10
click at [592, 149] on div at bounding box center [591, 149] width 518 height 11
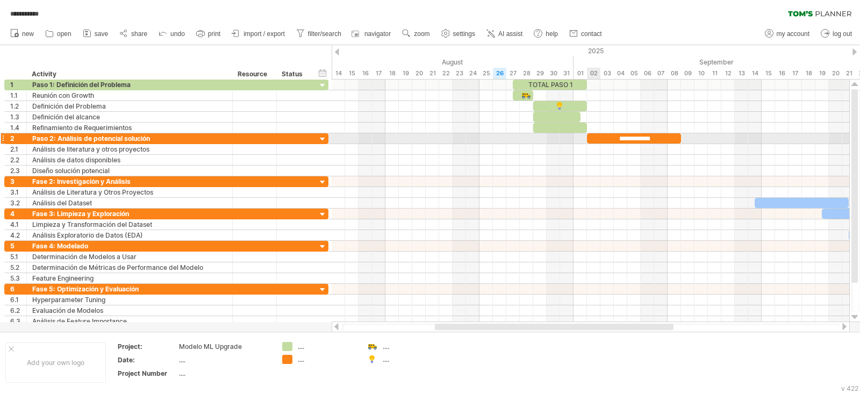
click at [598, 137] on div "**********" at bounding box center [634, 138] width 94 height 10
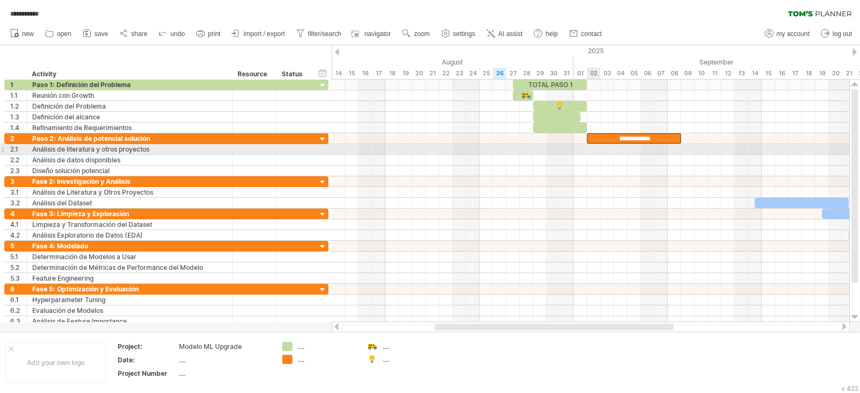
click at [596, 153] on div at bounding box center [591, 149] width 518 height 11
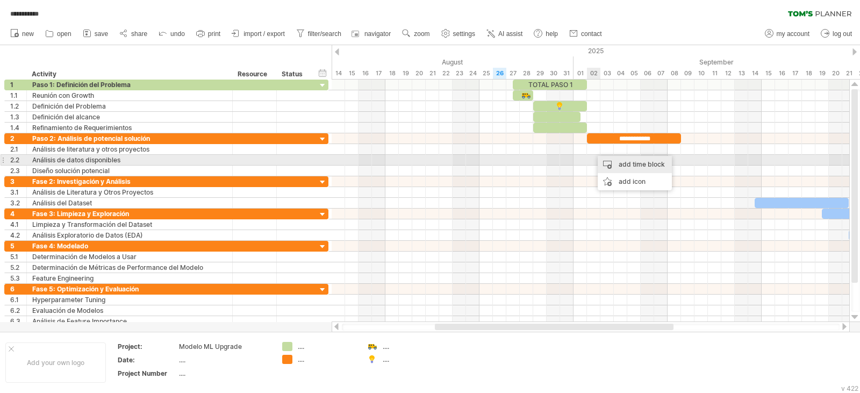
click at [611, 164] on div "add time block" at bounding box center [635, 164] width 74 height 17
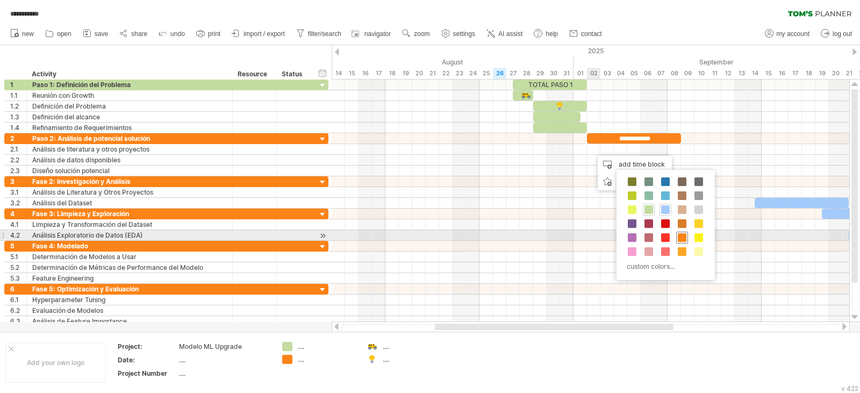
click at [683, 235] on span at bounding box center [682, 237] width 9 height 9
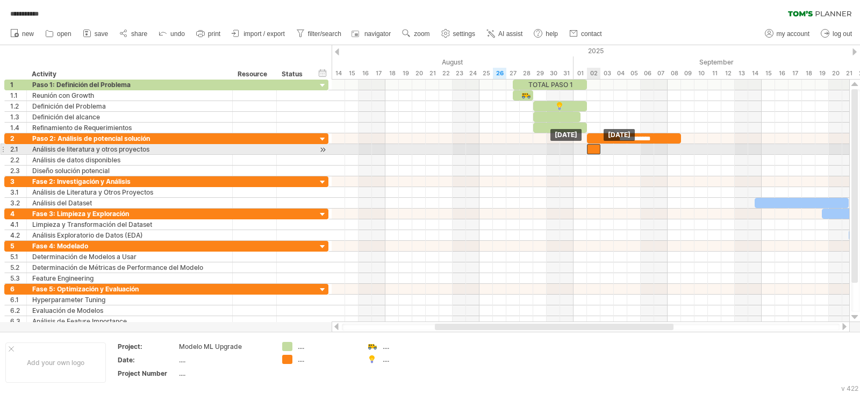
drag, startPoint x: 598, startPoint y: 151, endPoint x: 592, endPoint y: 150, distance: 5.9
click at [592, 150] on div at bounding box center [593, 149] width 13 height 10
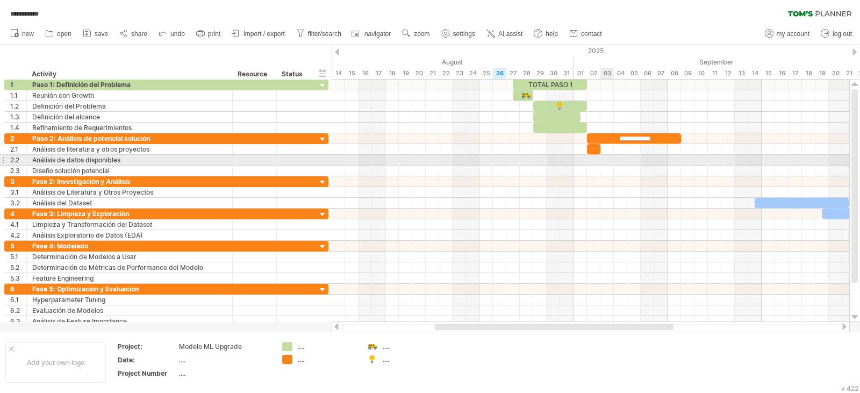
click at [606, 160] on div at bounding box center [591, 160] width 518 height 11
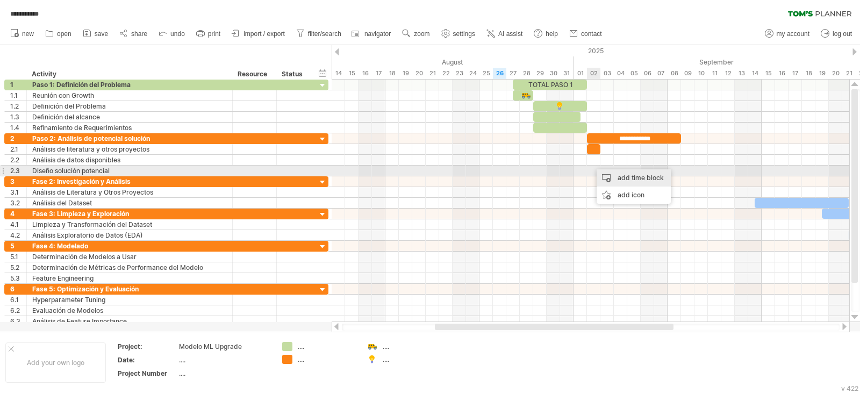
click at [610, 176] on div "add time block" at bounding box center [634, 177] width 74 height 17
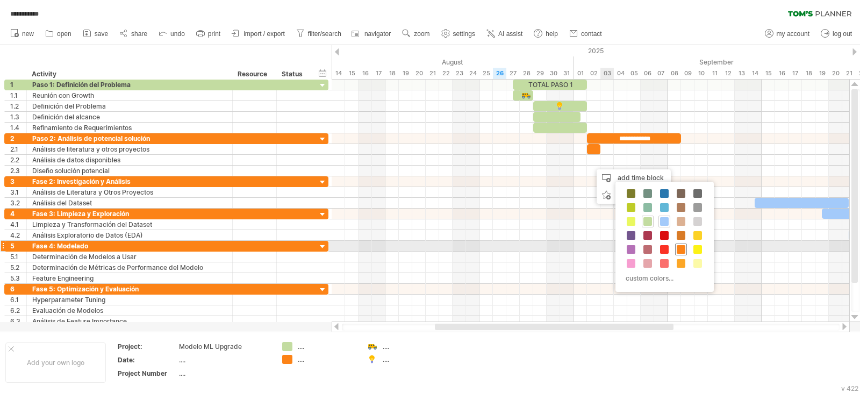
click at [678, 247] on span at bounding box center [681, 249] width 9 height 9
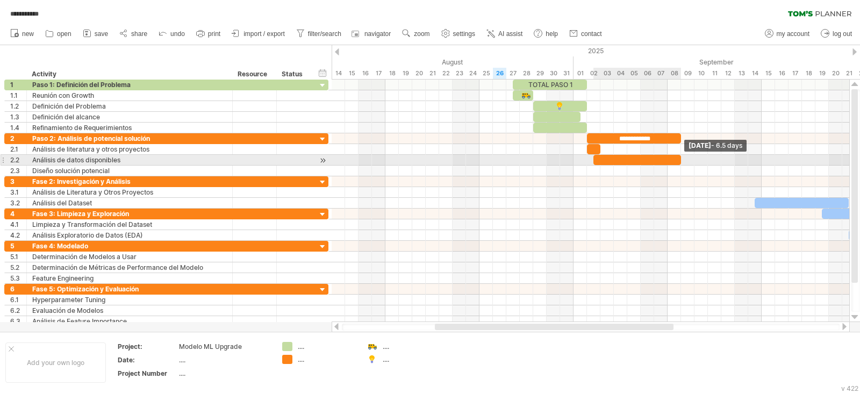
drag, startPoint x: 605, startPoint y: 163, endPoint x: 677, endPoint y: 164, distance: 72.0
click at [677, 164] on div at bounding box center [637, 160] width 88 height 10
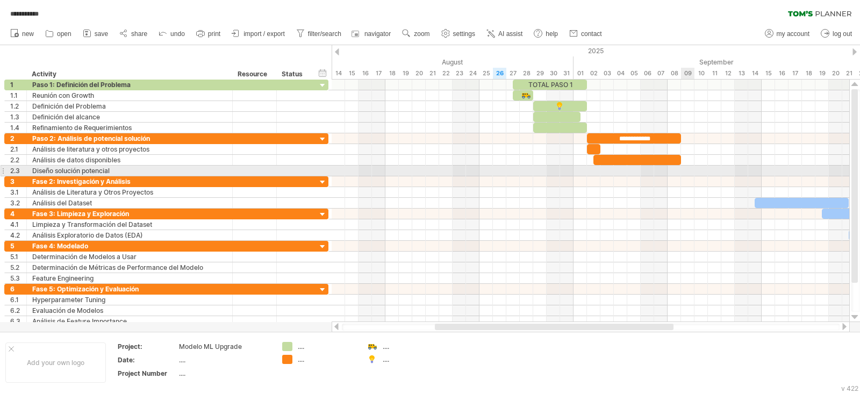
drag, startPoint x: 677, startPoint y: 169, endPoint x: 685, endPoint y: 169, distance: 8.1
click at [685, 169] on div at bounding box center [591, 171] width 518 height 11
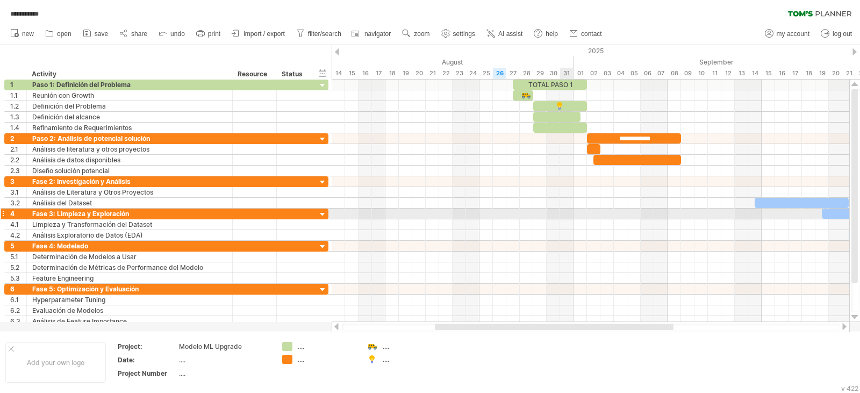
click at [569, 216] on div at bounding box center [591, 214] width 518 height 11
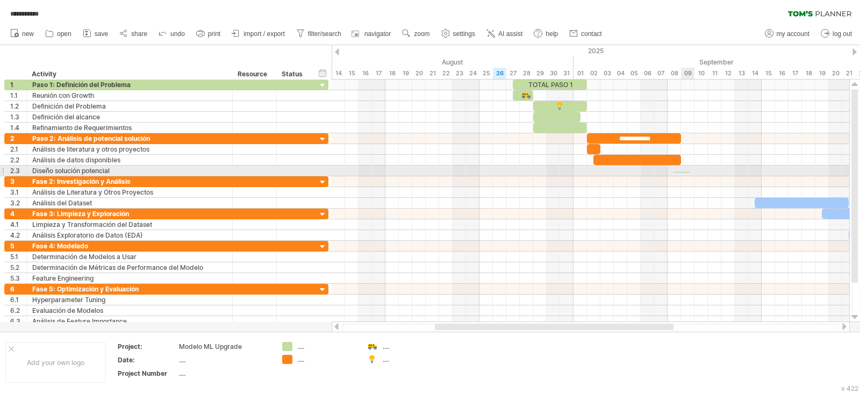
drag, startPoint x: 673, startPoint y: 172, endPoint x: 690, endPoint y: 173, distance: 16.7
click at [690, 173] on div at bounding box center [591, 171] width 518 height 11
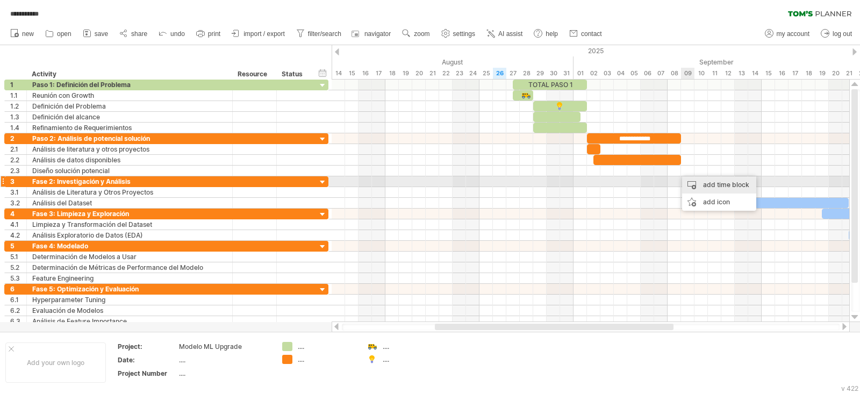
click at [696, 182] on div "add time block" at bounding box center [719, 184] width 74 height 17
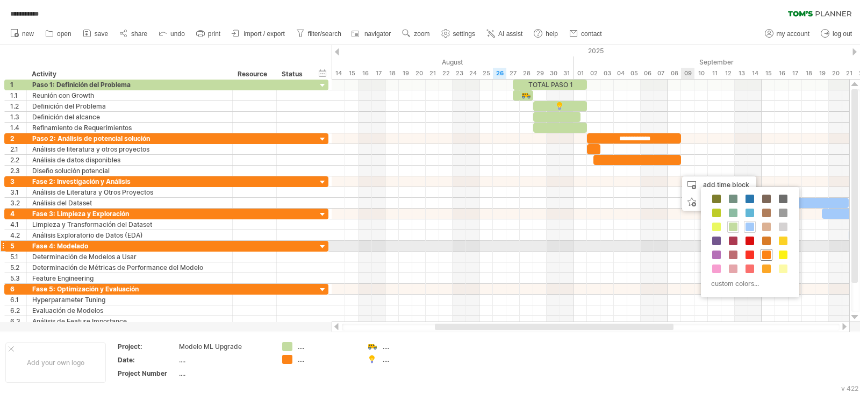
click at [765, 250] on div at bounding box center [767, 255] width 12 height 12
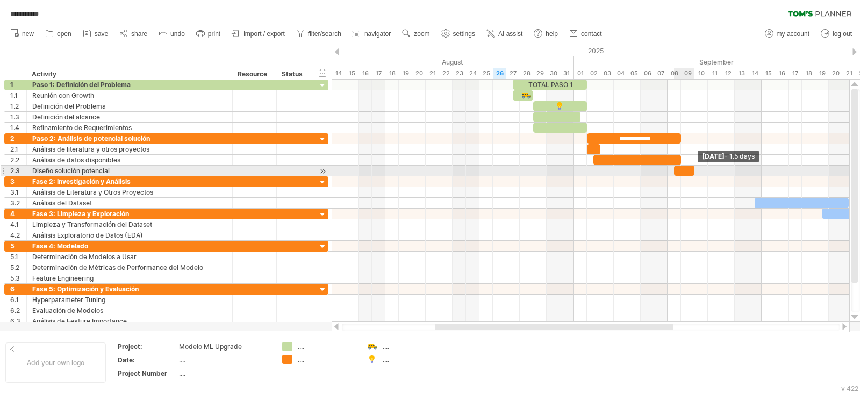
click at [691, 172] on div at bounding box center [684, 171] width 20 height 10
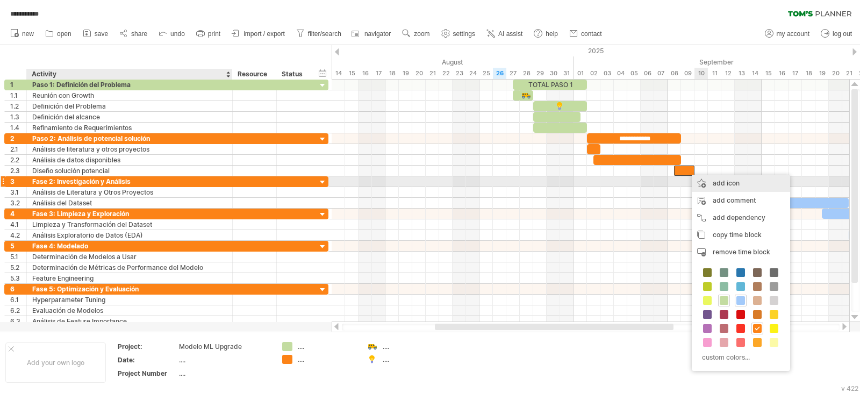
click at [711, 178] on div "add icon" at bounding box center [741, 183] width 98 height 17
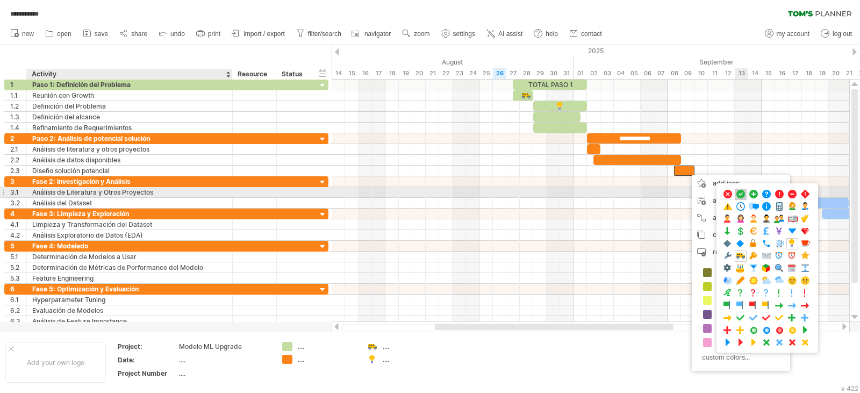
click at [739, 192] on span at bounding box center [740, 194] width 11 height 10
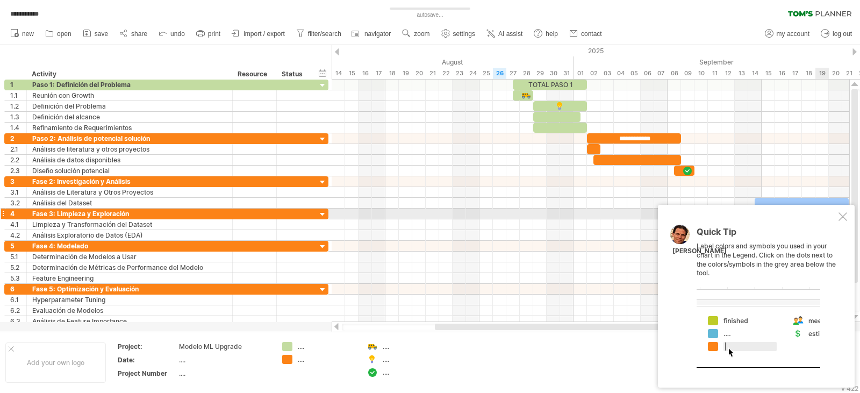
click at [844, 213] on div at bounding box center [843, 216] width 9 height 9
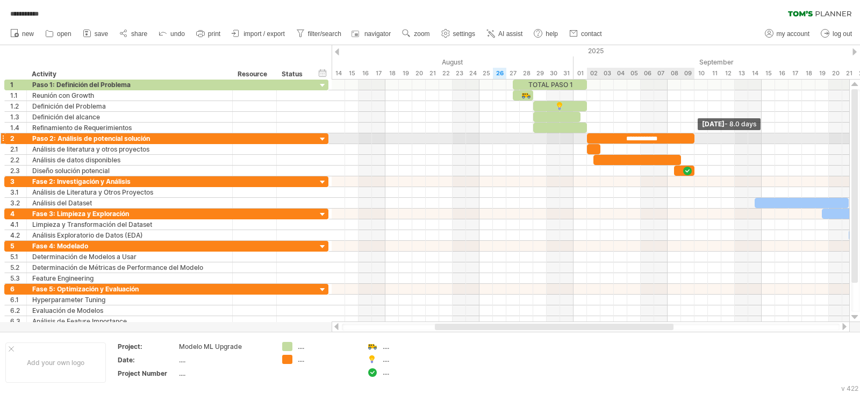
drag, startPoint x: 681, startPoint y: 140, endPoint x: 693, endPoint y: 140, distance: 12.4
click at [693, 140] on span at bounding box center [694, 138] width 4 height 10
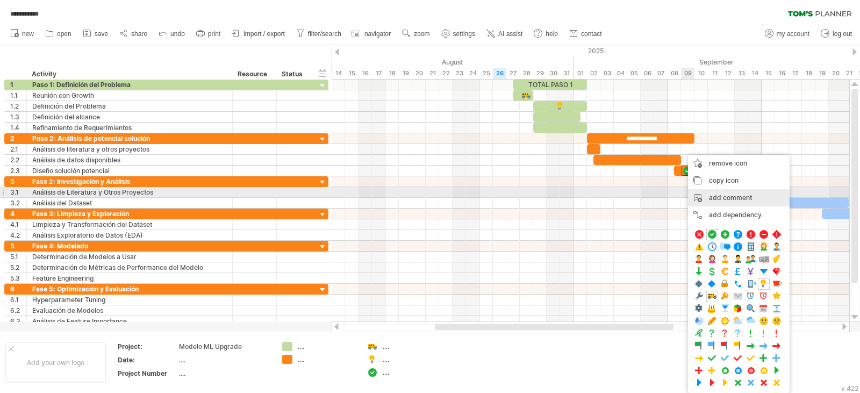
click at [714, 194] on div "add comment" at bounding box center [739, 197] width 102 height 17
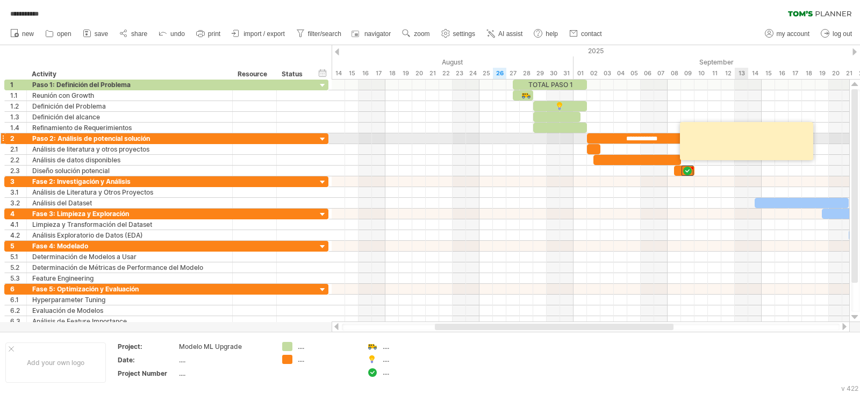
click at [722, 137] on textarea at bounding box center [748, 141] width 129 height 31
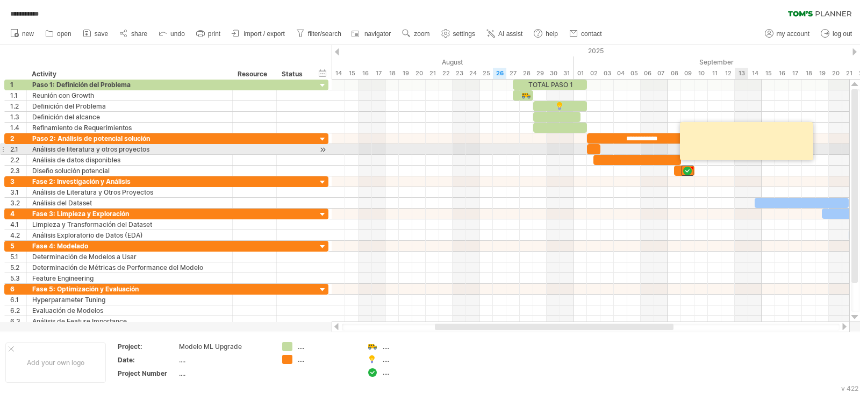
click at [715, 219] on div at bounding box center [591, 224] width 518 height 11
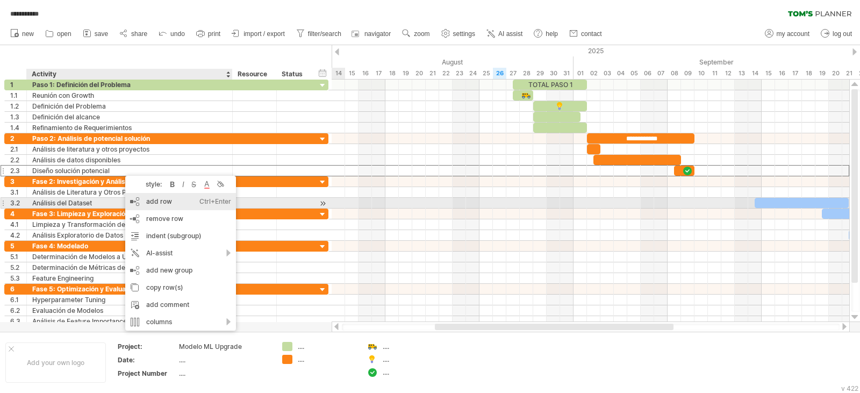
click at [177, 207] on div "add row Ctrl+Enter Cmd+Enter" at bounding box center [180, 201] width 111 height 17
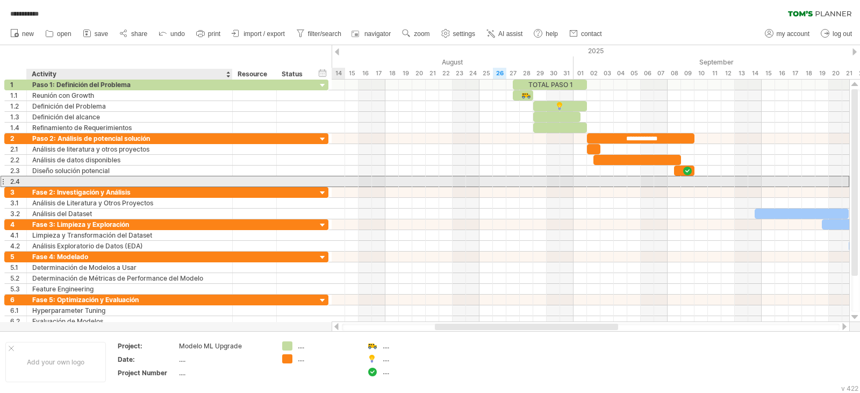
click at [102, 180] on div at bounding box center [129, 181] width 195 height 10
click at [159, 182] on div at bounding box center [129, 181] width 195 height 10
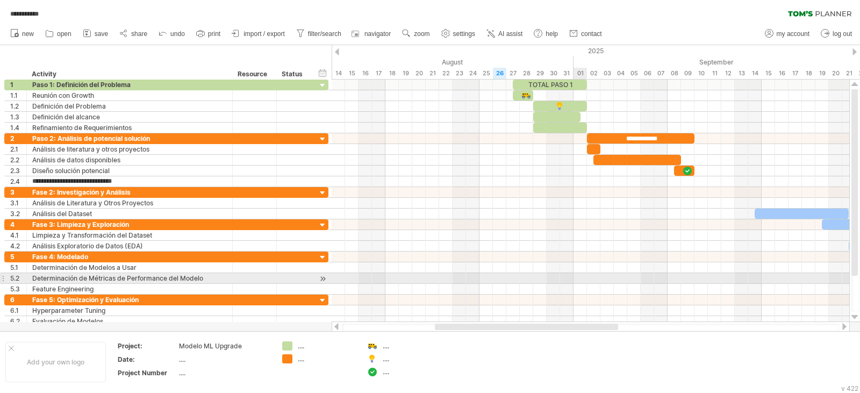
type input "*"
type input "**********"
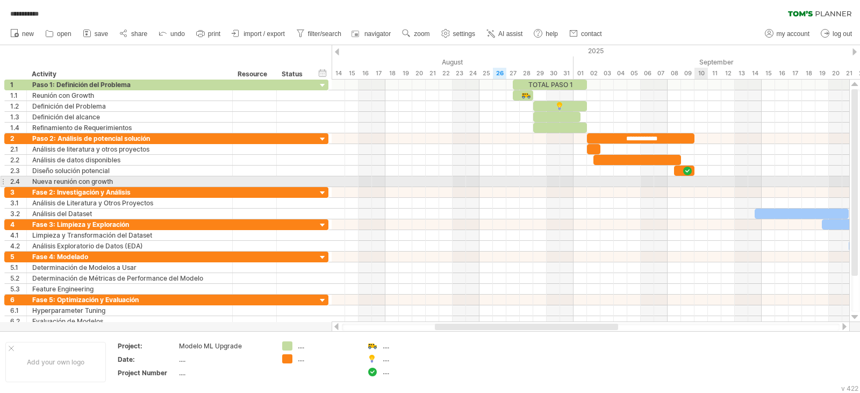
click at [703, 183] on div at bounding box center [591, 181] width 518 height 11
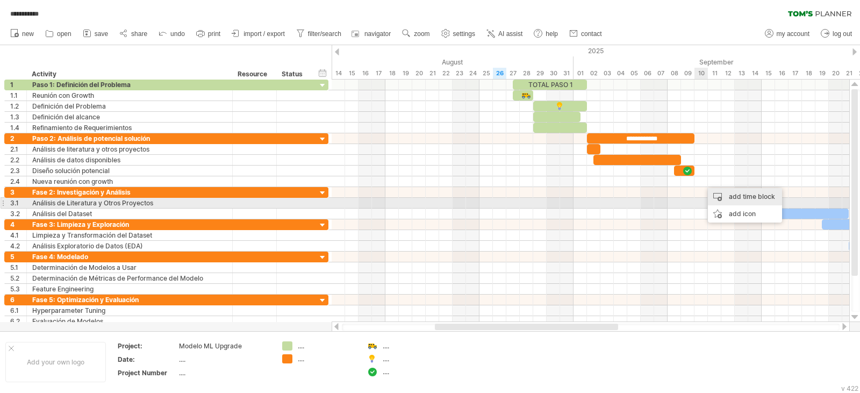
click at [734, 204] on div "add time block" at bounding box center [745, 196] width 74 height 17
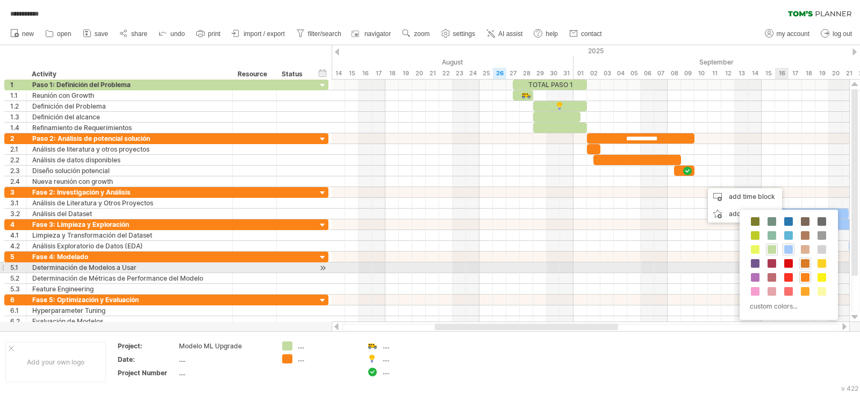
click at [802, 267] on span at bounding box center [805, 263] width 9 height 9
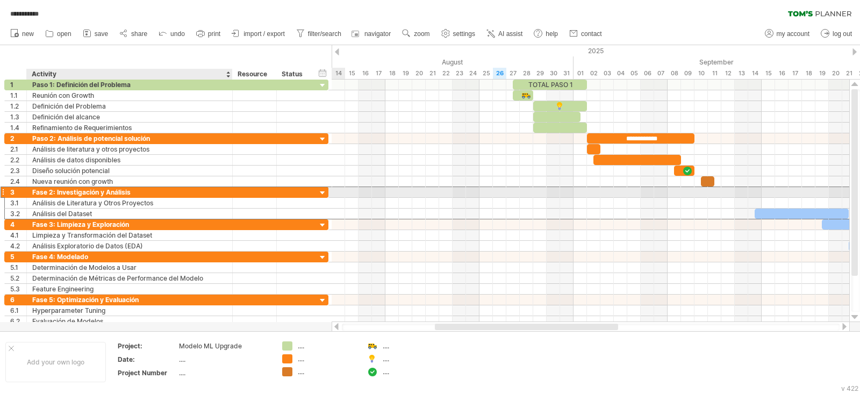
click at [108, 194] on div "Fase 2: Investigación y Análisis" at bounding box center [129, 192] width 195 height 10
click at [45, 191] on input "**********" at bounding box center [129, 192] width 195 height 10
click at [53, 192] on input "**********" at bounding box center [129, 192] width 195 height 10
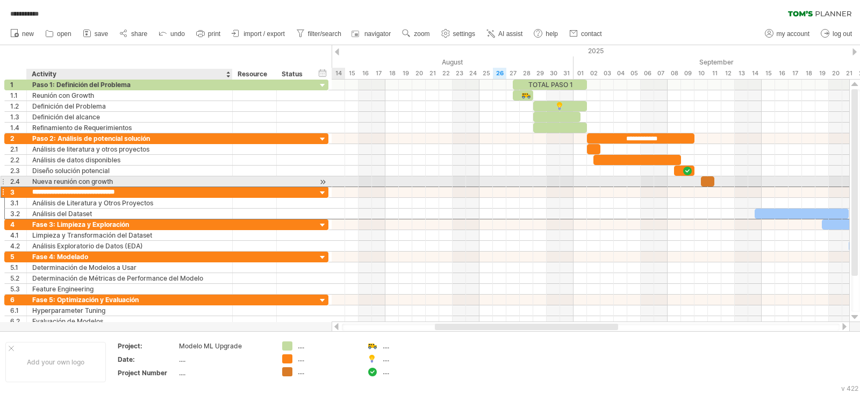
type input "**********"
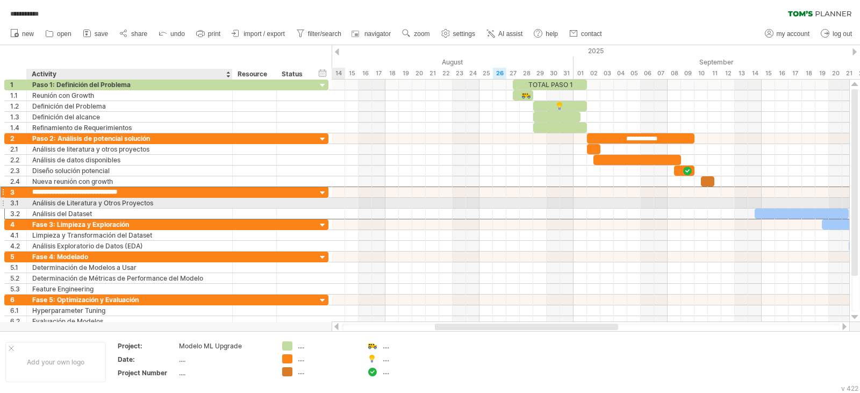
drag, startPoint x: 57, startPoint y: 195, endPoint x: 155, endPoint y: 199, distance: 98.0
click at [155, 199] on div "**********" at bounding box center [166, 203] width 324 height 33
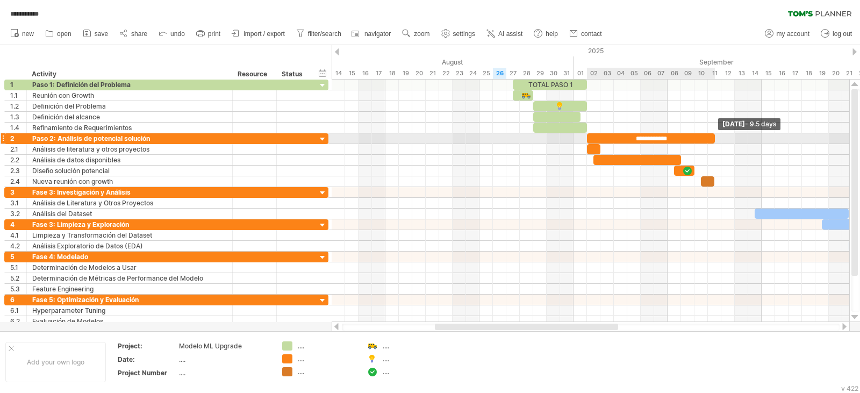
drag, startPoint x: 693, startPoint y: 138, endPoint x: 714, endPoint y: 139, distance: 21.0
click at [714, 139] on span at bounding box center [715, 138] width 4 height 10
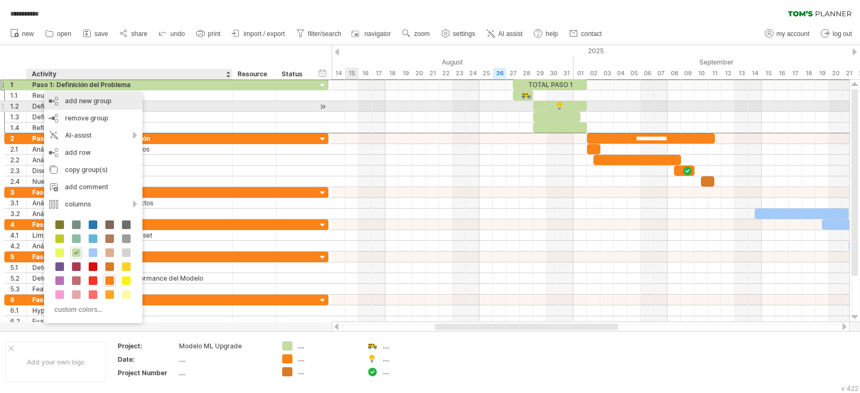
click at [58, 102] on div "add new group" at bounding box center [93, 100] width 98 height 17
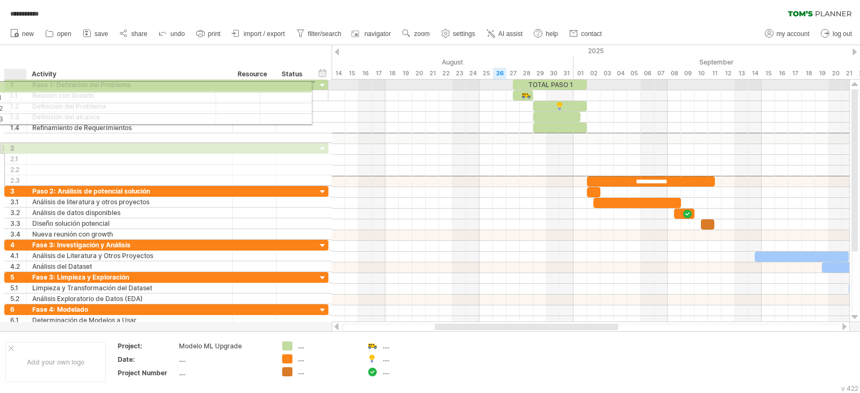
drag, startPoint x: 44, startPoint y: 136, endPoint x: 22, endPoint y: 85, distance: 55.6
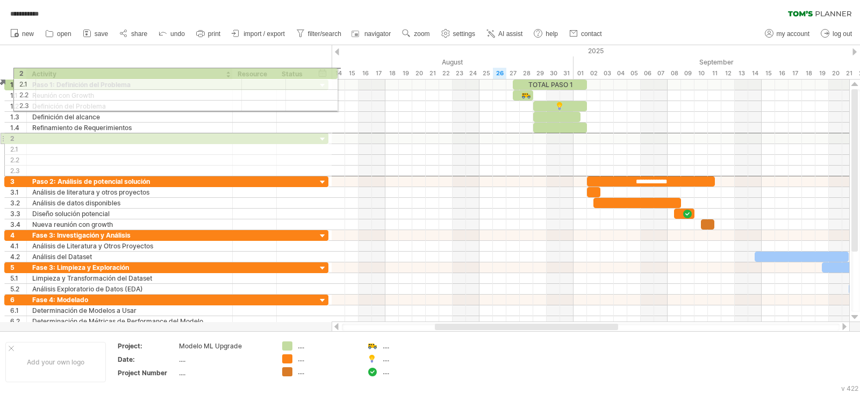
drag, startPoint x: 54, startPoint y: 137, endPoint x: 60, endPoint y: 71, distance: 65.9
click at [60, 71] on div "**********" at bounding box center [430, 196] width 860 height 393
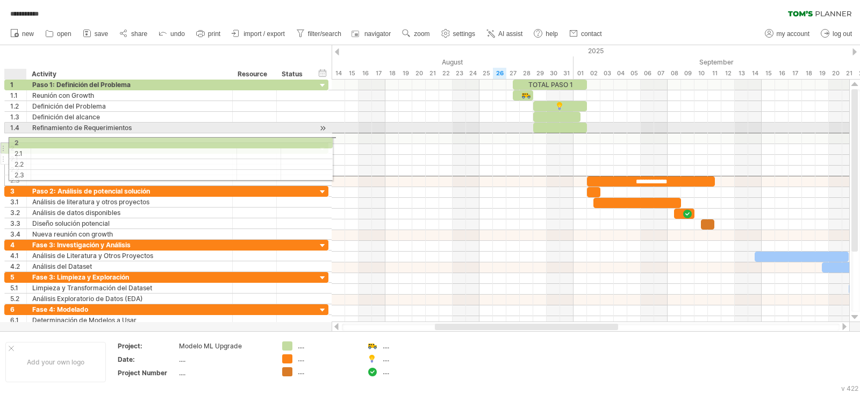
drag, startPoint x: 17, startPoint y: 142, endPoint x: 16, endPoint y: 153, distance: 10.8
click at [16, 153] on div "2 2.1 2.2 2.3" at bounding box center [166, 164] width 324 height 44
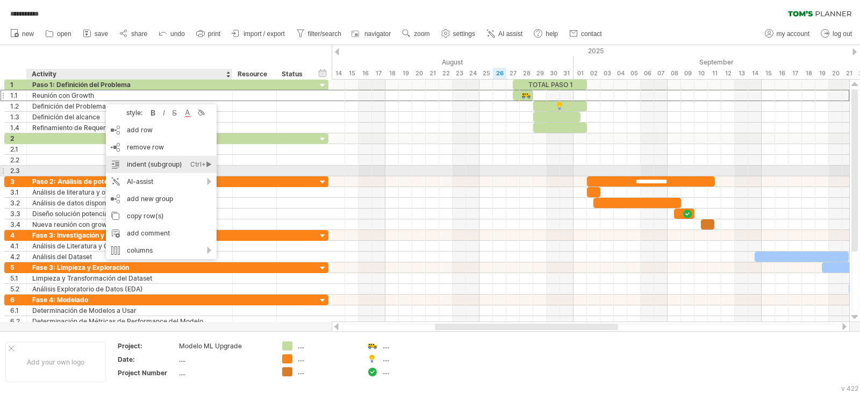
click at [139, 172] on div "indent (subgroup) Ctrl+► Cmd+►" at bounding box center [161, 164] width 111 height 17
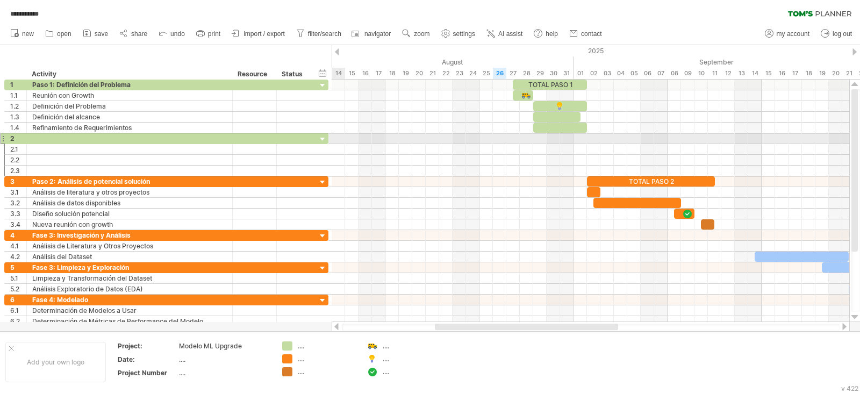
click at [36, 141] on div at bounding box center [129, 138] width 195 height 10
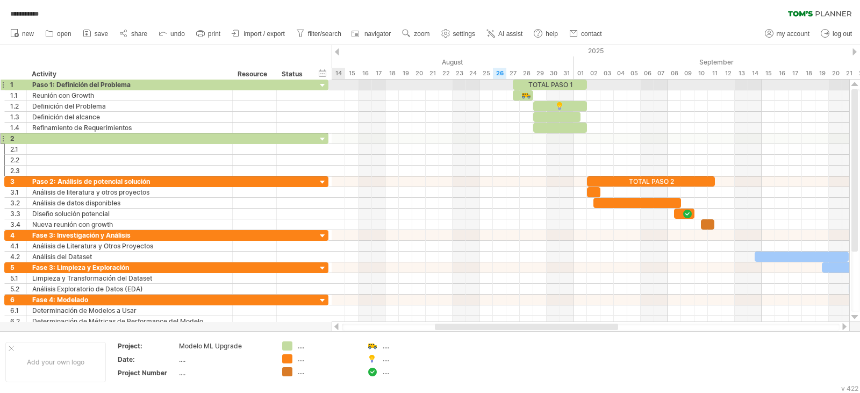
drag, startPoint x: 38, startPoint y: 141, endPoint x: 39, endPoint y: 87, distance: 54.3
click at [39, 87] on div "**********" at bounding box center [166, 203] width 325 height 247
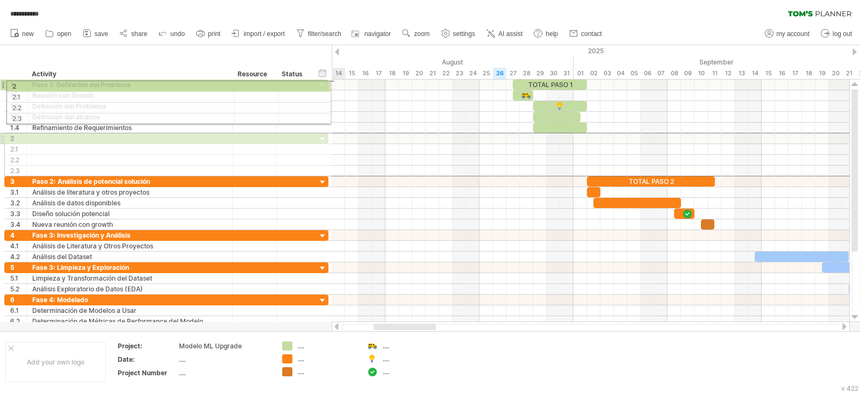
drag, startPoint x: 3, startPoint y: 136, endPoint x: 4, endPoint y: 84, distance: 51.6
click at [4, 84] on div "**********" at bounding box center [166, 203] width 325 height 247
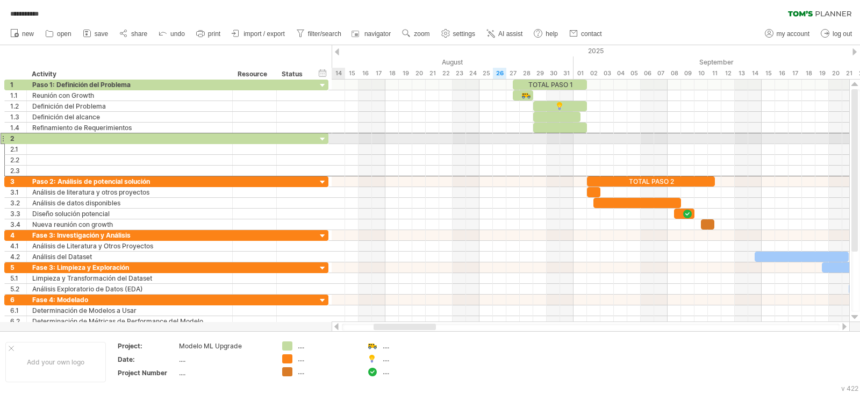
click at [6, 139] on div "2" at bounding box center [16, 138] width 22 height 10
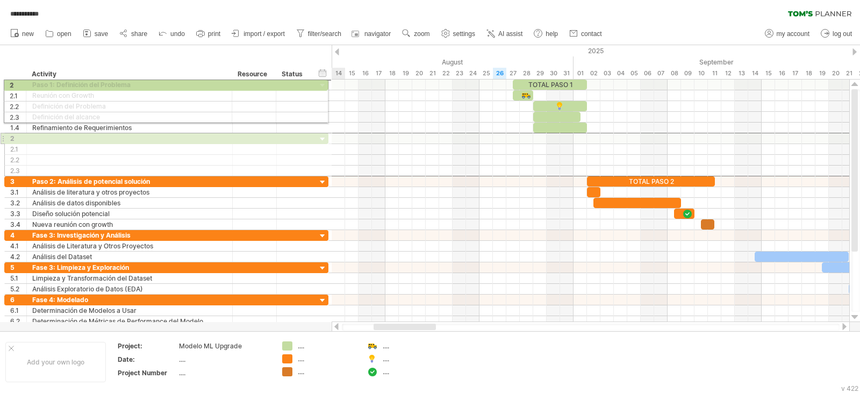
drag, startPoint x: 3, startPoint y: 139, endPoint x: 1, endPoint y: 83, distance: 55.9
click at [1, 83] on div "**********" at bounding box center [164, 203] width 329 height 247
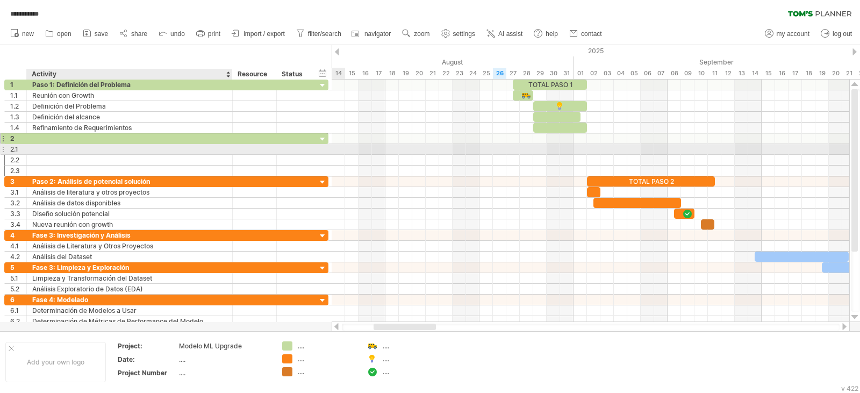
click at [140, 142] on div at bounding box center [129, 138] width 195 height 10
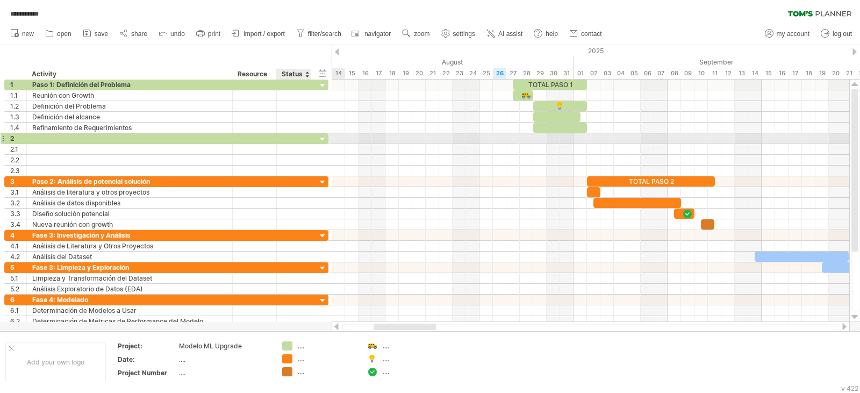
click at [321, 139] on div at bounding box center [323, 139] width 10 height 10
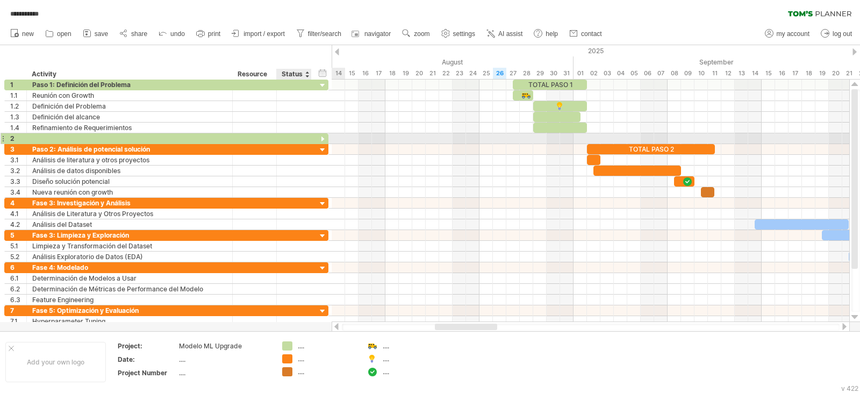
click at [321, 140] on div at bounding box center [323, 139] width 10 height 10
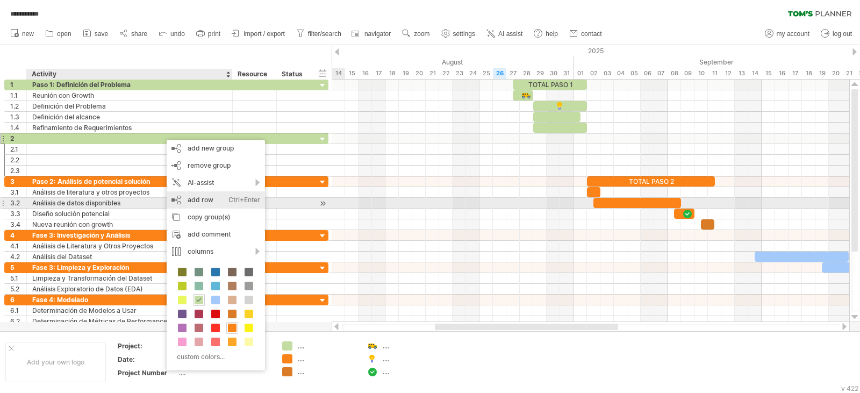
click at [184, 202] on div "add row Ctrl+Enter Cmd+Enter" at bounding box center [216, 199] width 98 height 17
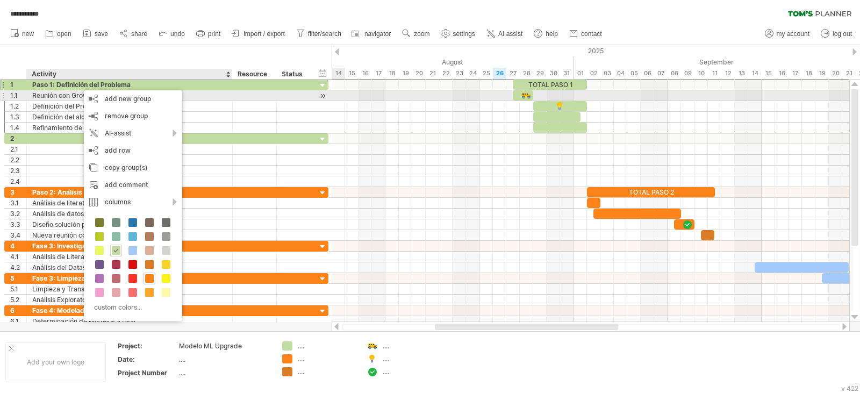
click at [65, 96] on div "Reunión con Growth" at bounding box center [129, 95] width 195 height 10
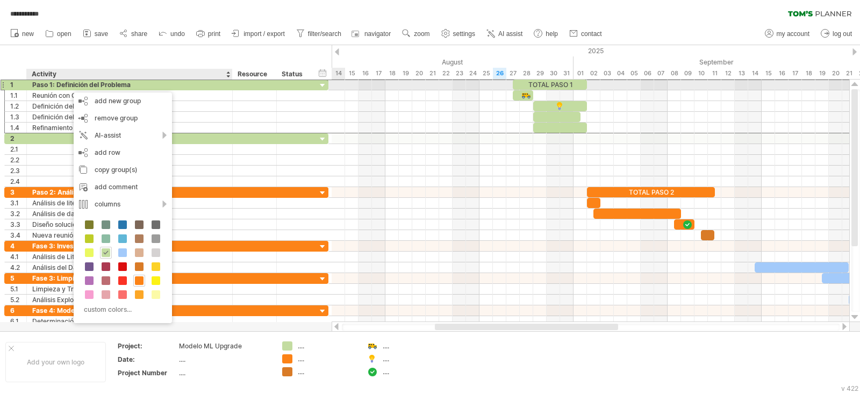
click at [68, 87] on div "Paso 1: Definición del Problema" at bounding box center [129, 85] width 195 height 10
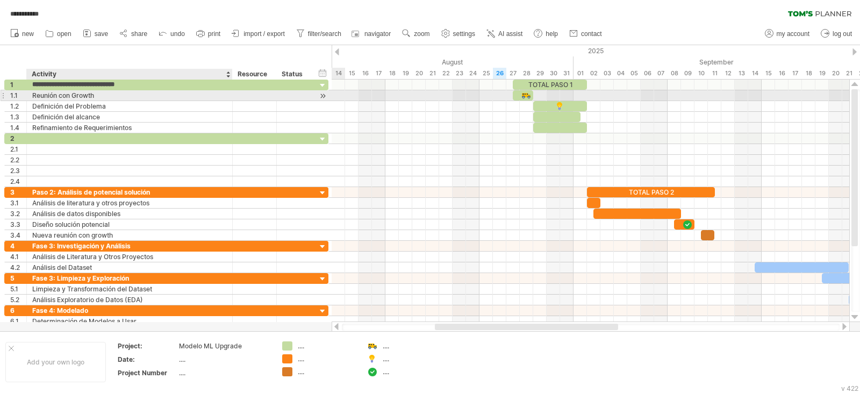
click at [56, 95] on div "Reunión con Growth" at bounding box center [129, 95] width 195 height 10
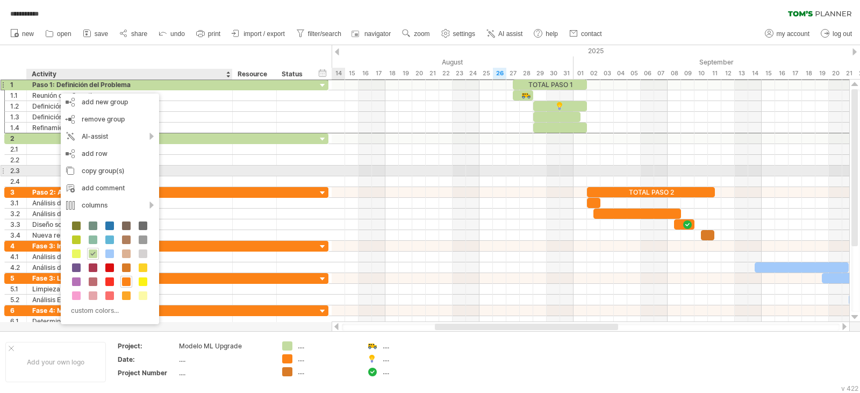
click at [234, 169] on div at bounding box center [255, 171] width 44 height 10
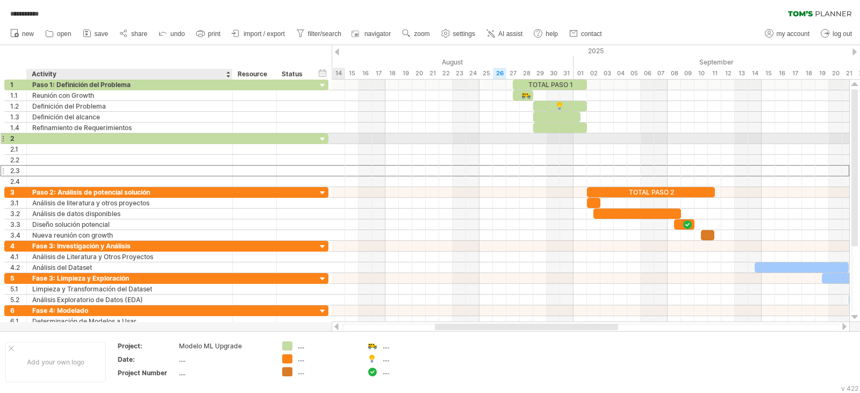
click at [81, 139] on div at bounding box center [129, 138] width 195 height 10
click at [81, 139] on input "text" at bounding box center [129, 138] width 195 height 10
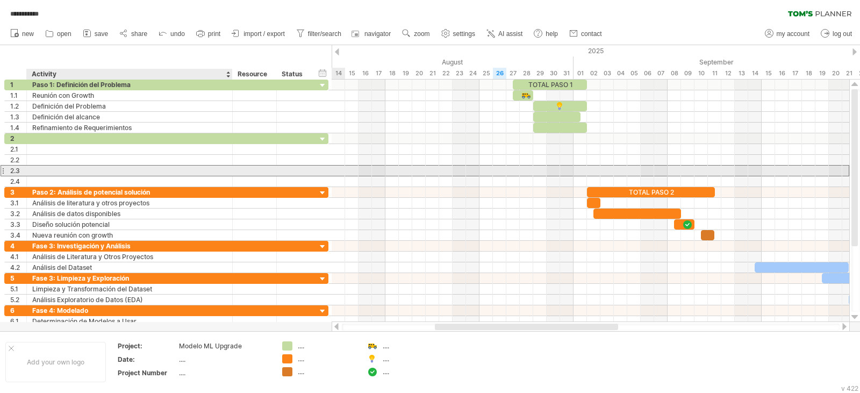
click at [71, 175] on div at bounding box center [129, 171] width 195 height 10
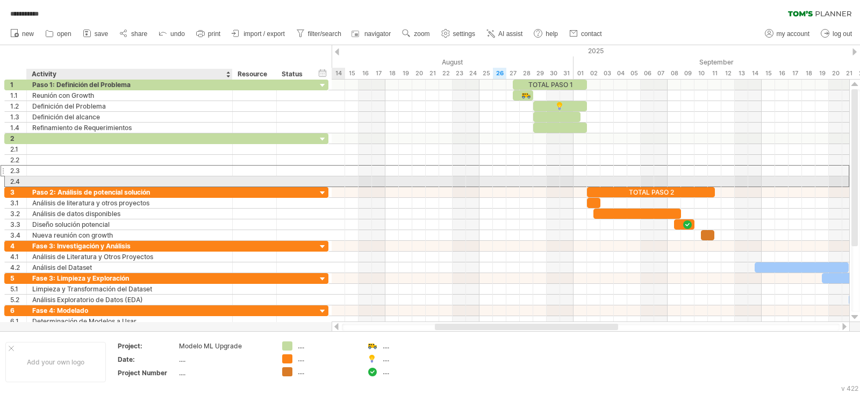
click at [70, 180] on div at bounding box center [129, 181] width 195 height 10
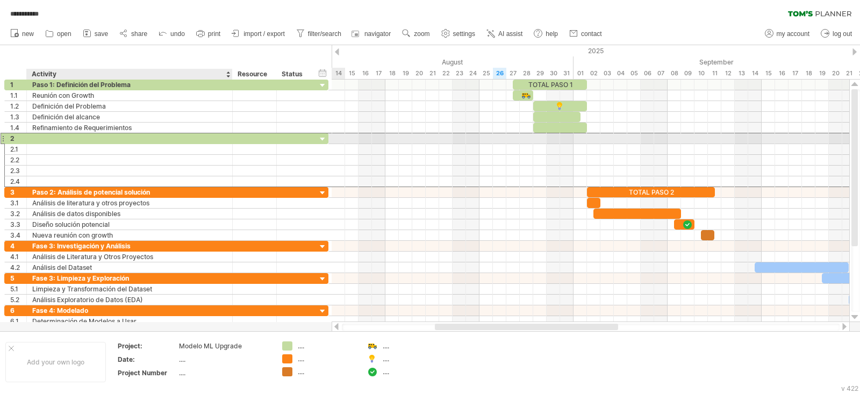
click at [80, 142] on div at bounding box center [129, 138] width 195 height 10
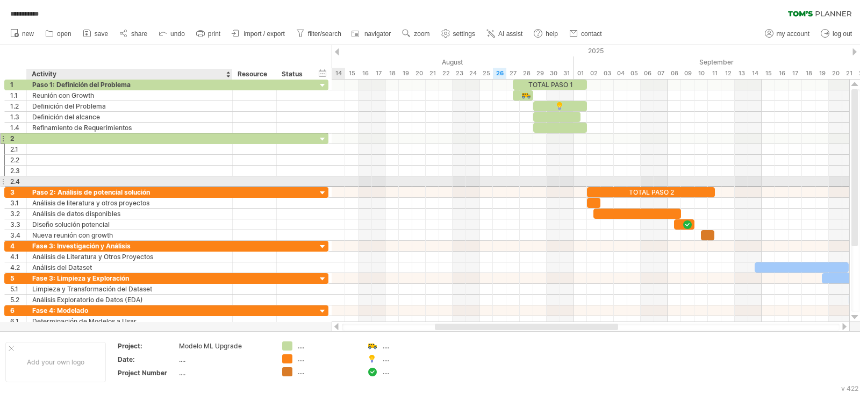
click at [79, 178] on div at bounding box center [129, 181] width 195 height 10
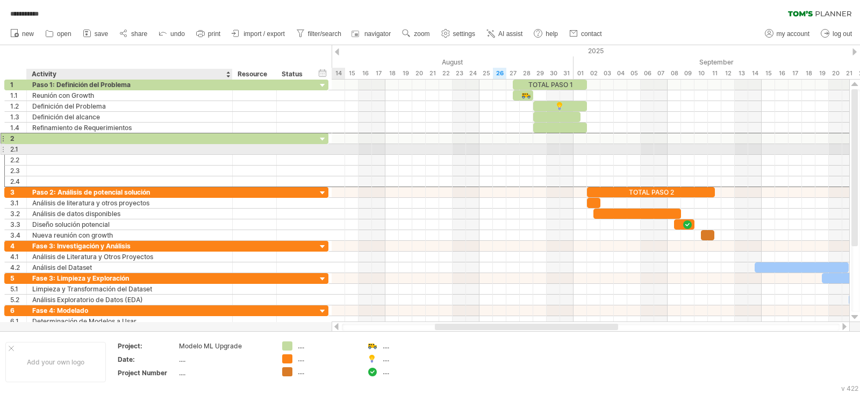
click at [76, 139] on div at bounding box center [129, 138] width 195 height 10
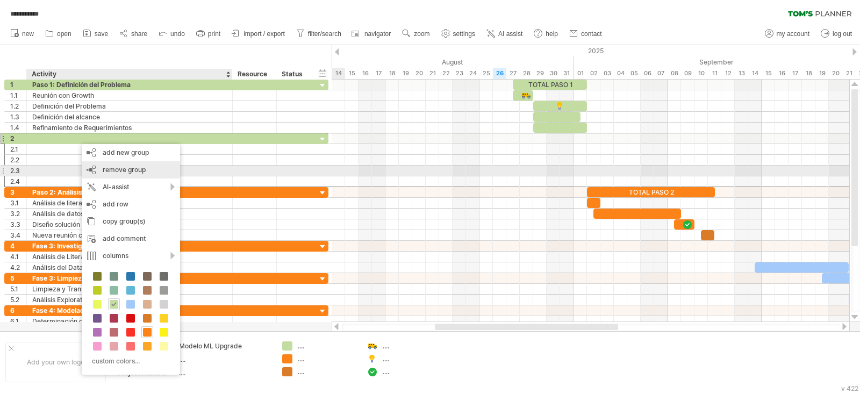
click at [95, 169] on div "remove group remove selected groups" at bounding box center [131, 169] width 98 height 17
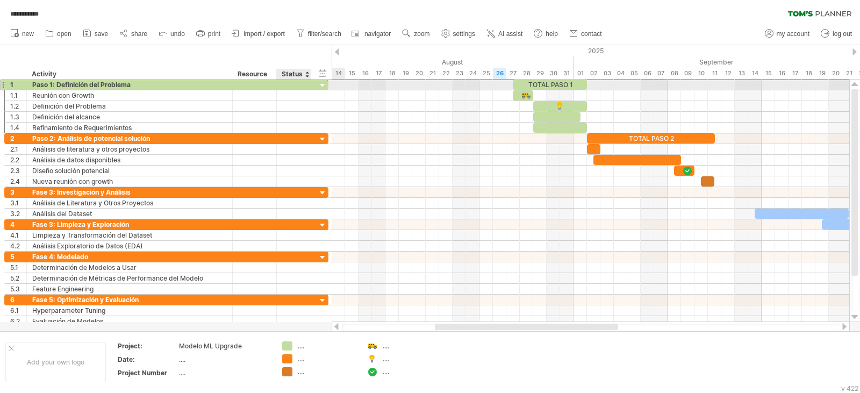
click at [301, 85] on div at bounding box center [294, 85] width 24 height 10
click at [301, 85] on input "text" at bounding box center [294, 85] width 24 height 10
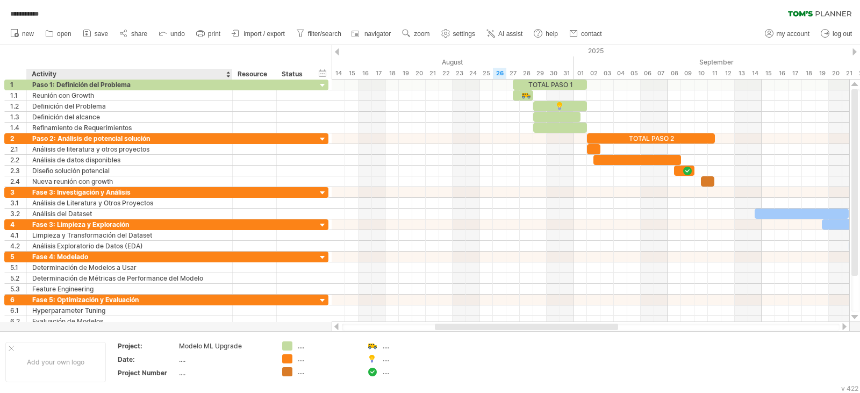
click at [91, 67] on div "hide start/end/duration show start/end/duration ******** Activity ******** Reso…" at bounding box center [166, 62] width 332 height 34
click at [89, 74] on div "Activity" at bounding box center [129, 74] width 195 height 11
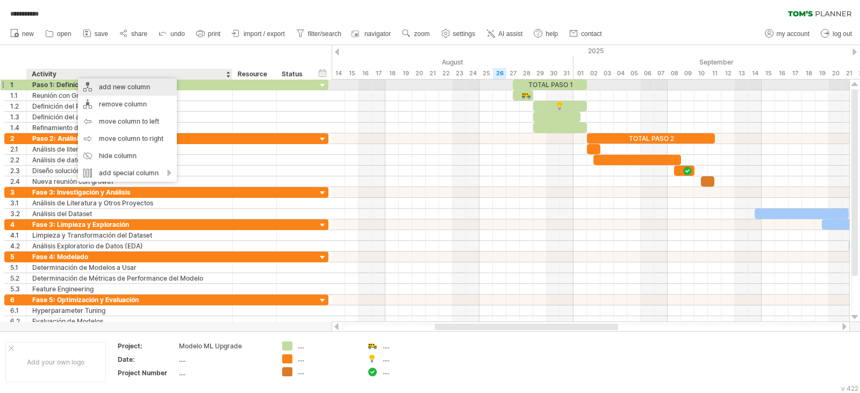
click at [95, 86] on div "add new column" at bounding box center [127, 86] width 99 height 17
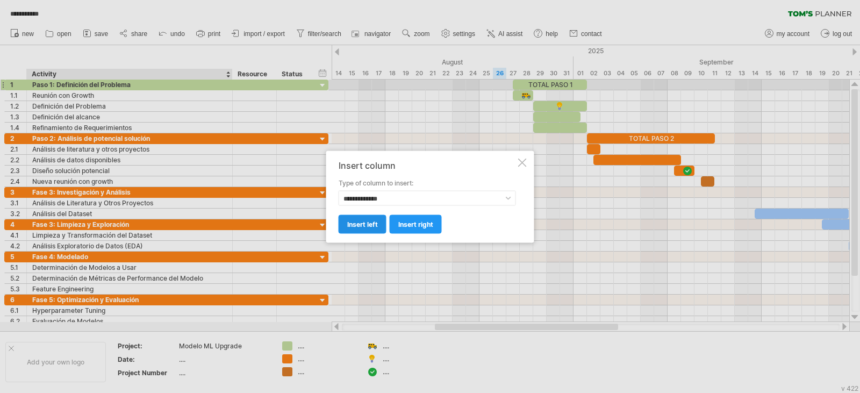
click at [363, 226] on span "insert left" at bounding box center [362, 224] width 31 height 8
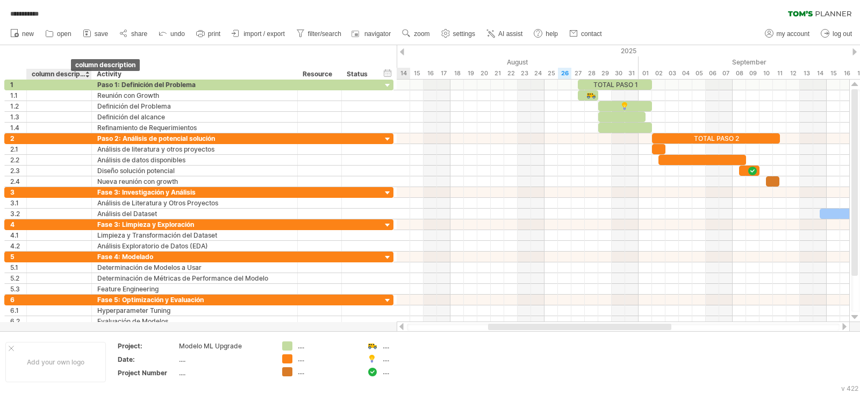
click at [63, 69] on div "column description" at bounding box center [59, 74] width 54 height 11
click at [62, 74] on input "**********" at bounding box center [59, 74] width 54 height 11
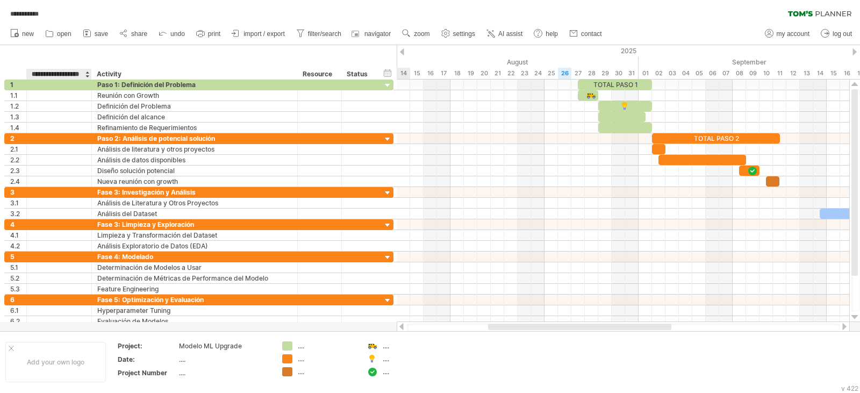
click at [62, 74] on input "**********" at bounding box center [59, 74] width 54 height 11
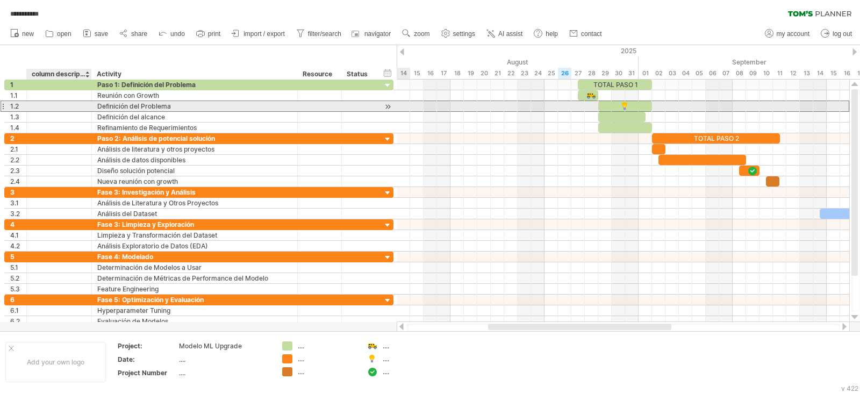
click at [250, 108] on div "Definición del Problema" at bounding box center [194, 106] width 195 height 10
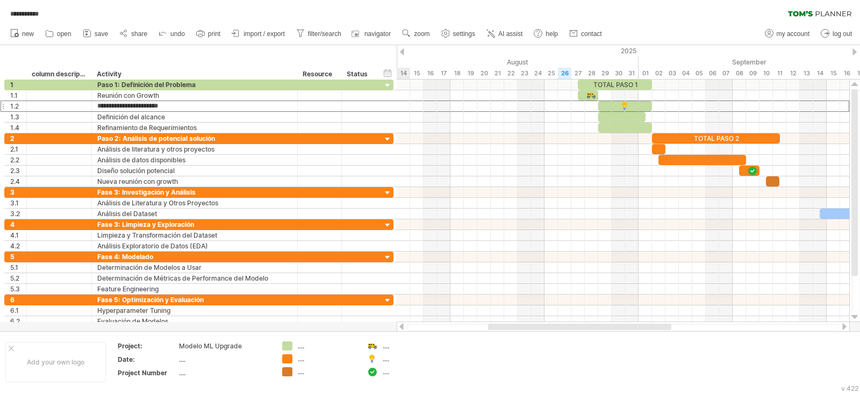
click at [189, 27] on ul "new open" at bounding box center [306, 34] width 602 height 23
click at [183, 28] on link "undo" at bounding box center [172, 34] width 32 height 14
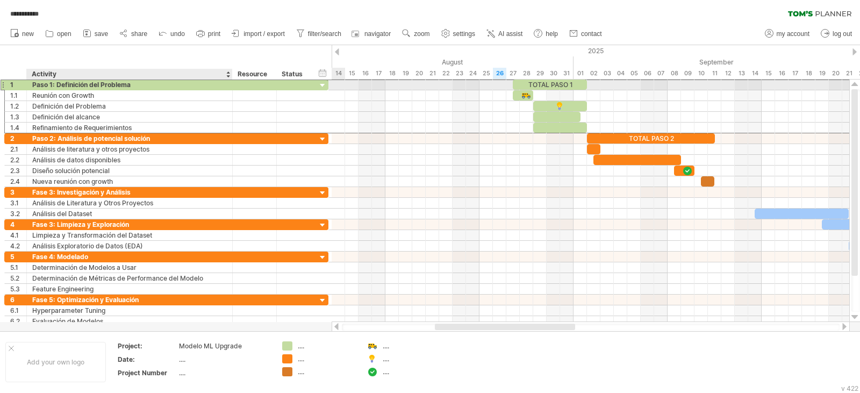
click at [41, 88] on div "Paso 1: Definición del Problema" at bounding box center [129, 85] width 195 height 10
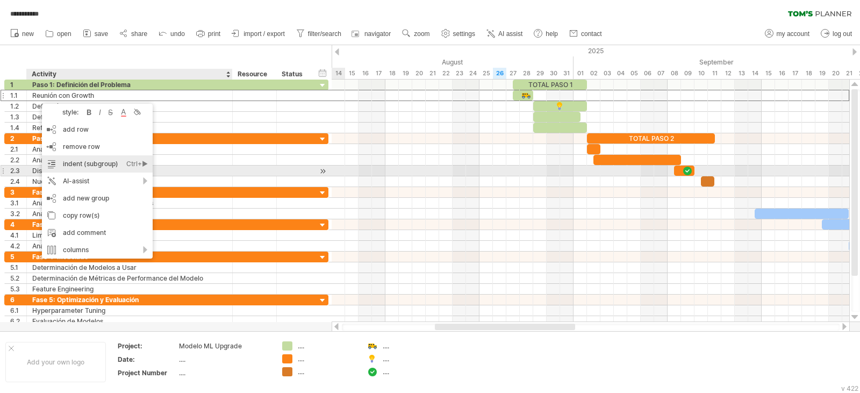
click at [80, 167] on div "indent (subgroup) Ctrl+► Cmd+►" at bounding box center [97, 163] width 111 height 17
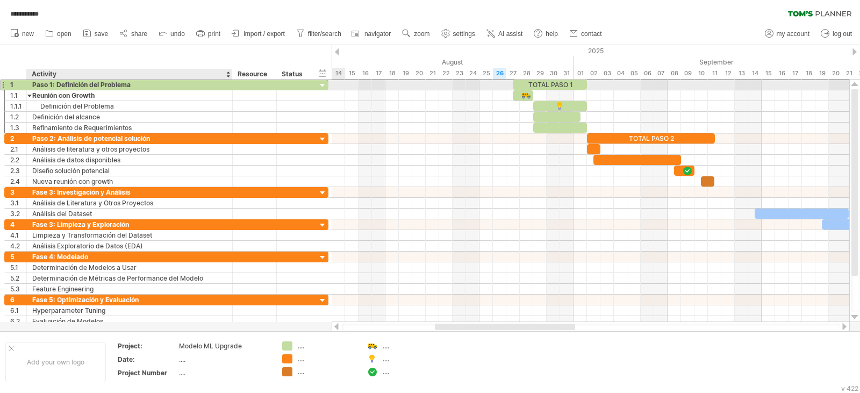
click at [69, 83] on div "Paso 1: Definición del Problema" at bounding box center [129, 85] width 195 height 10
click at [69, 83] on input "**********" at bounding box center [129, 85] width 195 height 10
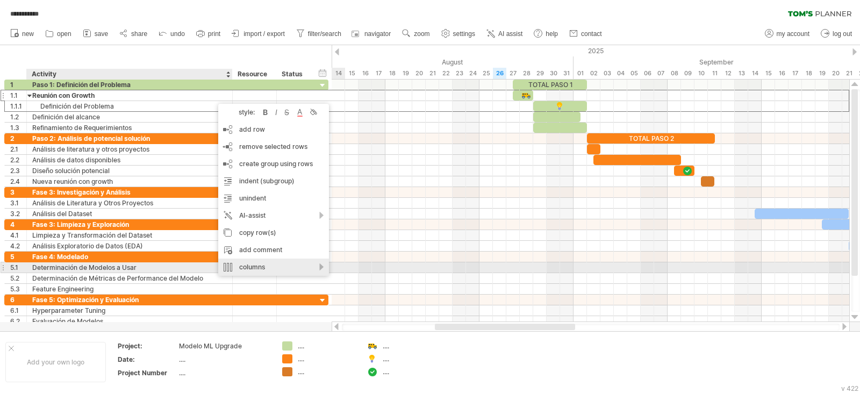
click at [301, 263] on div "columns" at bounding box center [273, 267] width 111 height 17
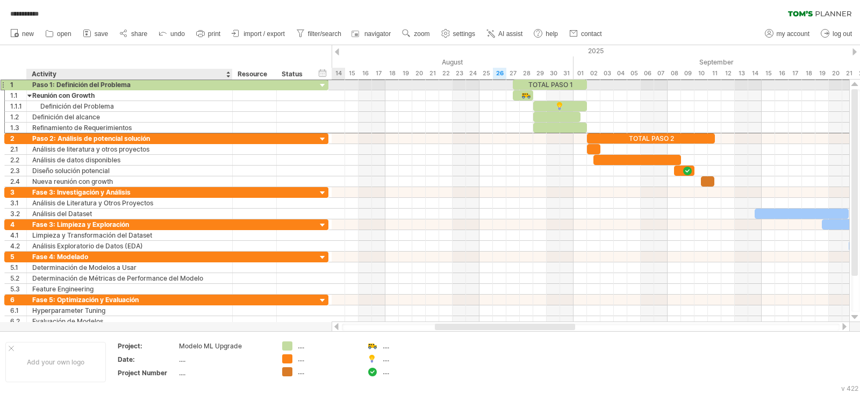
click at [89, 88] on div "Paso 1: Definición del Problema" at bounding box center [129, 85] width 195 height 10
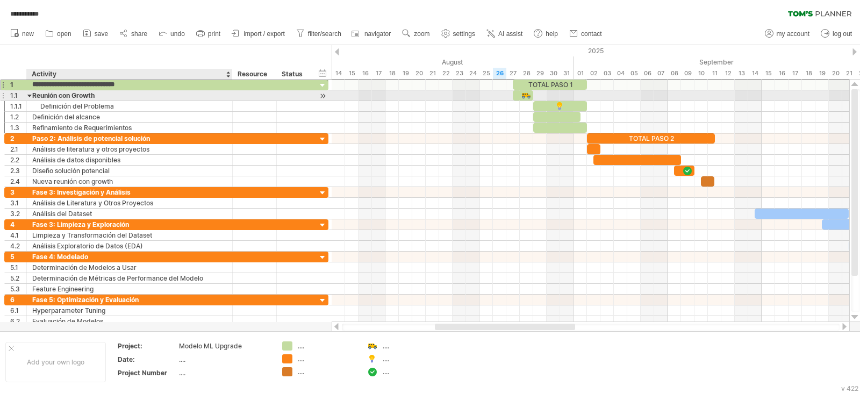
click at [67, 92] on div "Reunión con Growth" at bounding box center [129, 95] width 195 height 10
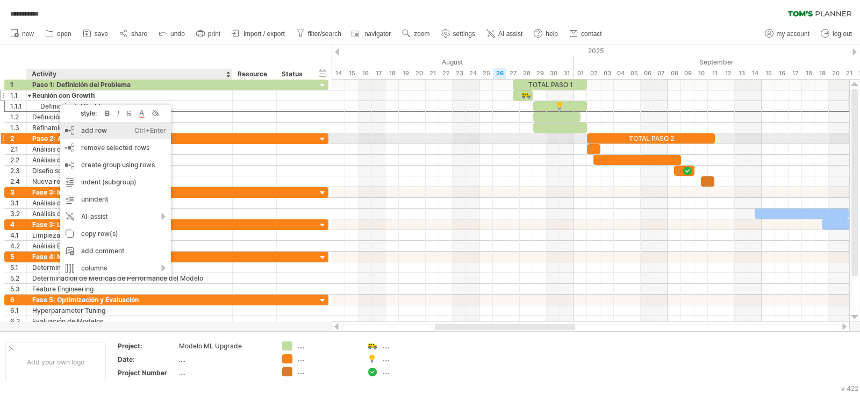
click at [73, 134] on div "add row Ctrl+Enter Cmd+Enter" at bounding box center [115, 130] width 111 height 17
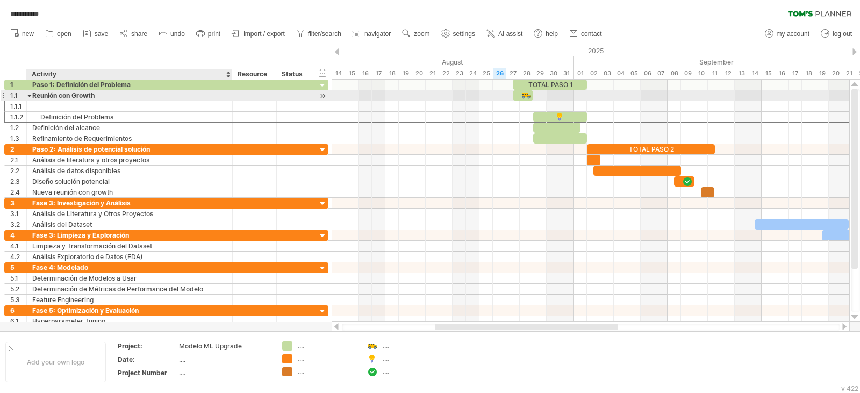
click at [71, 98] on div "Reunión con Growth" at bounding box center [129, 95] width 195 height 10
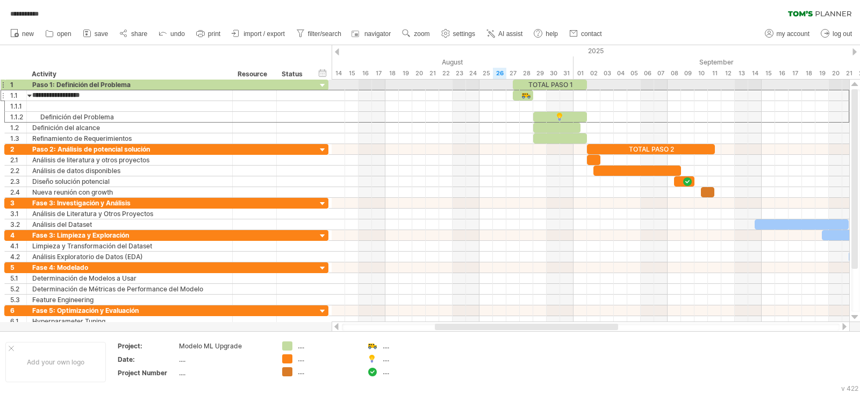
drag, startPoint x: 106, startPoint y: 96, endPoint x: 12, endPoint y: 102, distance: 94.3
click at [4, 88] on div "**********" at bounding box center [166, 112] width 324 height 65
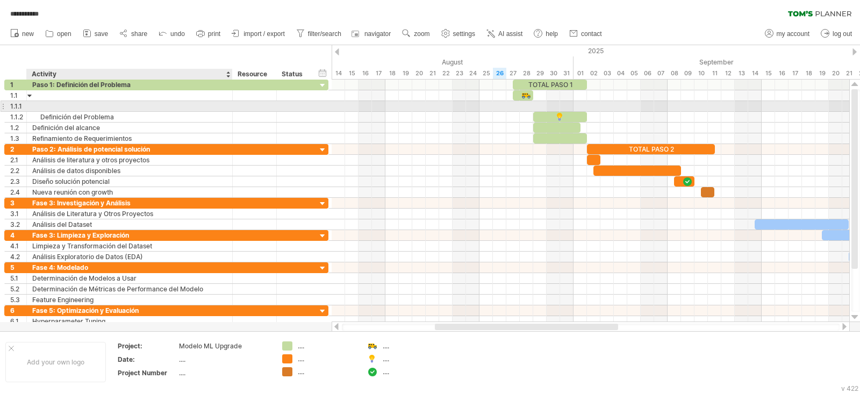
click at [64, 105] on div at bounding box center [129, 106] width 195 height 10
paste input "**********"
type input "**********"
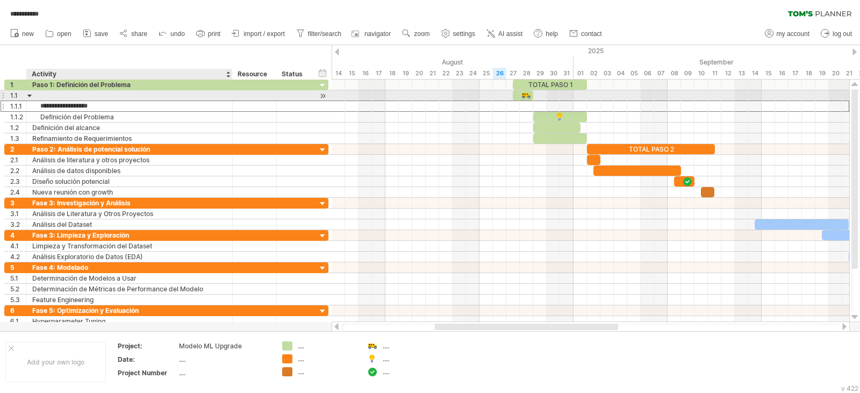
click at [54, 95] on div at bounding box center [129, 95] width 195 height 10
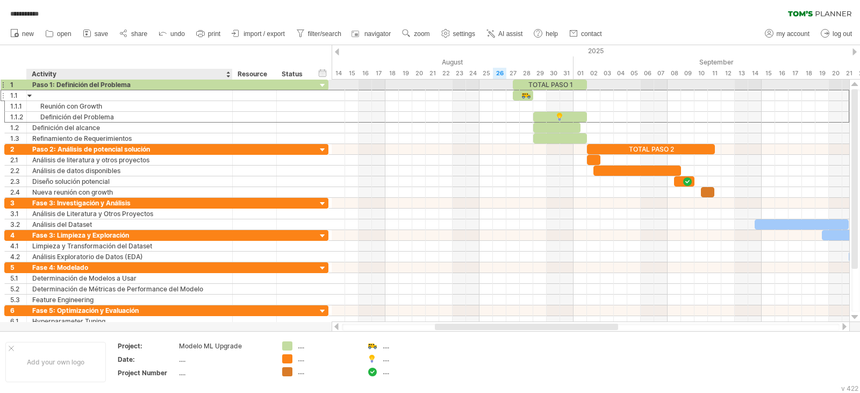
click at [55, 85] on div "Paso 1: Definición del Problema" at bounding box center [129, 85] width 195 height 10
click at [55, 85] on input "**********" at bounding box center [129, 85] width 195 height 10
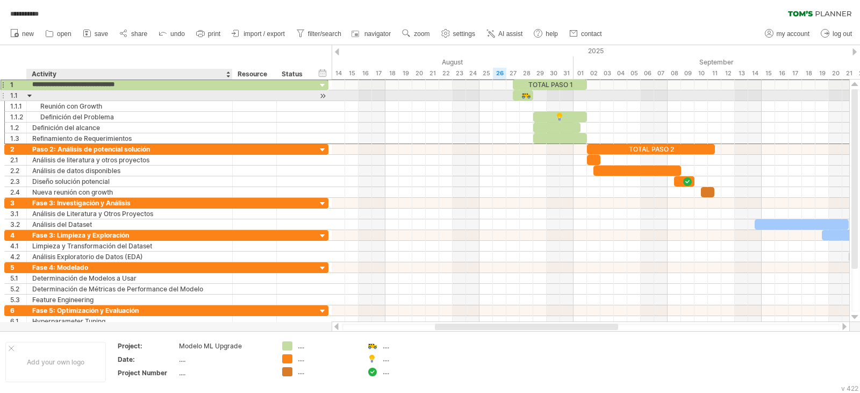
click at [55, 98] on div at bounding box center [129, 95] width 195 height 10
click at [55, 98] on input "text" at bounding box center [129, 95] width 195 height 10
paste input "**********"
type input "**********"
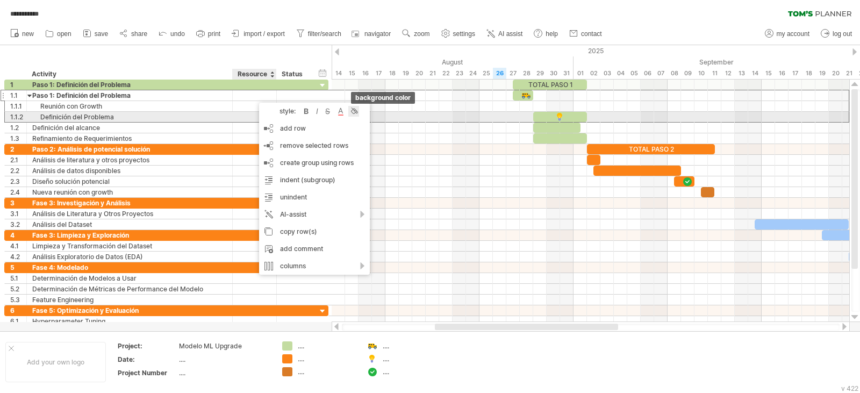
click at [353, 113] on div at bounding box center [353, 111] width 11 height 11
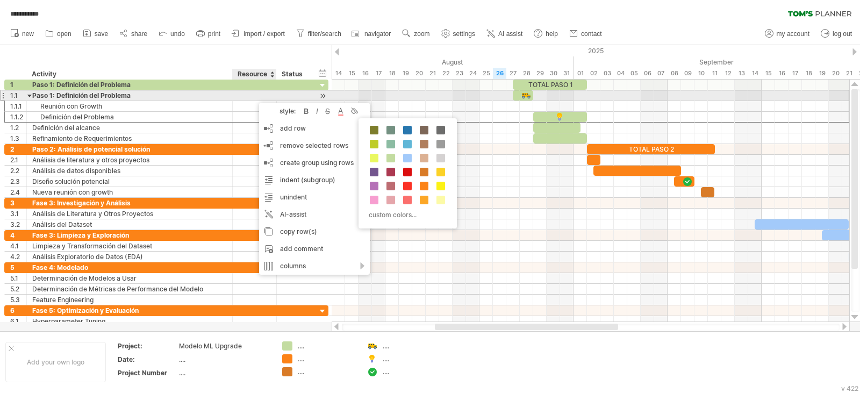
click at [165, 96] on div "Paso 1: Definición del Problema" at bounding box center [129, 95] width 195 height 10
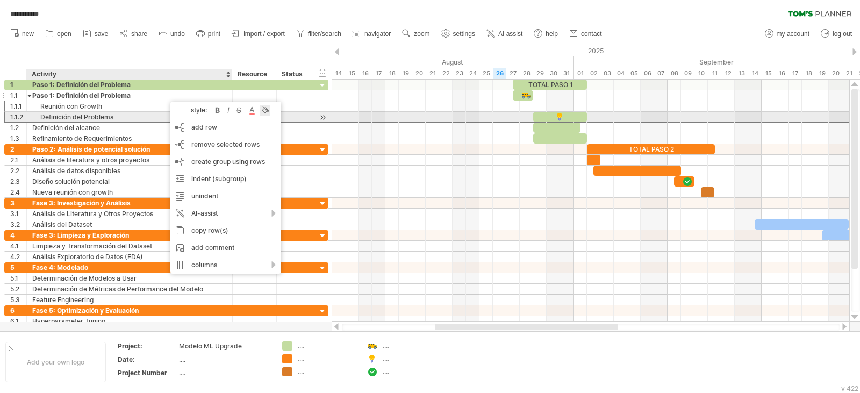
click at [266, 115] on div at bounding box center [265, 110] width 11 height 11
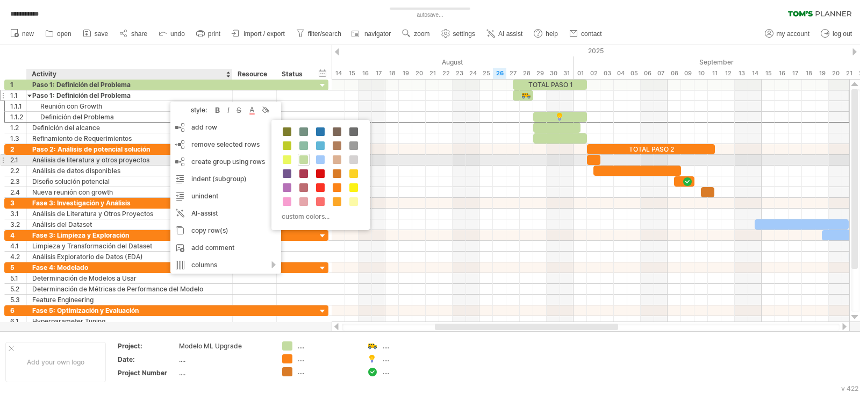
click at [304, 159] on span at bounding box center [303, 159] width 9 height 9
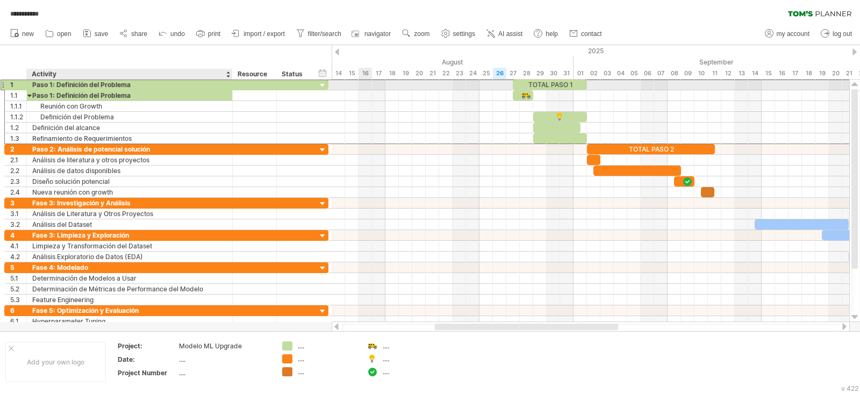
click at [84, 85] on div "Paso 1: Definición del Problema" at bounding box center [129, 85] width 195 height 10
drag, startPoint x: 140, startPoint y: 84, endPoint x: 25, endPoint y: 87, distance: 115.6
click at [25, 87] on div "**********" at bounding box center [166, 84] width 324 height 11
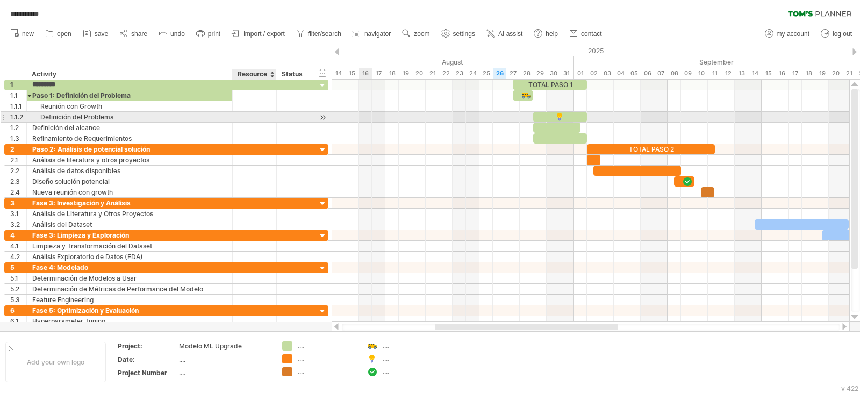
type input "**********"
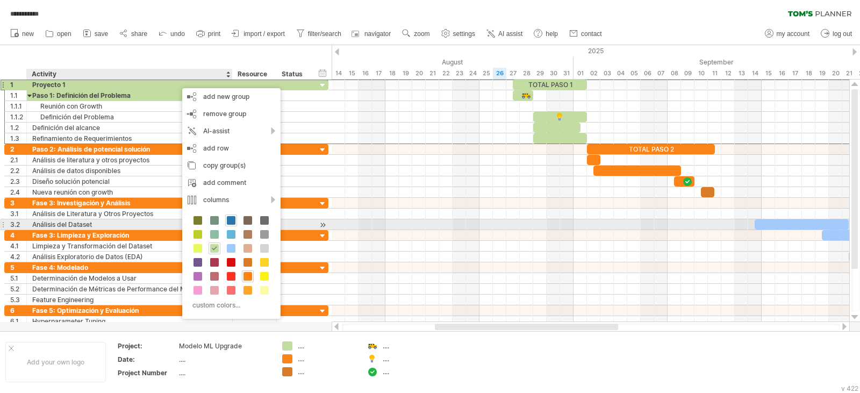
click at [233, 221] on span at bounding box center [231, 220] width 9 height 9
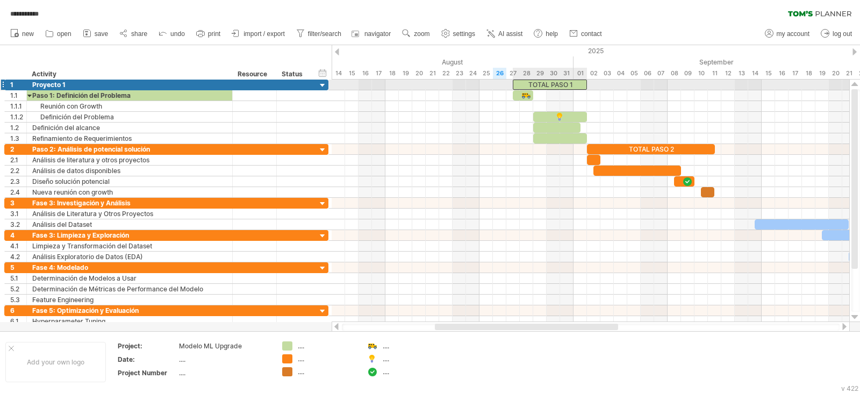
click at [527, 85] on div "TOTAL PASO 1" at bounding box center [550, 85] width 74 height 10
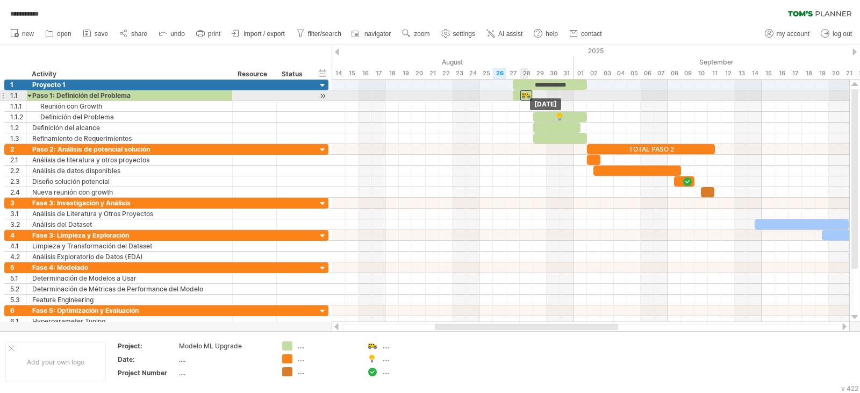
click at [521, 96] on div at bounding box center [526, 95] width 12 height 10
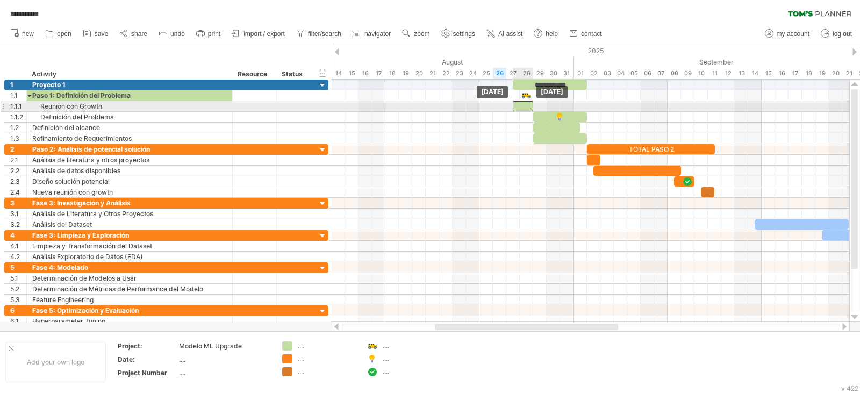
drag, startPoint x: 517, startPoint y: 94, endPoint x: 518, endPoint y: 104, distance: 10.2
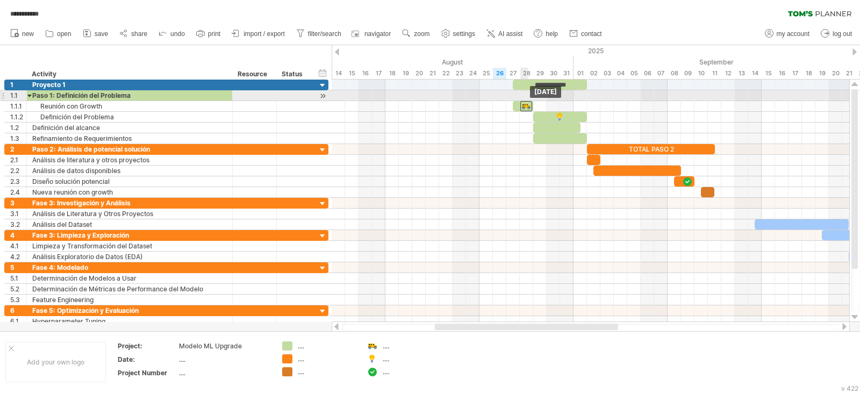
drag, startPoint x: 524, startPoint y: 95, endPoint x: 524, endPoint y: 101, distance: 5.9
drag, startPoint x: 560, startPoint y: 87, endPoint x: 558, endPoint y: 94, distance: 6.6
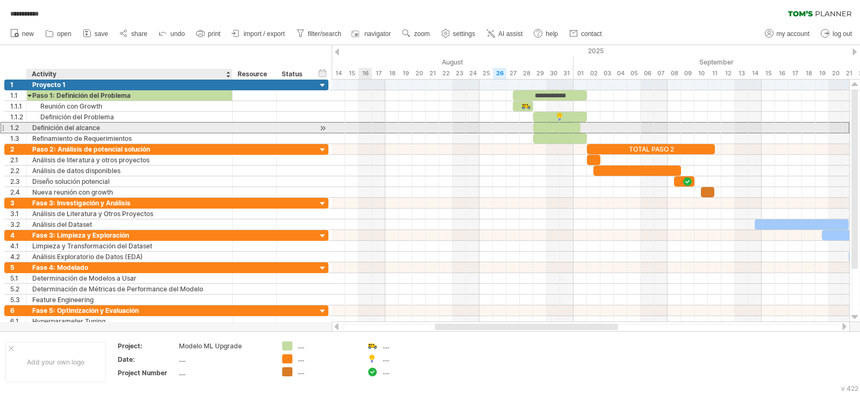
click at [59, 129] on div "Definición del alcance" at bounding box center [129, 128] width 195 height 10
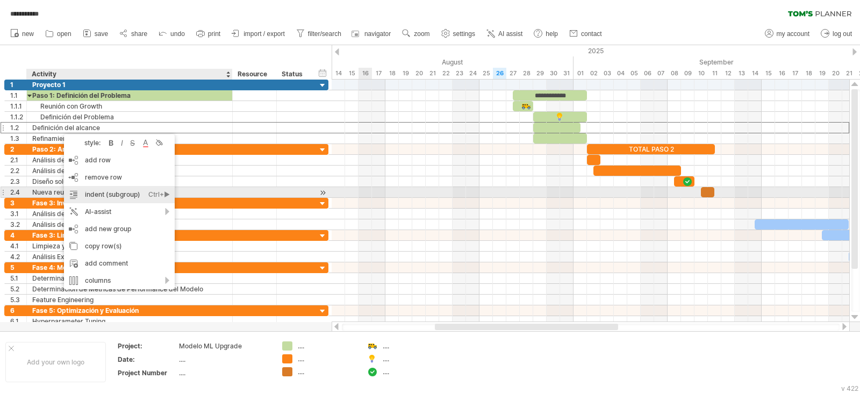
click at [128, 194] on div "indent (subgroup) Ctrl+► Cmd+►" at bounding box center [119, 194] width 111 height 17
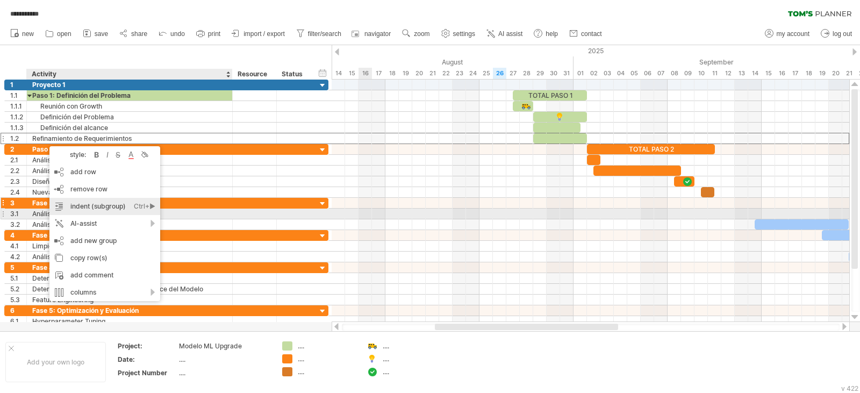
click at [115, 208] on div "indent (subgroup) Ctrl+► Cmd+►" at bounding box center [104, 206] width 111 height 17
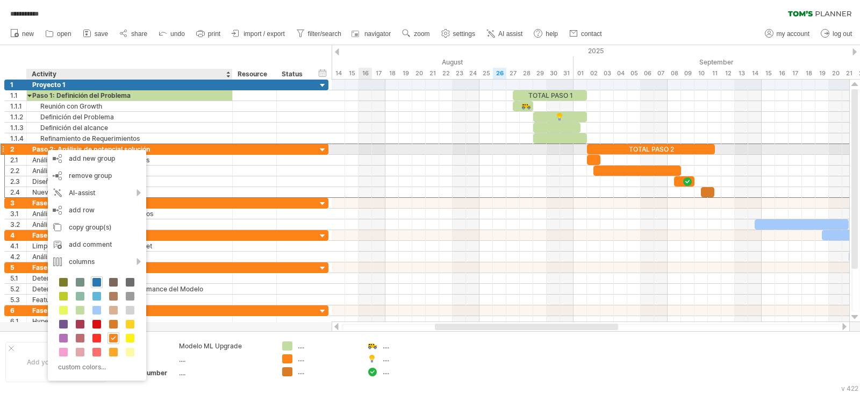
click at [42, 145] on div "Paso 2: Análisis de potencial solución" at bounding box center [129, 149] width 195 height 10
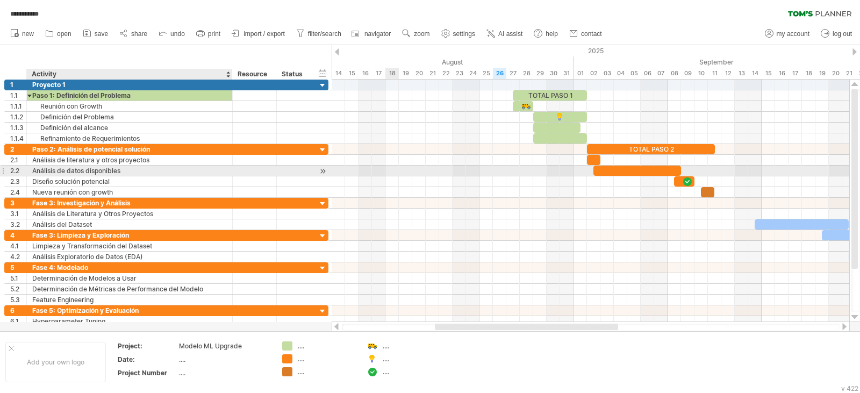
click at [397, 170] on div at bounding box center [591, 171] width 518 height 11
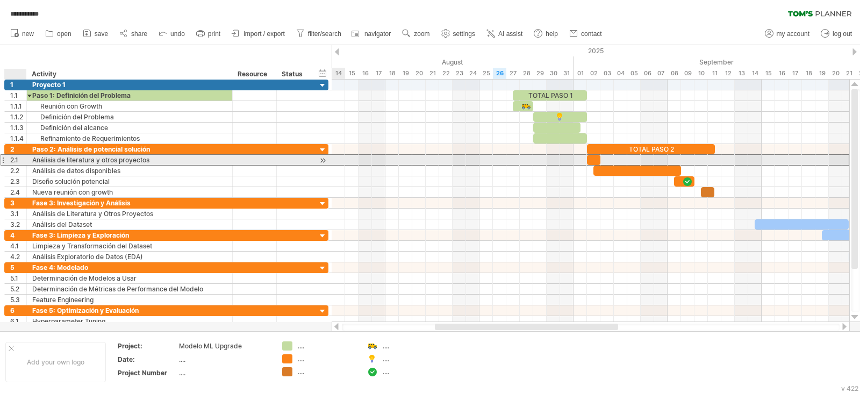
click at [18, 159] on div "2.1" at bounding box center [18, 160] width 16 height 10
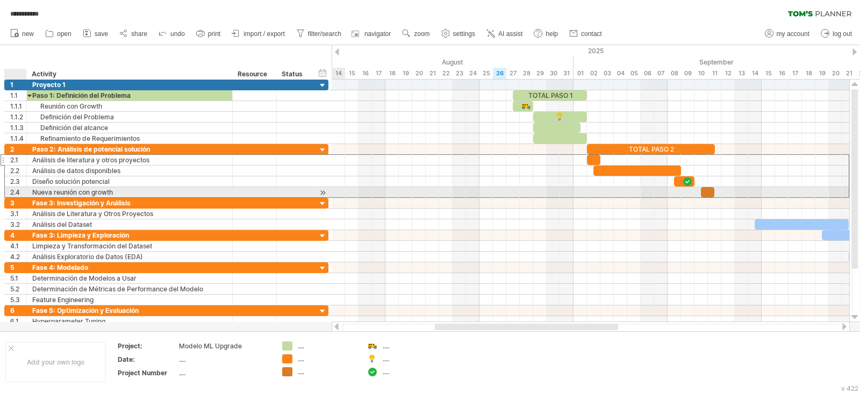
click at [26, 193] on div "2.4" at bounding box center [16, 192] width 22 height 10
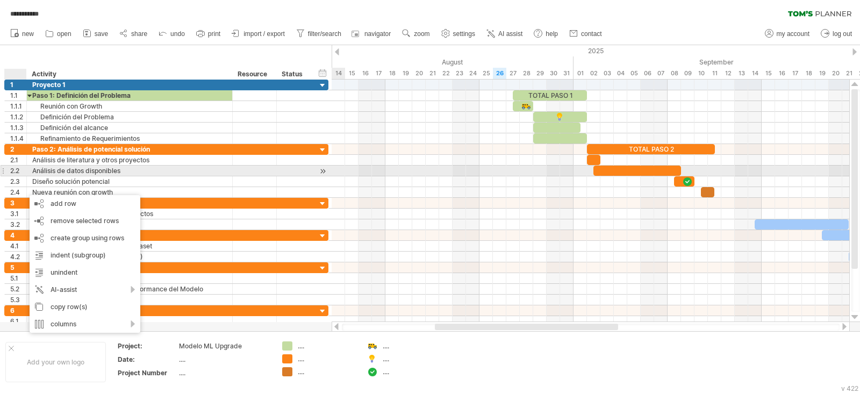
click at [16, 174] on div "2.2" at bounding box center [18, 171] width 16 height 10
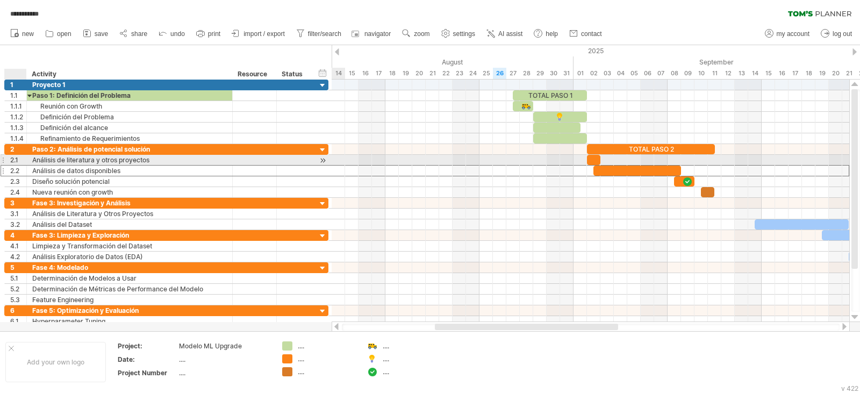
click at [22, 158] on div "2.1" at bounding box center [18, 160] width 16 height 10
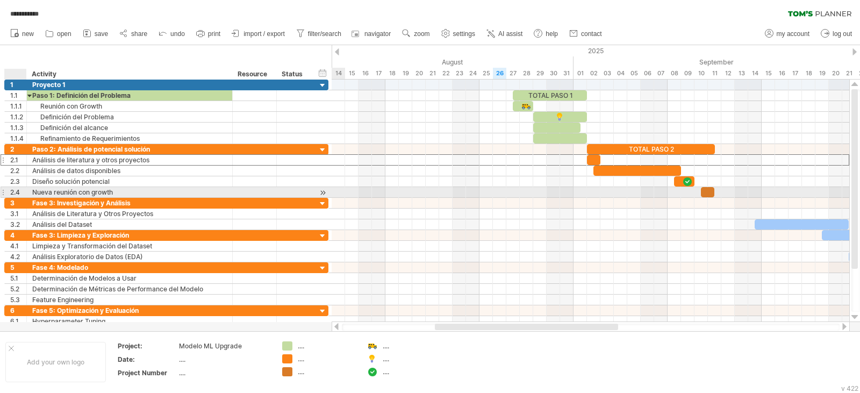
click at [22, 192] on div "2.4" at bounding box center [18, 192] width 16 height 10
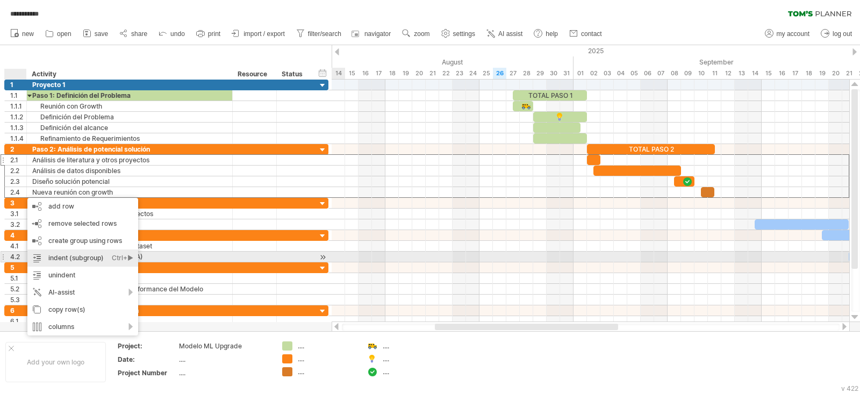
click at [55, 260] on div "indent (subgroup) Ctrl+► Cmd+►" at bounding box center [82, 257] width 111 height 17
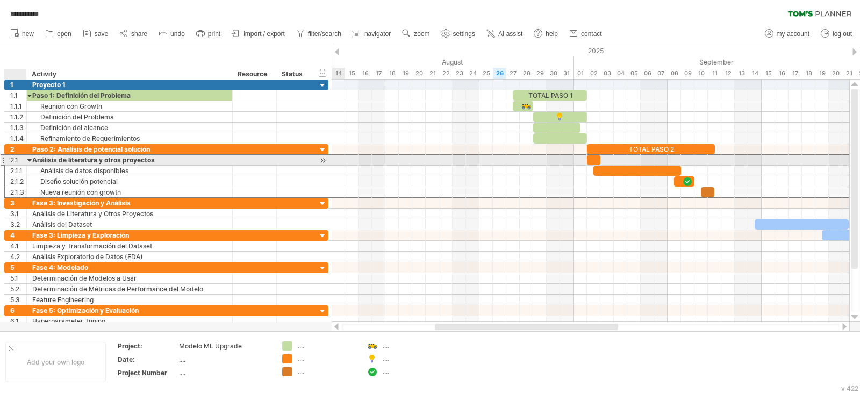
click at [13, 161] on div "2.1" at bounding box center [18, 160] width 16 height 10
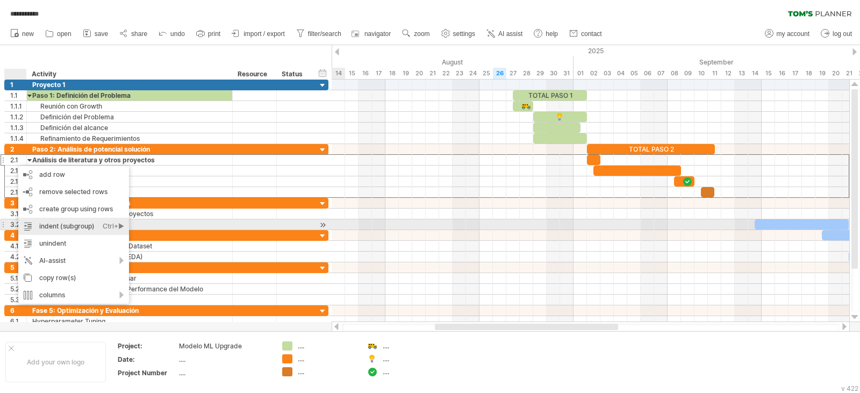
click at [37, 222] on div "indent (subgroup) Ctrl+► Cmd+►" at bounding box center [73, 226] width 111 height 17
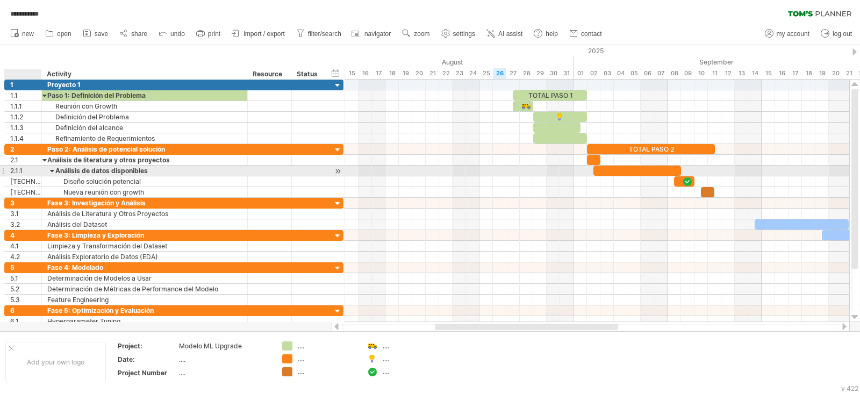
drag, startPoint x: 23, startPoint y: 169, endPoint x: 38, endPoint y: 170, distance: 15.1
click at [38, 170] on div at bounding box center [40, 171] width 5 height 11
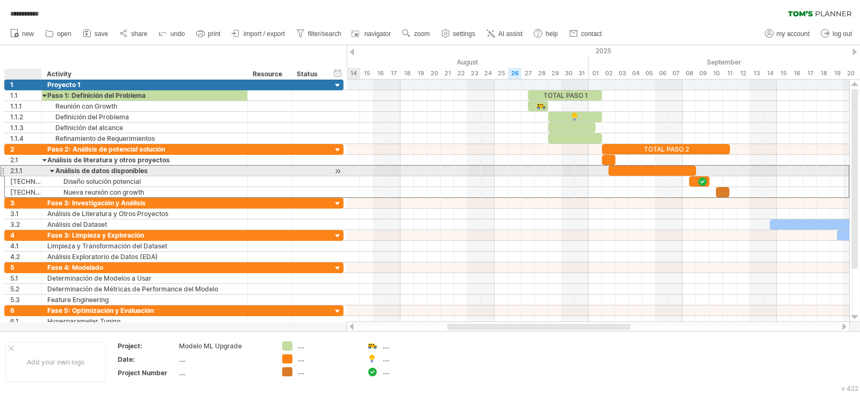
click at [29, 171] on div "2.1.1" at bounding box center [25, 171] width 31 height 10
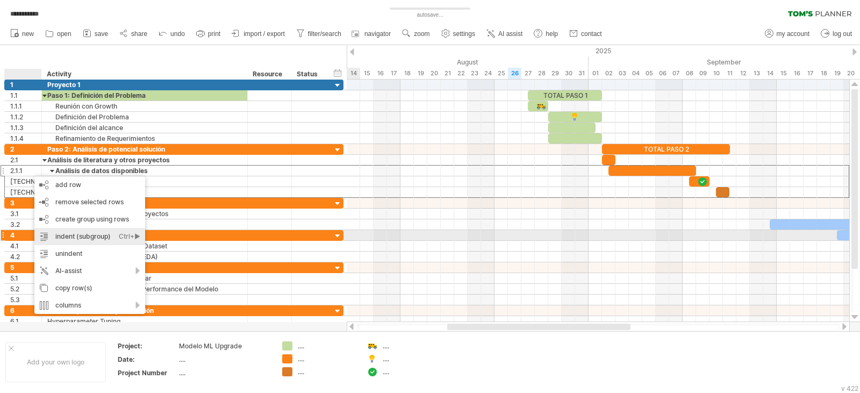
click at [61, 238] on div "indent (subgroup) Ctrl+► Cmd+►" at bounding box center [89, 236] width 111 height 17
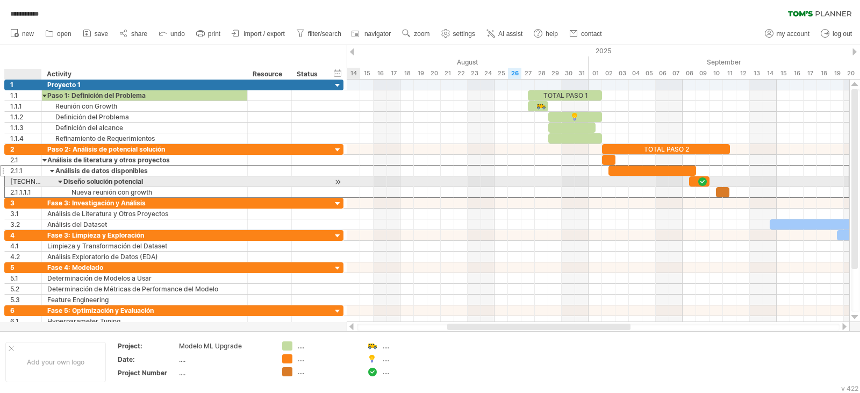
click at [25, 177] on div "[TECHNICAL_ID]" at bounding box center [25, 181] width 31 height 10
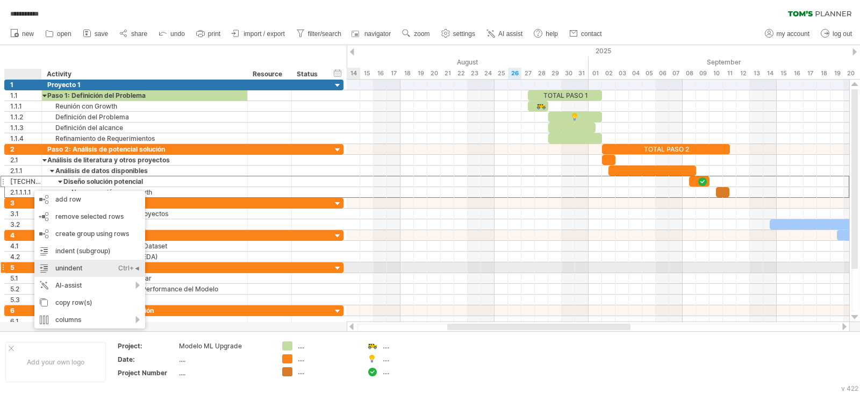
click at [61, 269] on div "unindent Ctrl+◄ Cmd+◄" at bounding box center [89, 268] width 111 height 17
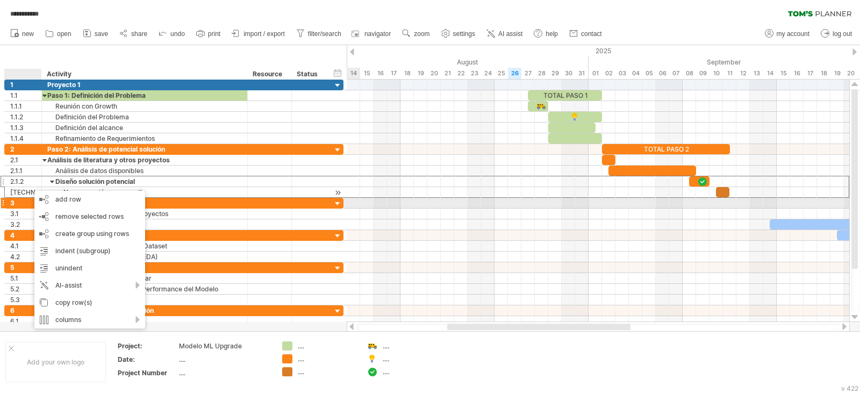
click at [25, 197] on div "**********" at bounding box center [173, 192] width 339 height 11
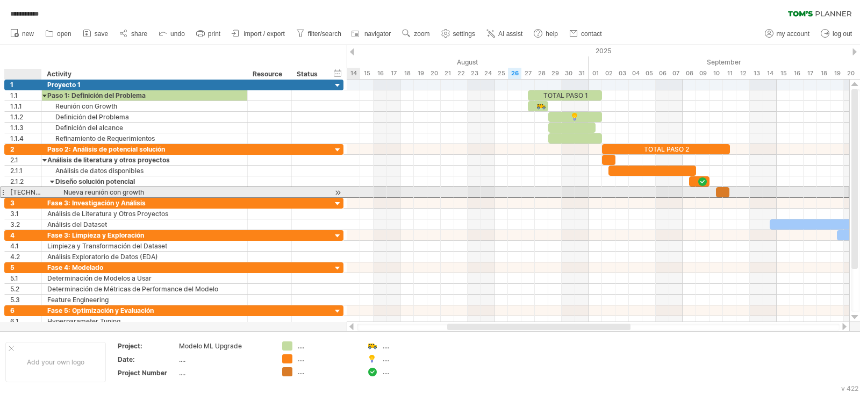
click at [24, 191] on div "[TECHNICAL_ID]" at bounding box center [25, 192] width 31 height 10
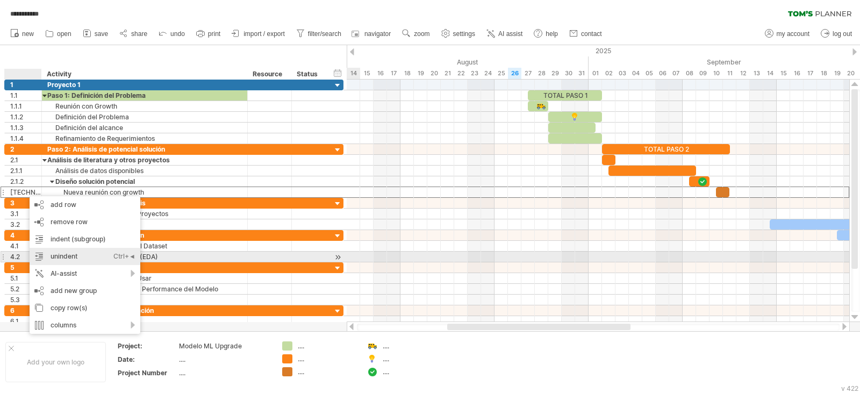
click at [60, 255] on div "unindent Ctrl+◄ Cmd+◄" at bounding box center [85, 256] width 111 height 17
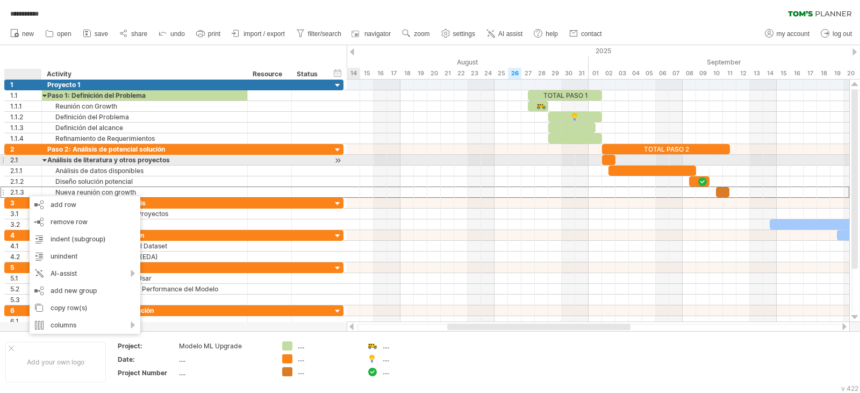
click at [29, 160] on div "2.1" at bounding box center [25, 160] width 31 height 10
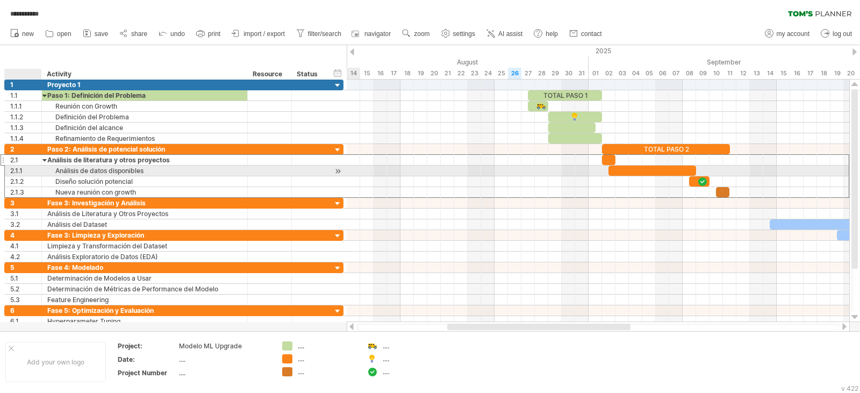
click at [20, 171] on div "2.1.1" at bounding box center [25, 171] width 31 height 10
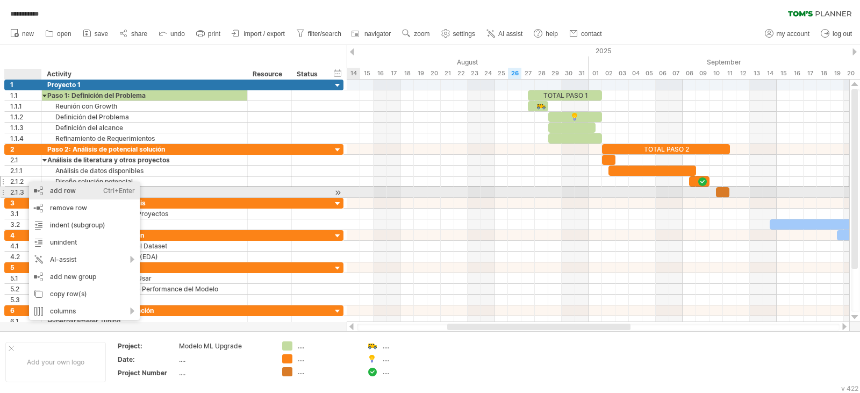
click at [44, 195] on div "add row Ctrl+Enter Cmd+Enter" at bounding box center [84, 190] width 111 height 17
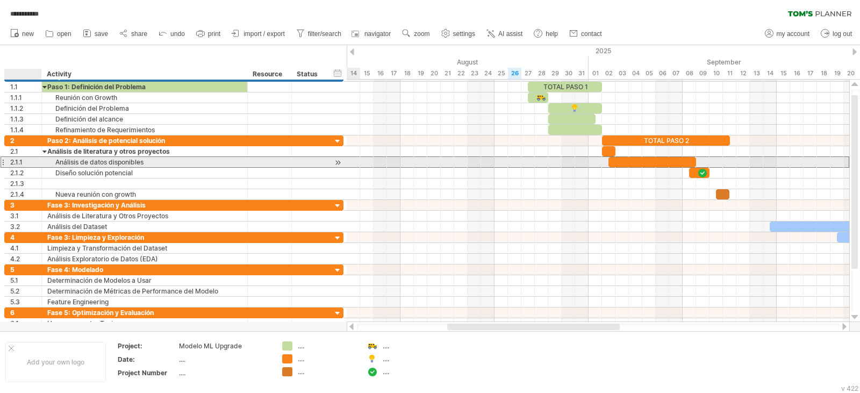
click at [20, 166] on div "2.1.1" at bounding box center [25, 162] width 31 height 10
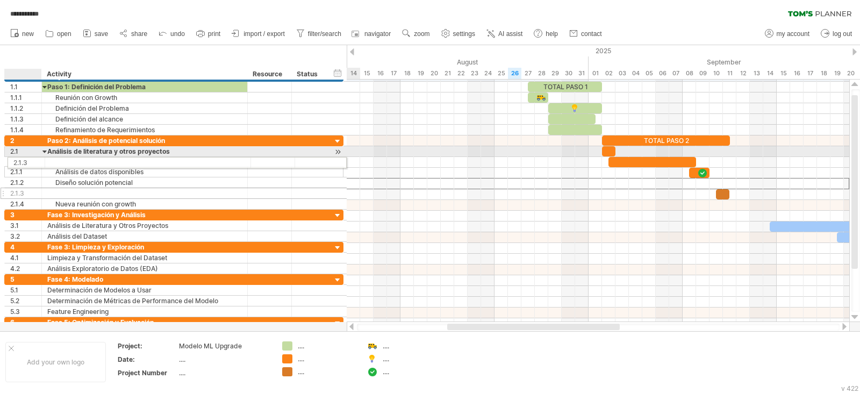
drag, startPoint x: 25, startPoint y: 183, endPoint x: 25, endPoint y: 161, distance: 22.6
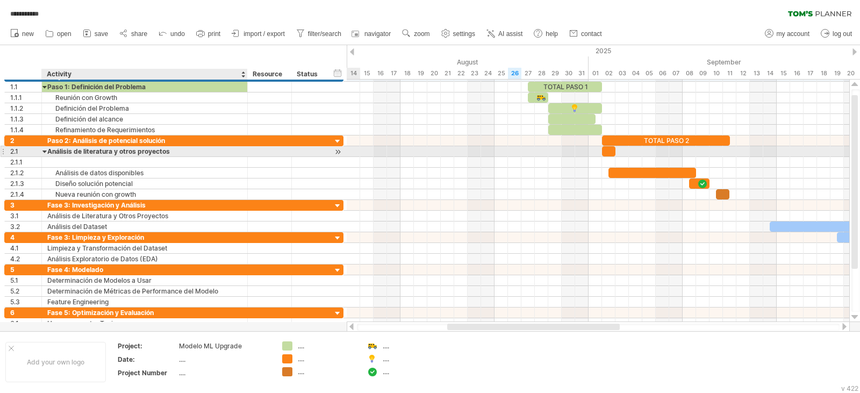
click at [94, 151] on div "Análisis de literatura y otros proyectos" at bounding box center [144, 151] width 195 height 10
click at [94, 151] on input "**********" at bounding box center [144, 151] width 195 height 10
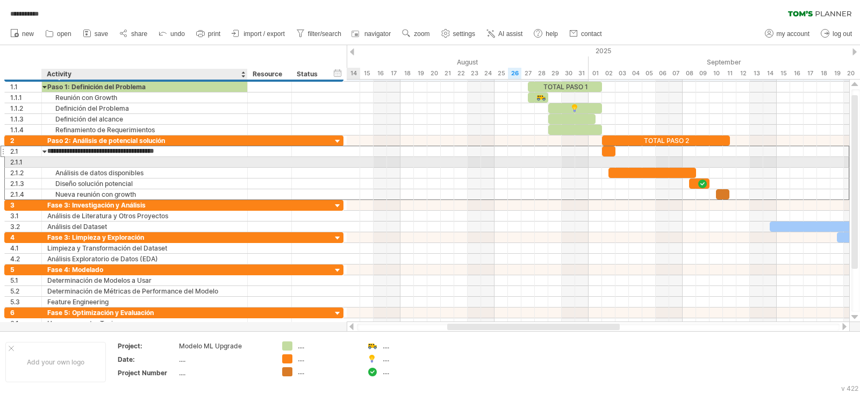
click at [75, 161] on div at bounding box center [144, 162] width 195 height 10
click at [75, 163] on input "text" at bounding box center [144, 162] width 195 height 10
paste input "**********"
type input "**********"
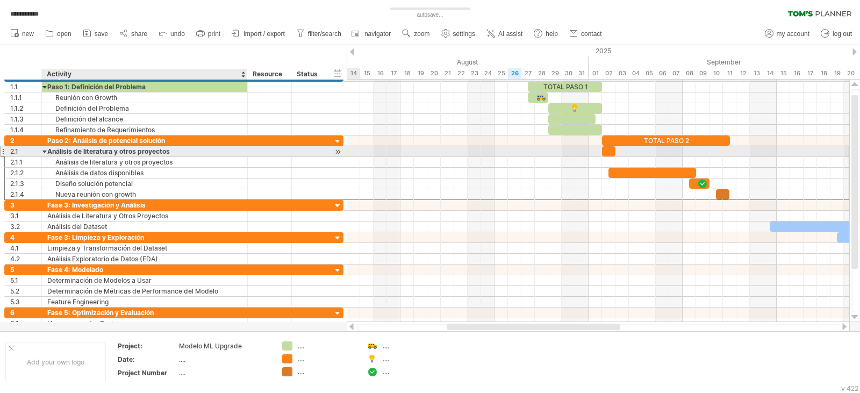
click at [88, 153] on div "Análisis de literatura y otros proyectos" at bounding box center [144, 151] width 195 height 10
click at [0, 0] on input "**********" at bounding box center [0, 0] width 0 height 0
click at [88, 153] on input "**********" at bounding box center [144, 151] width 195 height 10
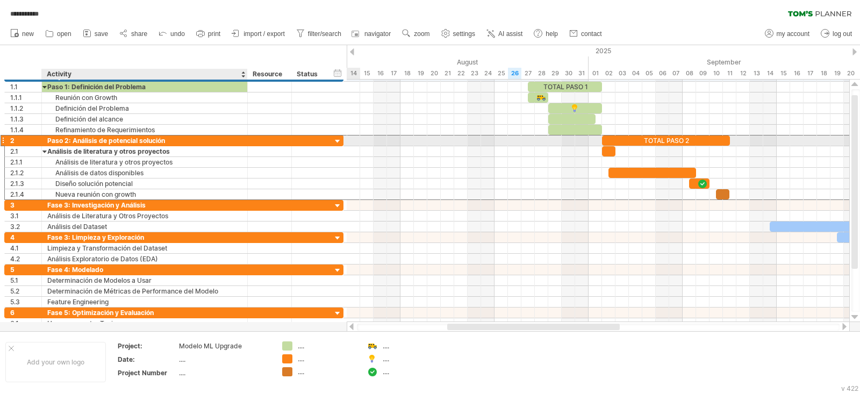
click at [97, 142] on div "Paso 2: Análisis de potencial solución" at bounding box center [144, 140] width 195 height 10
click at [13, 139] on div "2" at bounding box center [25, 140] width 31 height 10
click at [21, 138] on div "2" at bounding box center [25, 140] width 31 height 10
click at [21, 140] on div "2" at bounding box center [25, 140] width 31 height 10
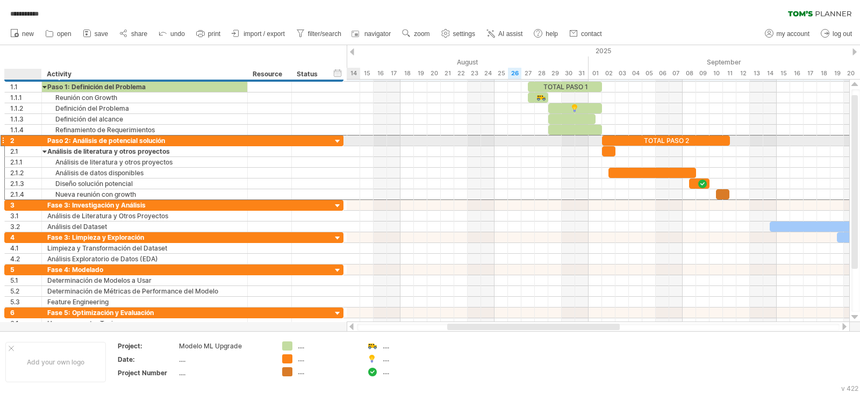
click at [21, 140] on div "2" at bounding box center [25, 140] width 31 height 10
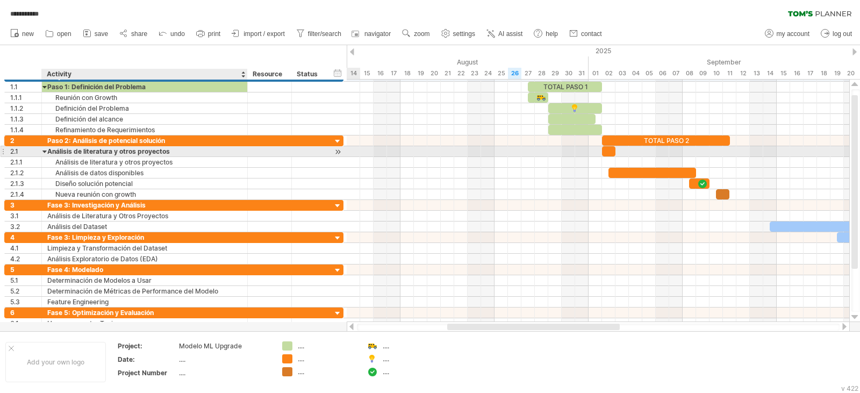
click at [102, 151] on div "Análisis de literatura y otros proyectos" at bounding box center [144, 151] width 195 height 10
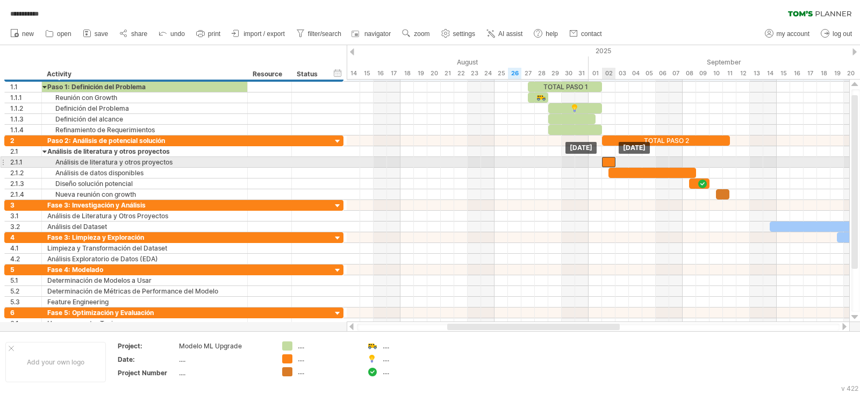
drag, startPoint x: 609, startPoint y: 152, endPoint x: 610, endPoint y: 158, distance: 5.4
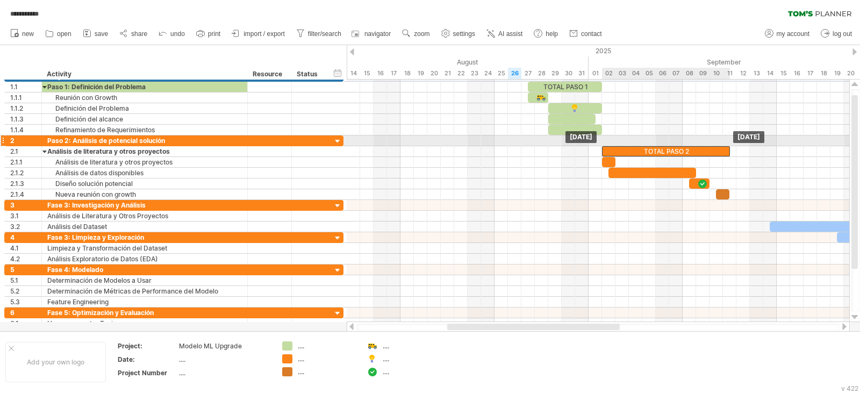
drag, startPoint x: 617, startPoint y: 139, endPoint x: 616, endPoint y: 146, distance: 7.7
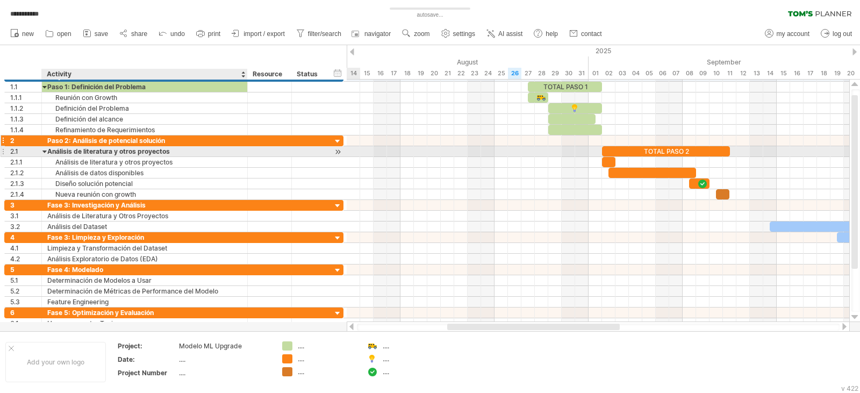
click at [117, 144] on div "Paso 2: Análisis de potencial solución" at bounding box center [144, 140] width 195 height 10
click at [116, 156] on div "**********" at bounding box center [173, 167] width 339 height 65
click at [116, 155] on div "Análisis de literatura y otros proyectos" at bounding box center [144, 151] width 195 height 10
click at [83, 153] on input "**********" at bounding box center [144, 151] width 195 height 10
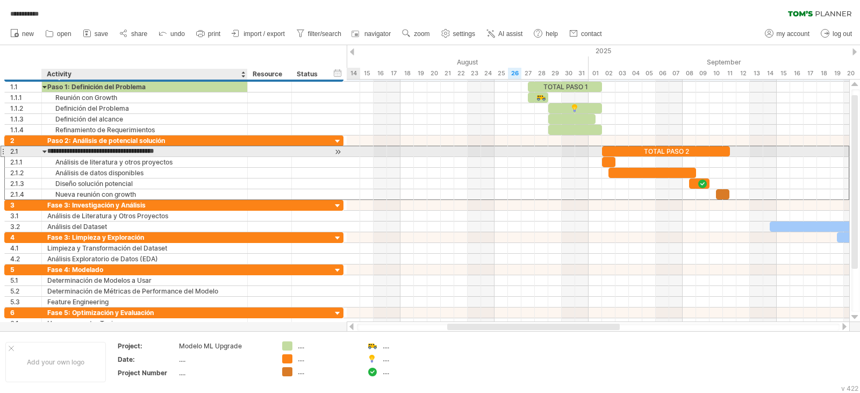
click at [83, 153] on input "**********" at bounding box center [144, 151] width 195 height 10
type input "**********"
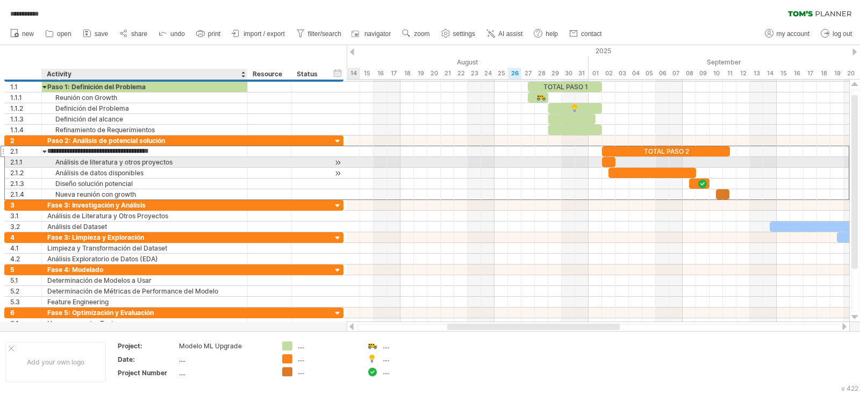
click at [87, 168] on div "Análisis de datos disponibles" at bounding box center [144, 173] width 195 height 10
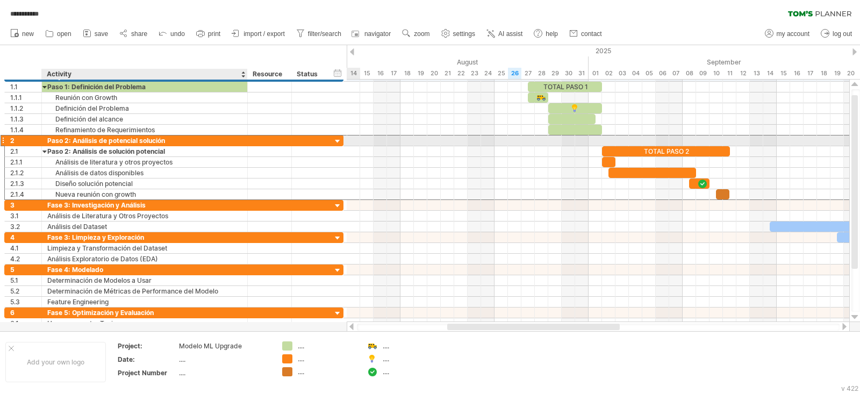
click at [162, 145] on div "**********" at bounding box center [173, 140] width 339 height 11
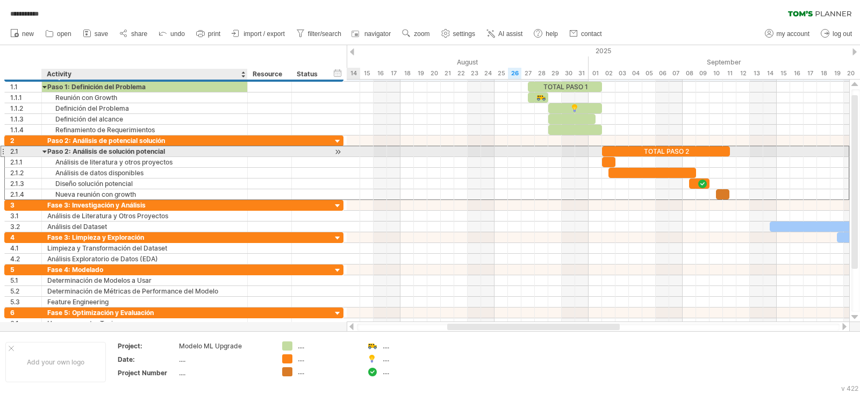
click at [187, 156] on div "Paso 2: Análisis de solución potencial" at bounding box center [144, 151] width 195 height 10
click at [48, 152] on div "Paso 2: Análisis de solución potencial" at bounding box center [144, 151] width 195 height 10
click at [47, 152] on input "**********" at bounding box center [144, 151] width 195 height 10
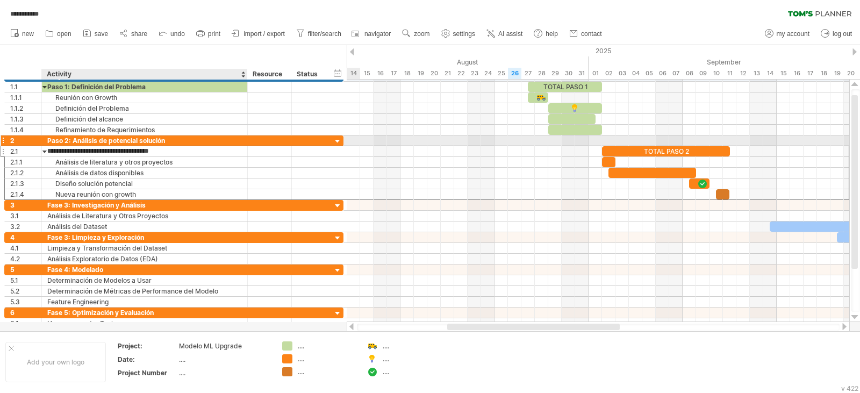
click at [145, 142] on div "Paso 2: Análisis de potencial solución" at bounding box center [144, 140] width 195 height 10
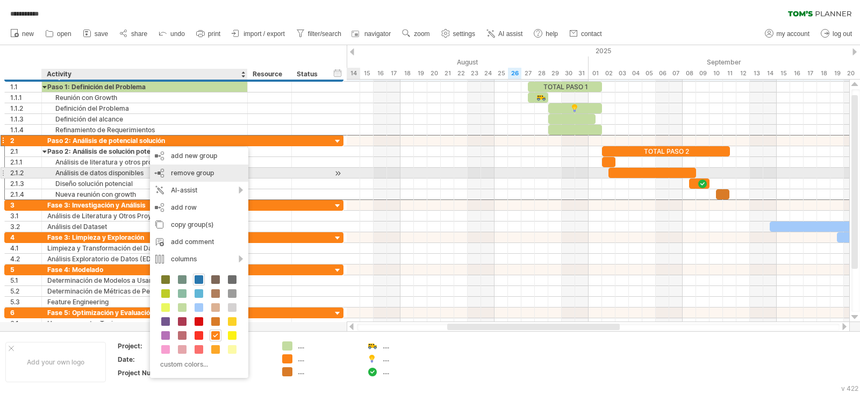
click at [206, 173] on span "remove group" at bounding box center [192, 173] width 43 height 8
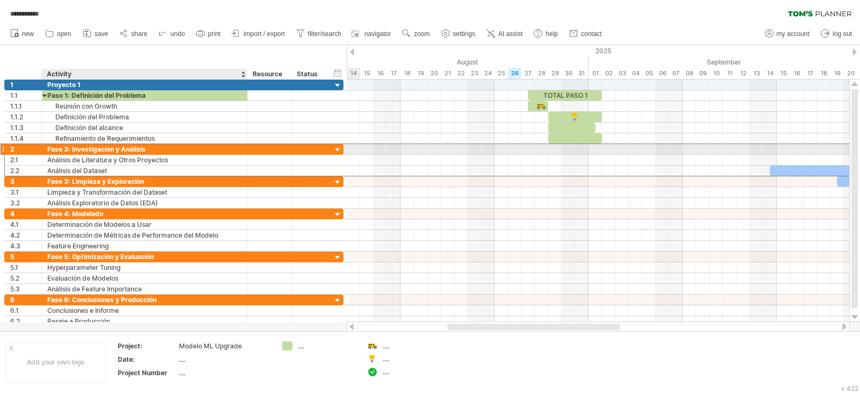
click at [183, 148] on div "Fase 3: Investigación y Análisis" at bounding box center [144, 149] width 195 height 10
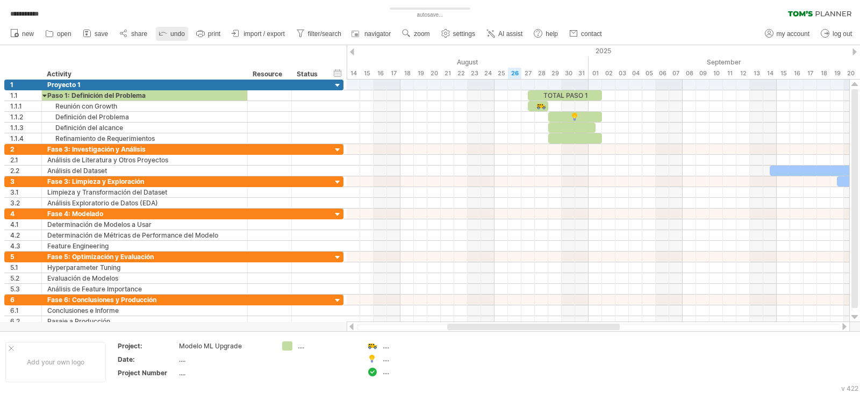
click at [176, 27] on link "undo" at bounding box center [172, 34] width 32 height 14
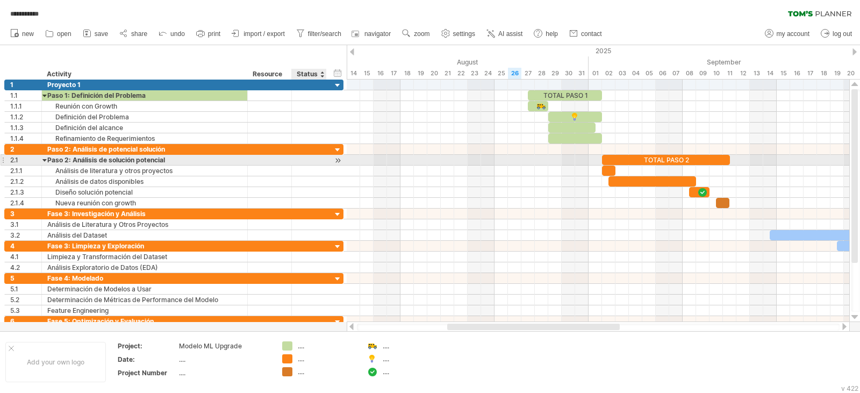
click at [309, 161] on div at bounding box center [309, 160] width 24 height 10
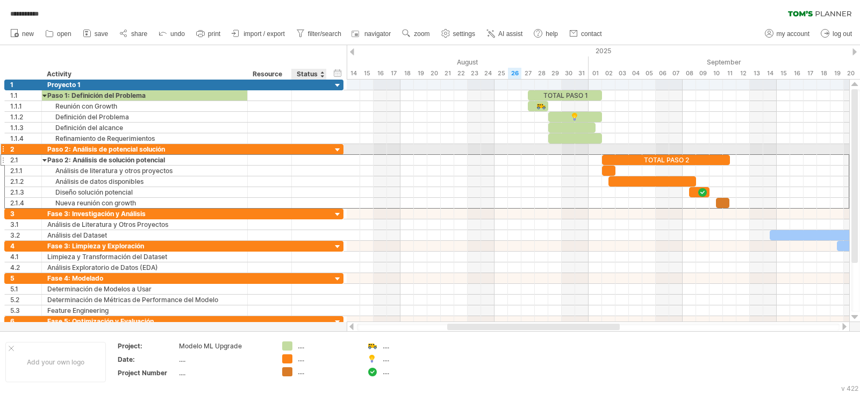
click at [313, 150] on div at bounding box center [309, 149] width 24 height 10
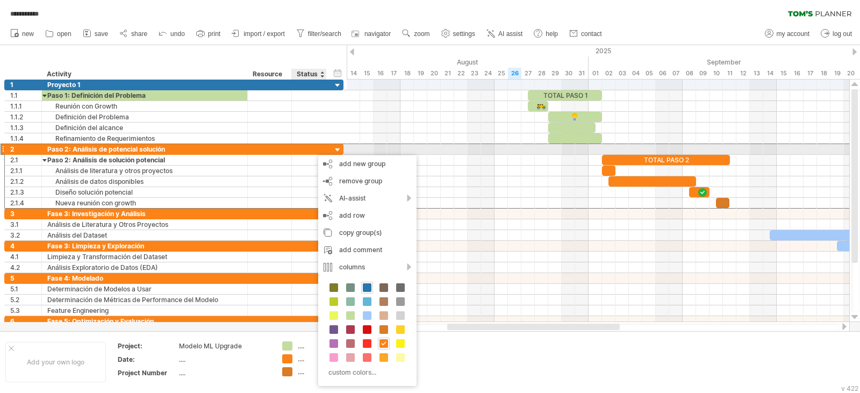
click at [25, 150] on div "2" at bounding box center [25, 149] width 31 height 10
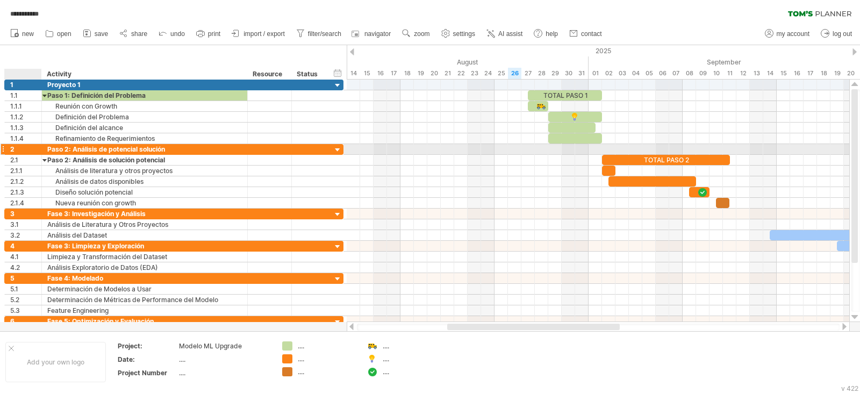
click at [24, 149] on div "2" at bounding box center [25, 149] width 31 height 10
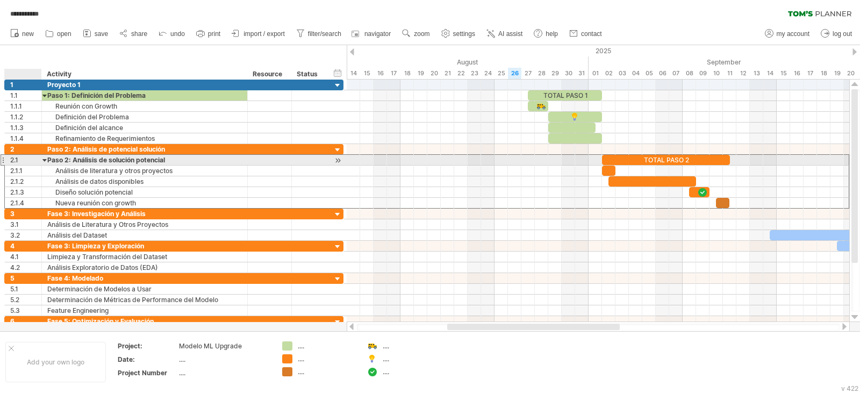
click at [24, 160] on div "2.1" at bounding box center [25, 160] width 31 height 10
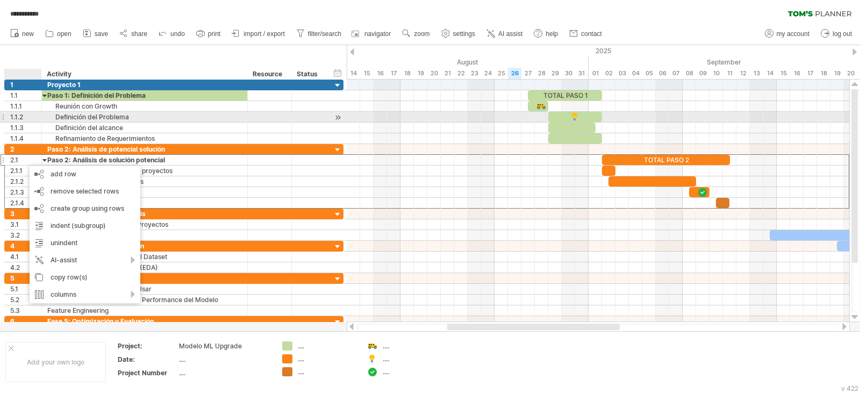
click at [107, 112] on div "Definición del Problema" at bounding box center [144, 117] width 195 height 10
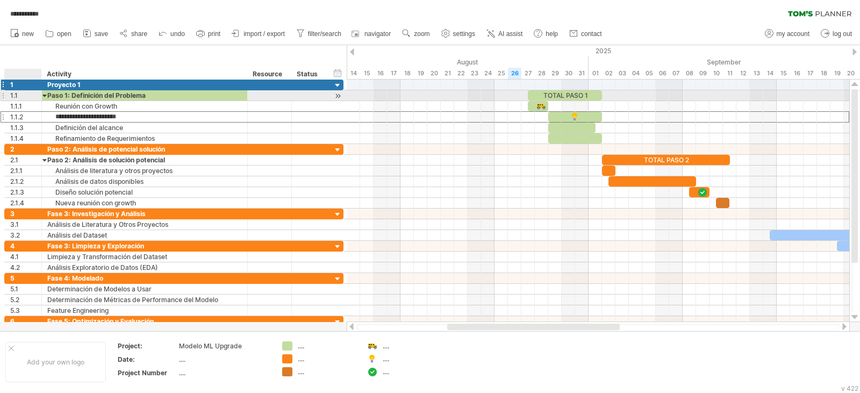
click at [25, 88] on div "1" at bounding box center [25, 85] width 31 height 10
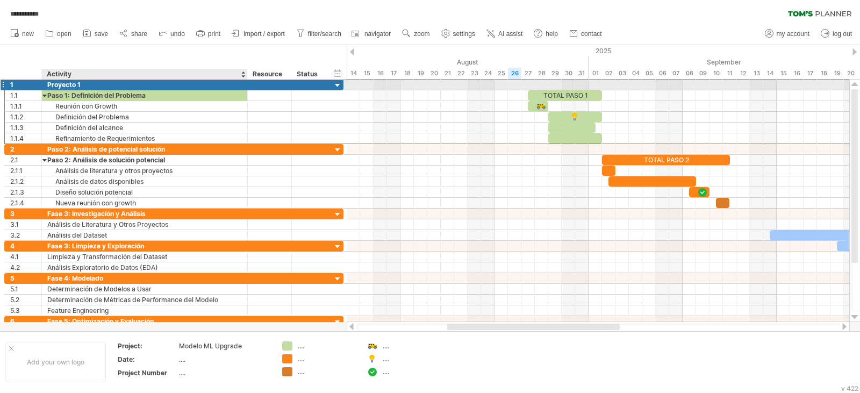
click at [92, 87] on div "Proyecto 1" at bounding box center [144, 85] width 195 height 10
click at [92, 87] on input "**********" at bounding box center [144, 85] width 195 height 10
type input "**********"
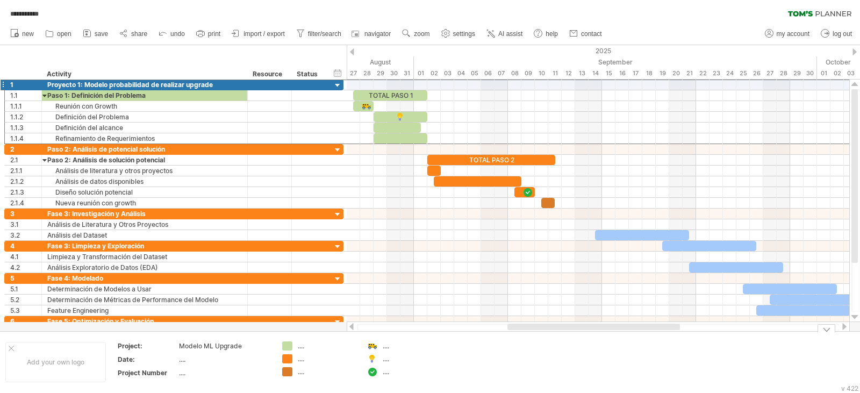
drag, startPoint x: 573, startPoint y: 329, endPoint x: 633, endPoint y: 333, distance: 60.4
click at [633, 333] on div "**********" at bounding box center [430, 196] width 860 height 393
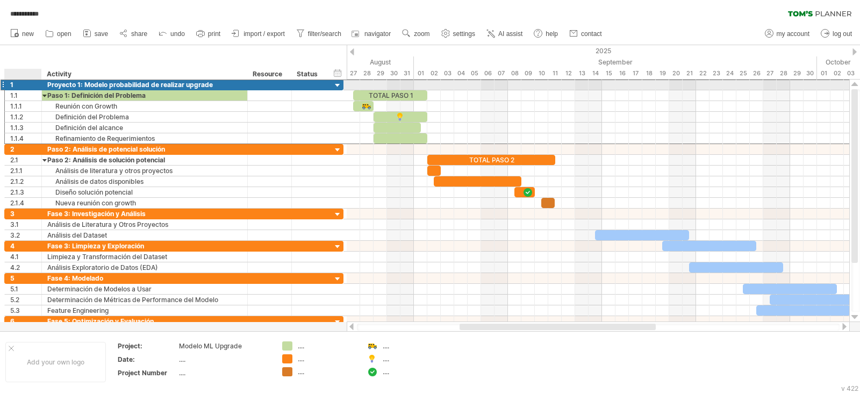
click at [34, 82] on div "1" at bounding box center [25, 85] width 31 height 10
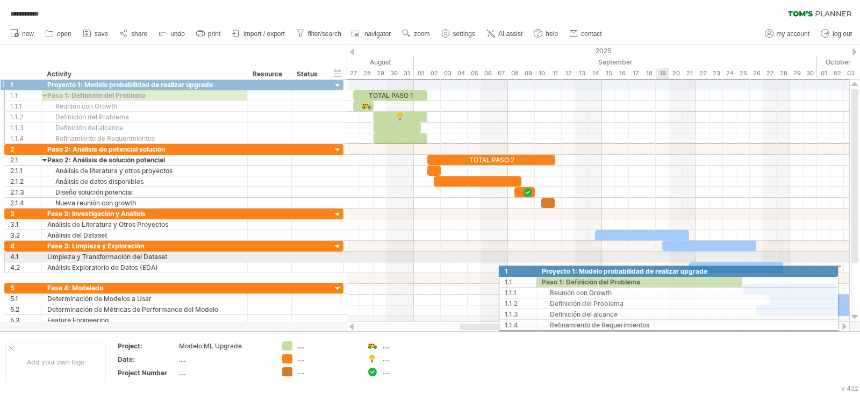
drag, startPoint x: 15, startPoint y: 84, endPoint x: 464, endPoint y: 199, distance: 463.9
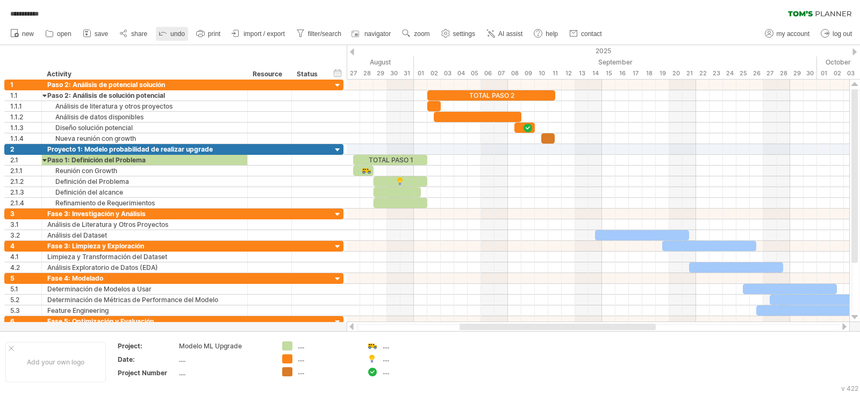
click at [163, 33] on icon at bounding box center [163, 32] width 11 height 11
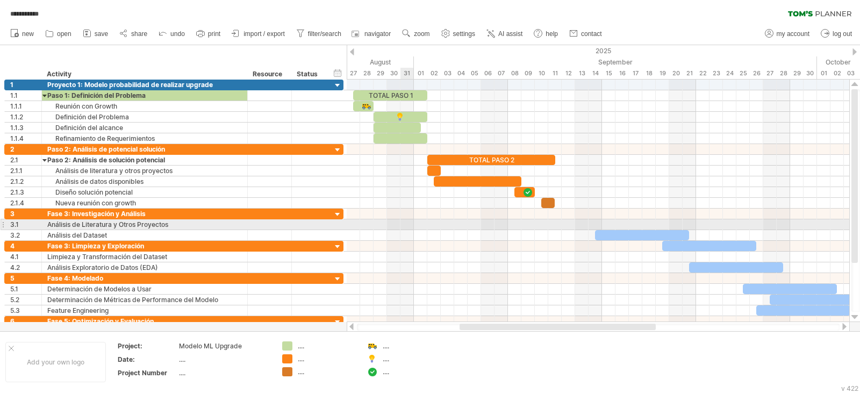
click at [406, 222] on div at bounding box center [598, 224] width 503 height 11
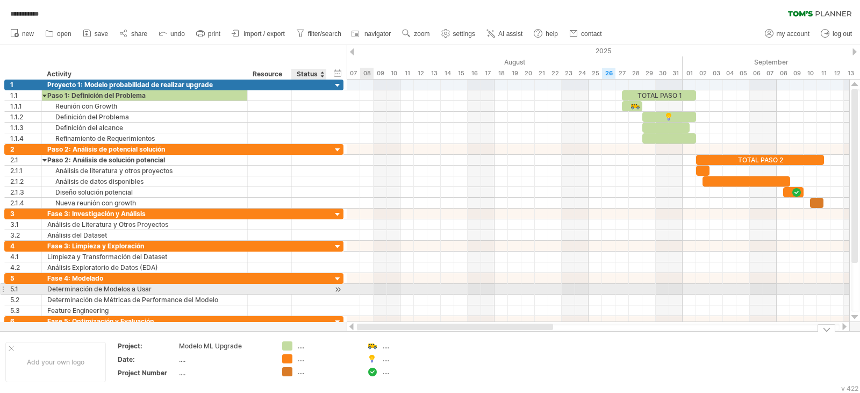
drag, startPoint x: 506, startPoint y: 327, endPoint x: 306, endPoint y: 290, distance: 202.9
click at [306, 290] on div "**********" at bounding box center [430, 196] width 860 height 393
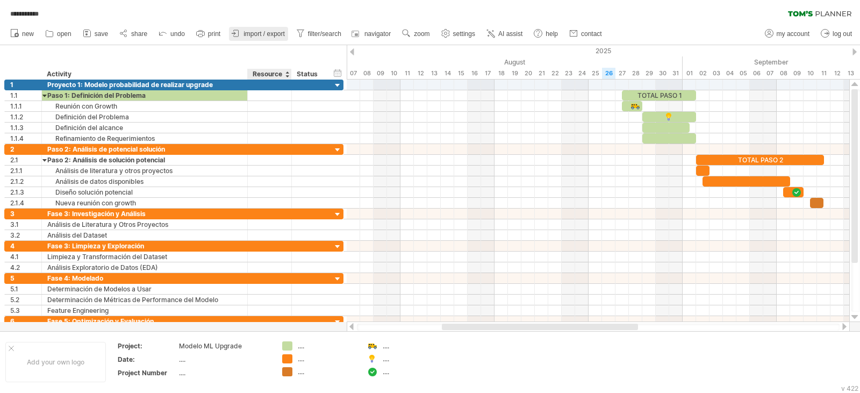
click at [256, 39] on link "import / export" at bounding box center [258, 34] width 59 height 14
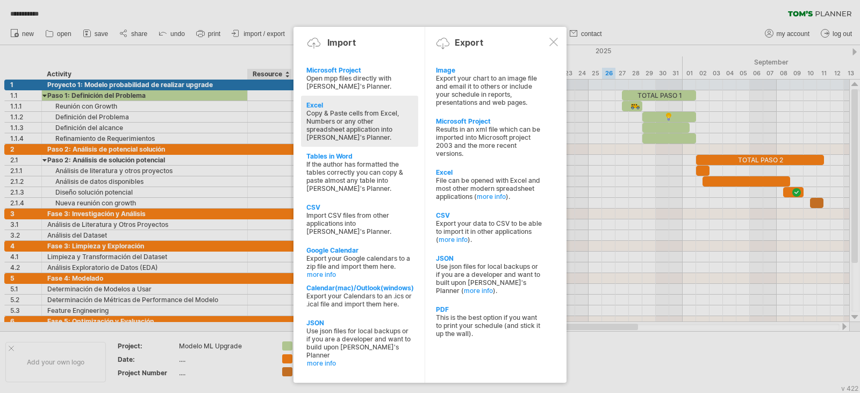
click at [320, 133] on div "Copy & Paste cells from Excel, Numbers or any other spreadsheet application int…" at bounding box center [359, 125] width 106 height 32
type textarea "**********"
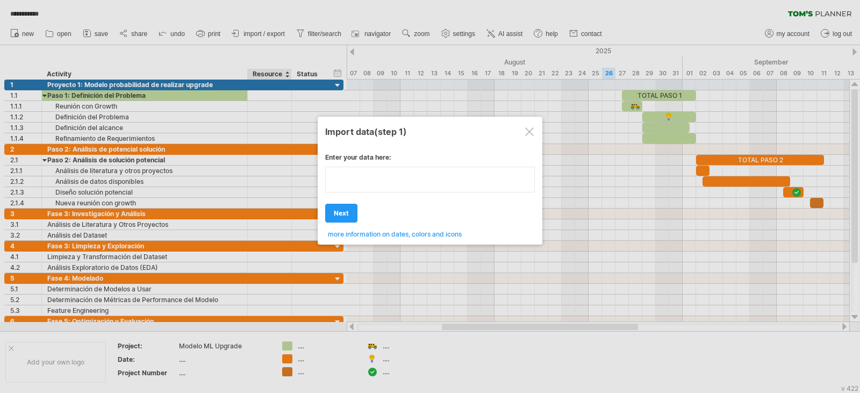
click at [443, 206] on div "Enter your data here: Your data: Weekend days ' mon tue Hide weekend days" at bounding box center [430, 191] width 210 height 93
click at [454, 180] on textarea at bounding box center [430, 180] width 210 height 26
type textarea "**********"
click at [535, 131] on div "Import data (step 1)" at bounding box center [430, 130] width 210 height 19
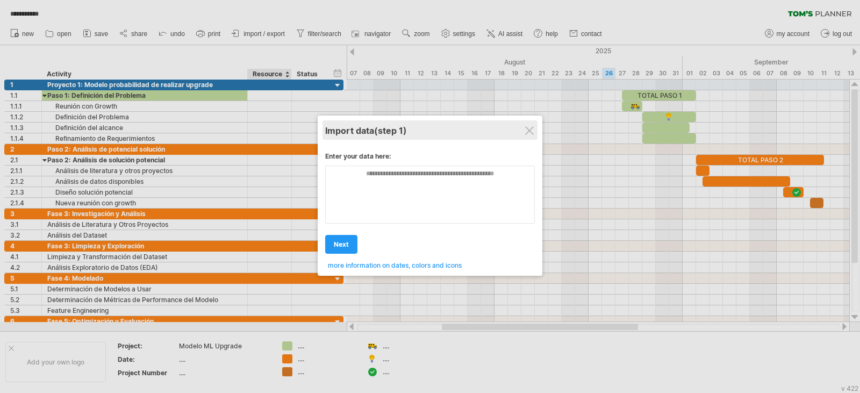
click at [526, 137] on div "Import data (step 1)" at bounding box center [430, 129] width 210 height 19
click at [528, 135] on div "Import data (step 1)" at bounding box center [430, 129] width 210 height 19
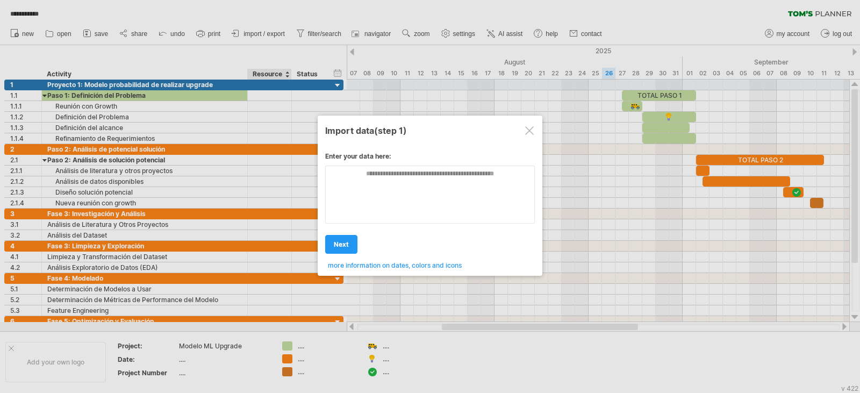
click at [528, 134] on div at bounding box center [529, 130] width 9 height 9
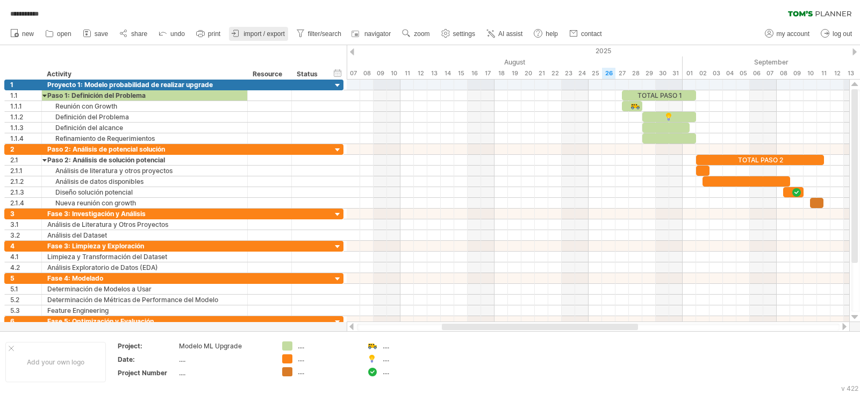
click at [254, 37] on span "import / export" at bounding box center [264, 34] width 41 height 8
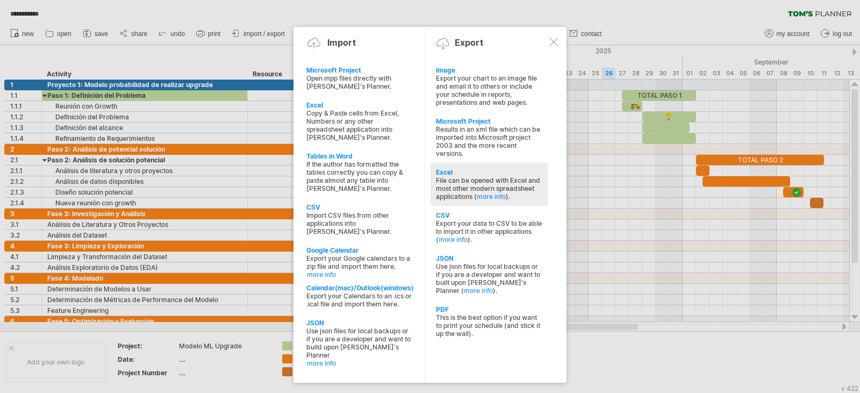
click at [482, 181] on div "File can be opened with Excel and most other modern spreadsheet applications ( …" at bounding box center [489, 188] width 106 height 24
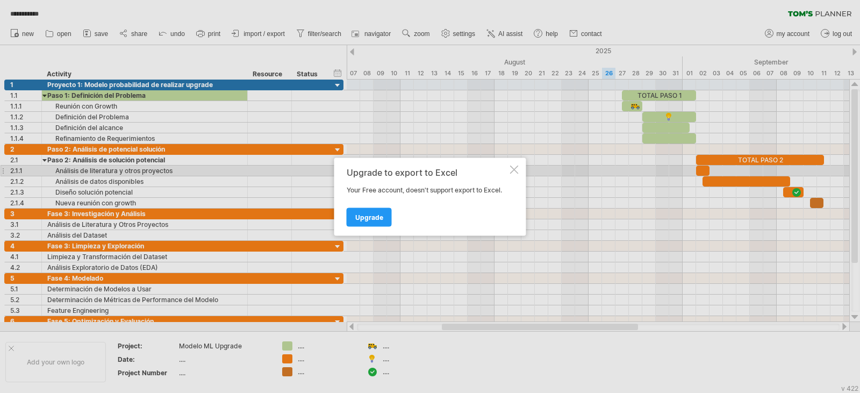
click at [519, 169] on div "Upgrade to export to Excel Your Free account, doesn't support export to Excel. …" at bounding box center [430, 197] width 192 height 78
click at [511, 168] on div at bounding box center [514, 169] width 9 height 9
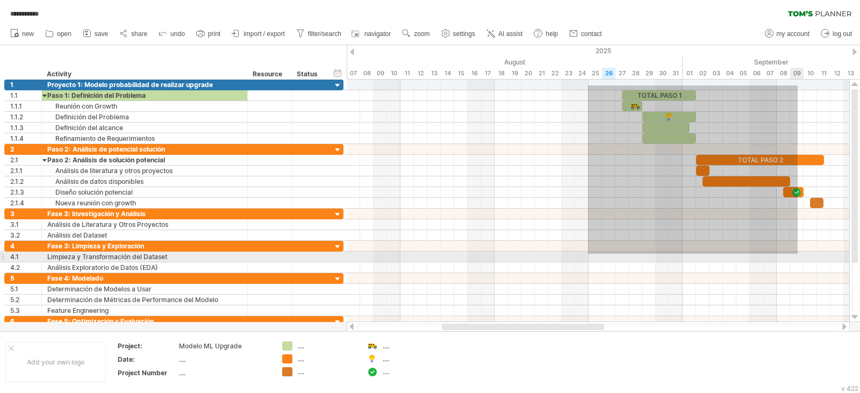
drag, startPoint x: 588, startPoint y: 85, endPoint x: 798, endPoint y: 255, distance: 269.5
click at [798, 254] on div at bounding box center [598, 203] width 503 height 247
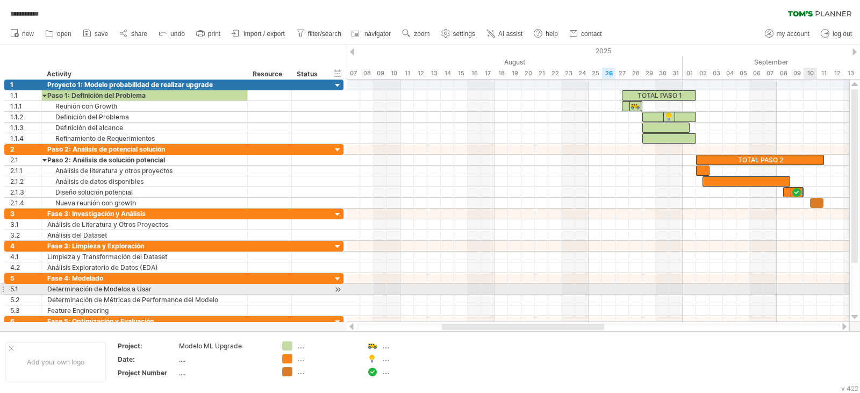
drag, startPoint x: 808, startPoint y: 293, endPoint x: 817, endPoint y: 289, distance: 8.9
click at [808, 292] on div at bounding box center [598, 289] width 503 height 11
